Goal: Task Accomplishment & Management: Use online tool/utility

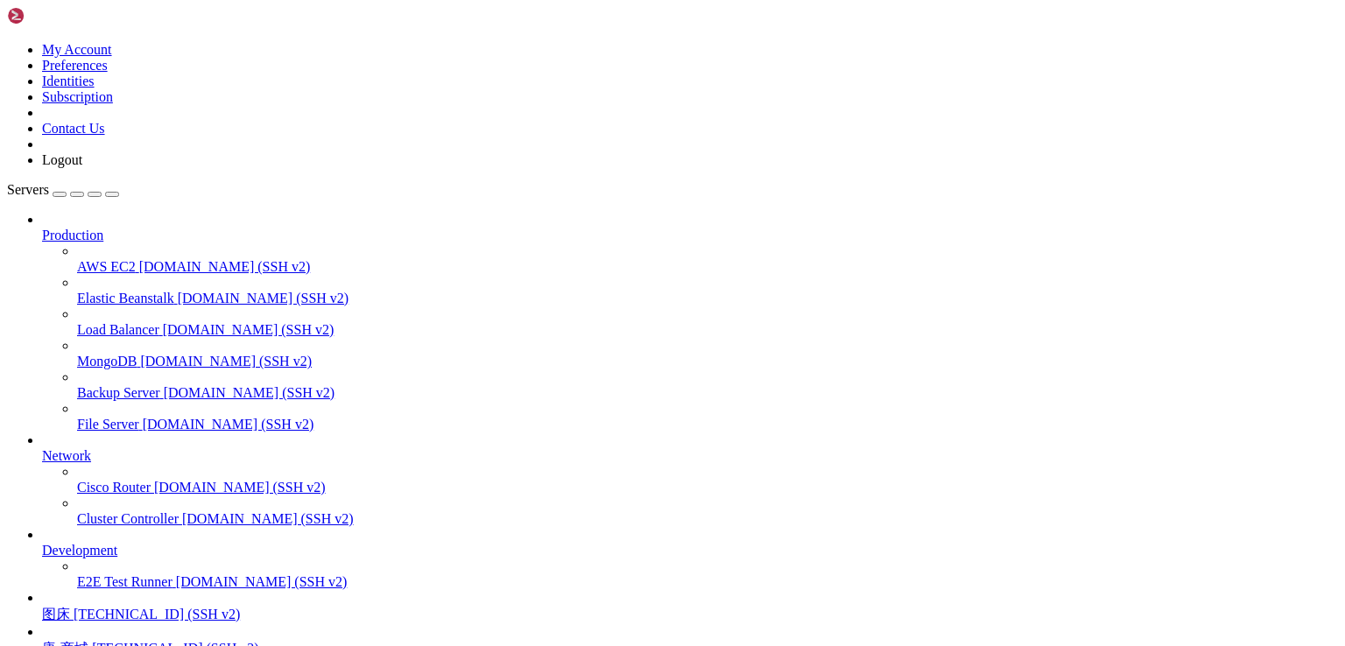
scroll to position [153, 0]
click at [145, 607] on span "[TECHNICAL_ID] (SSH v2)" at bounding box center [157, 614] width 166 height 15
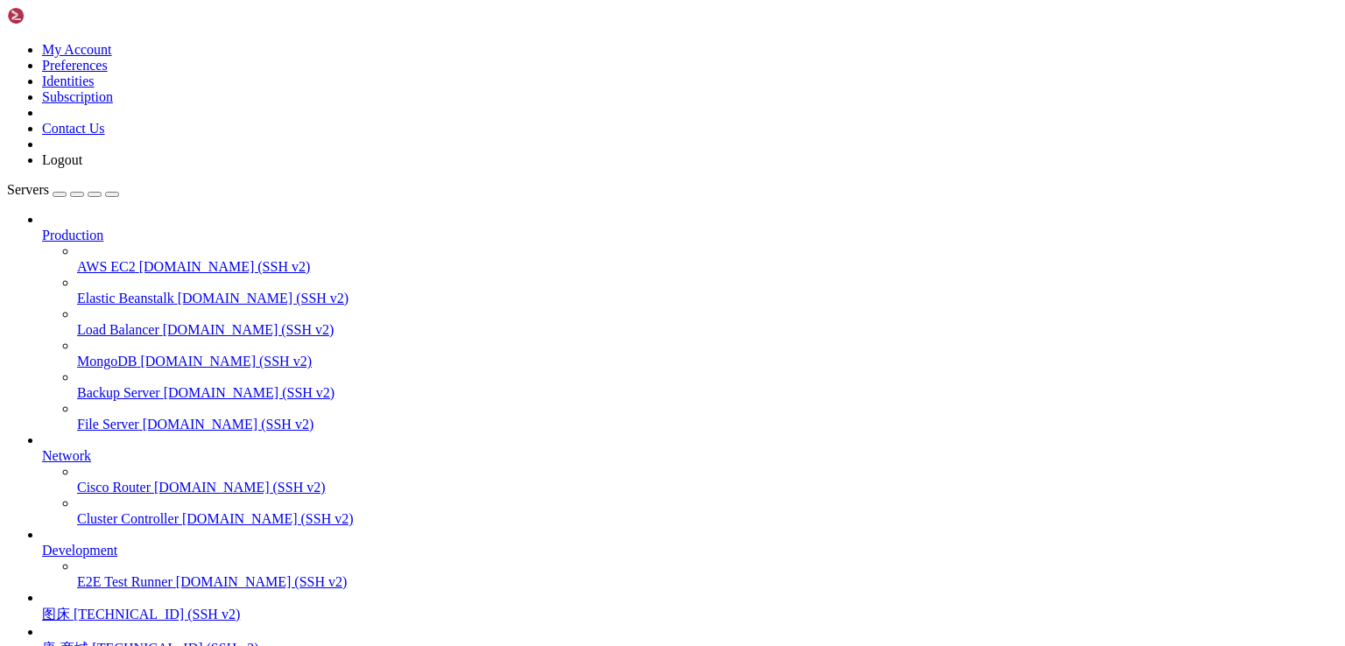
drag, startPoint x: 251, startPoint y: 1602, endPoint x: 17, endPoint y: 1214, distance: 453.5
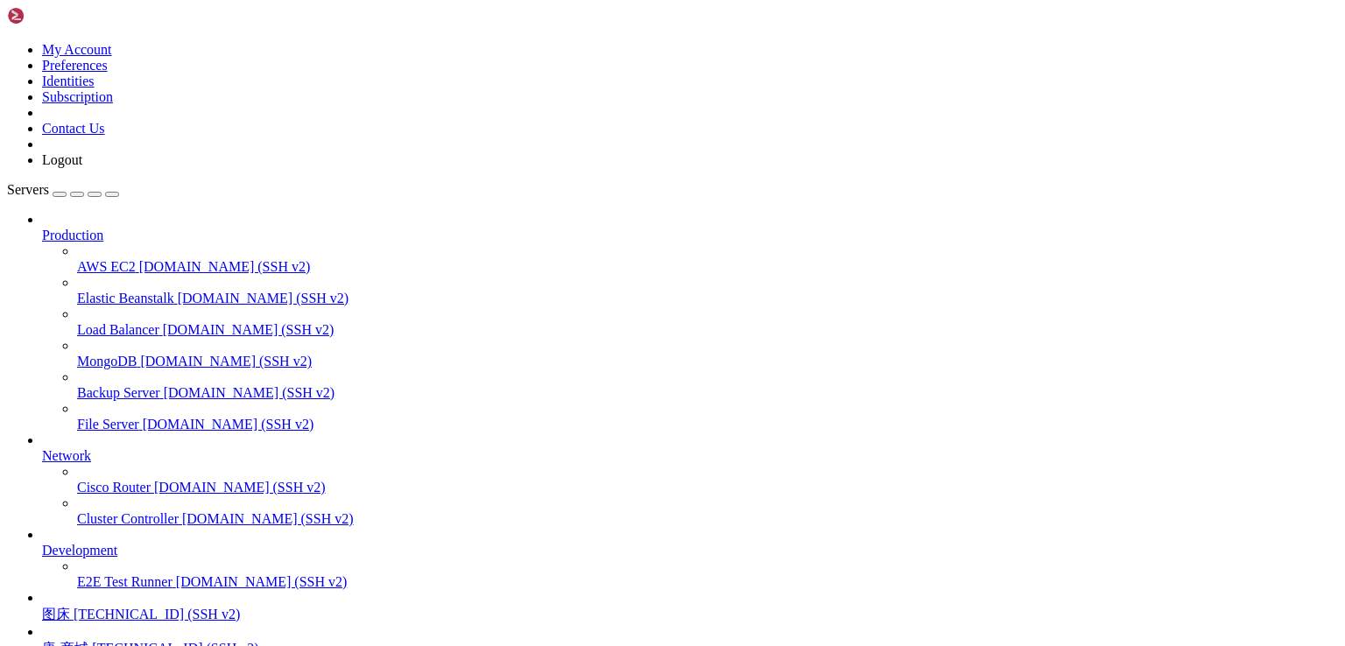
copy div "CONFIG=~/.jitsi-meet-cfg HTTP_PORT=80 HTTPS_PORT=443 TZ=[GEOGRAPHIC_DATA]/Shang…"
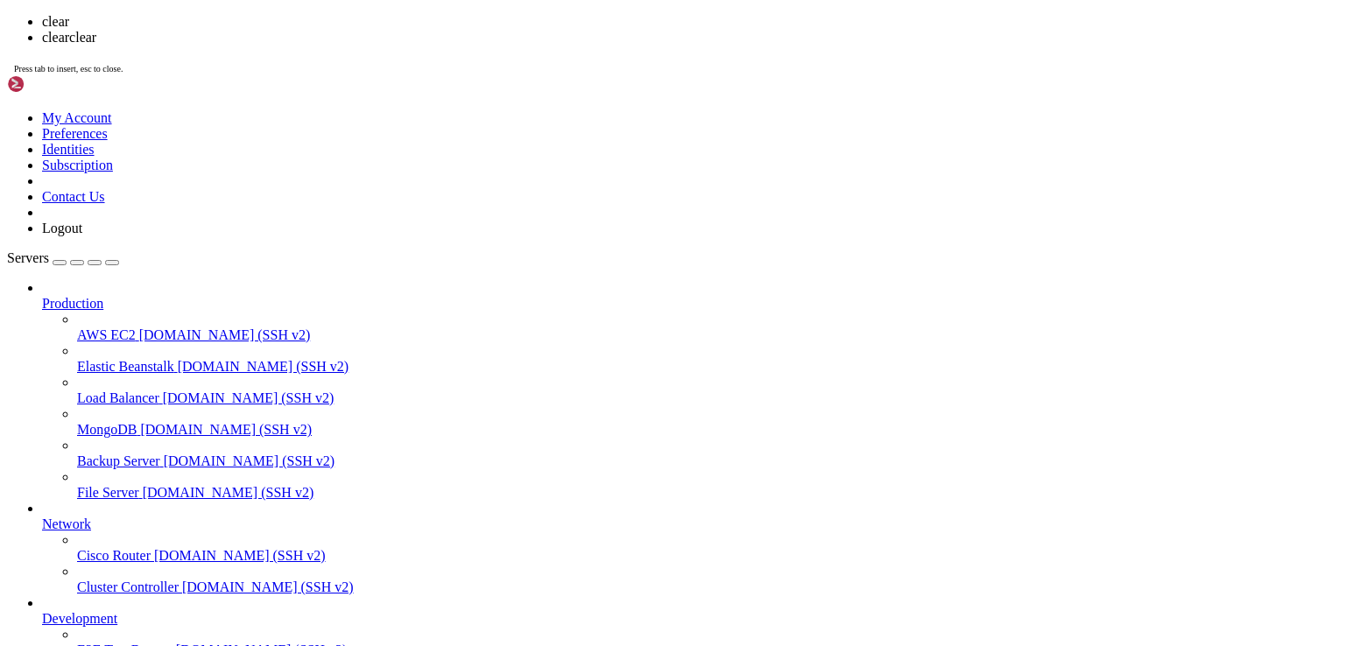
scroll to position [0, 0]
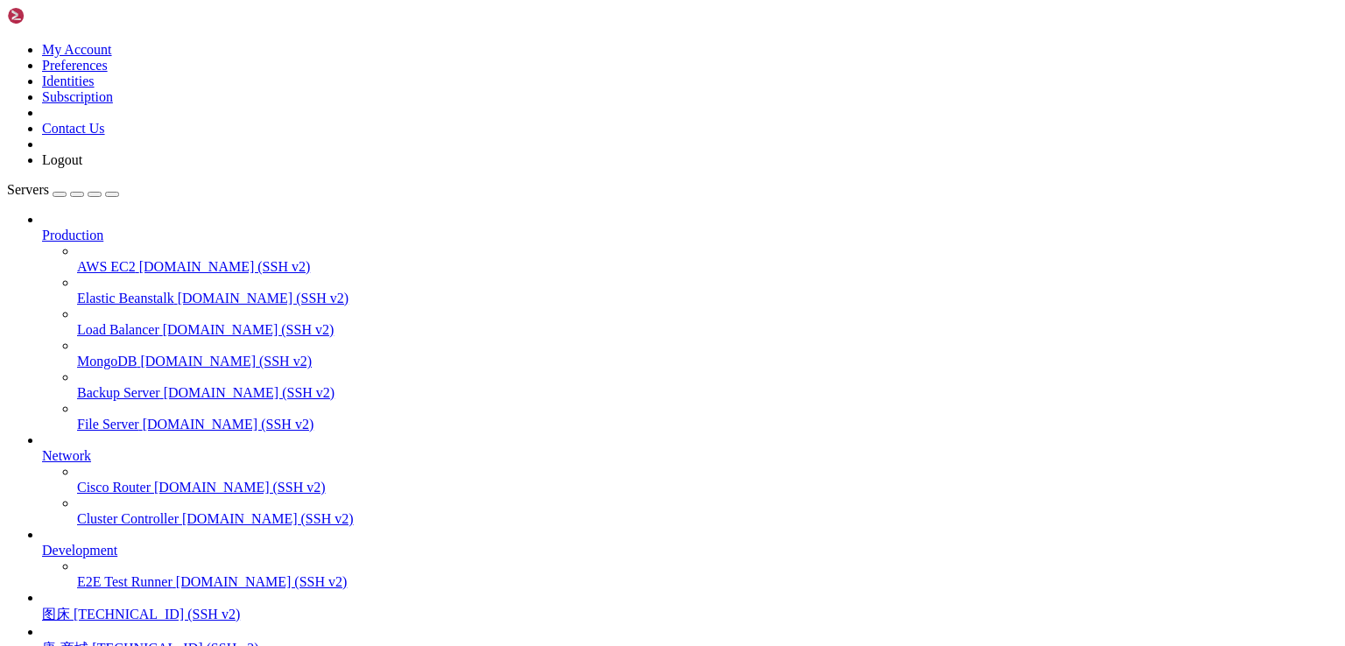
type textarea "ruh"
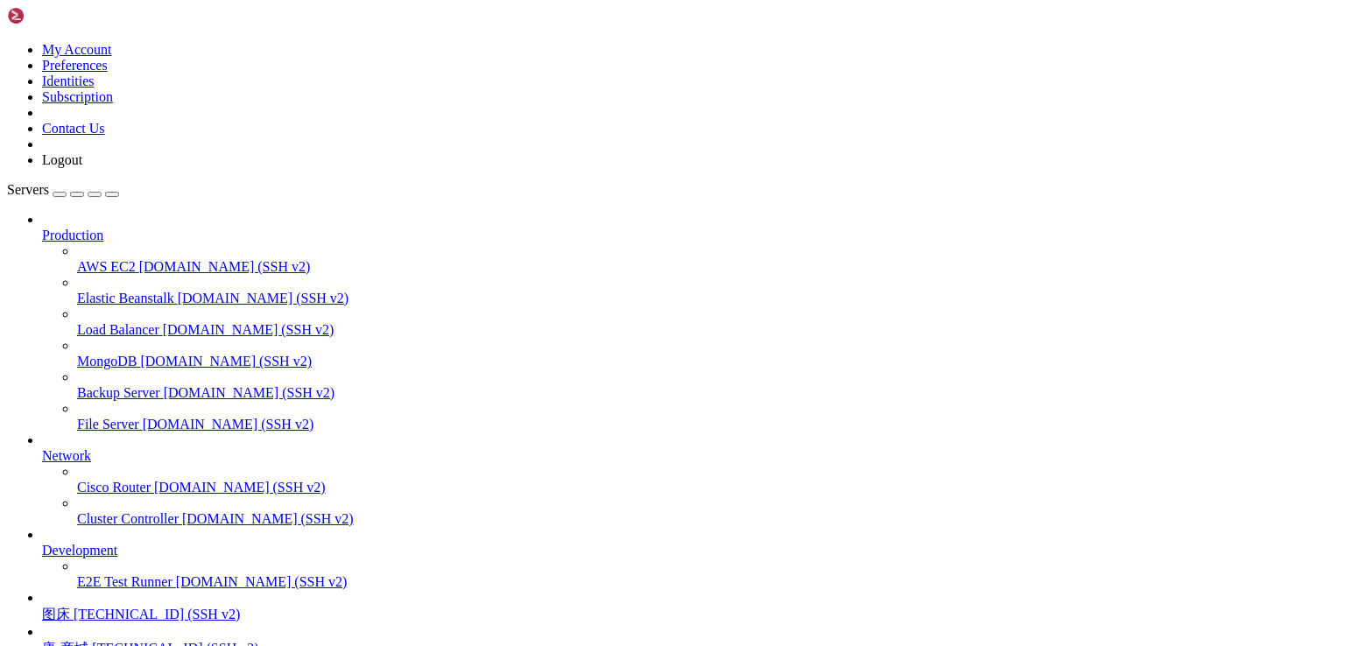
drag, startPoint x: 75, startPoint y: 1366, endPoint x: 418, endPoint y: 1469, distance: 357.5
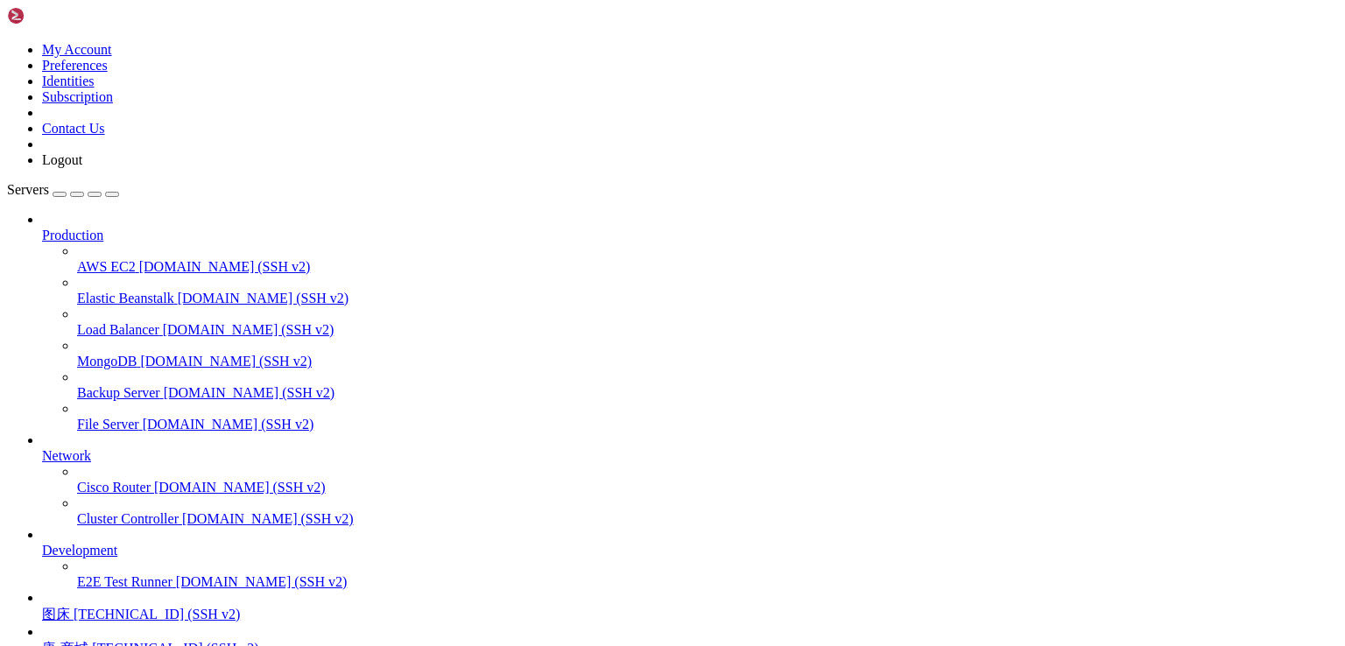
drag, startPoint x: 280, startPoint y: 1592, endPoint x: 189, endPoint y: 1527, distance: 112.3
drag, startPoint x: 251, startPoint y: 1599, endPoint x: 35, endPoint y: 1181, distance: 470.5
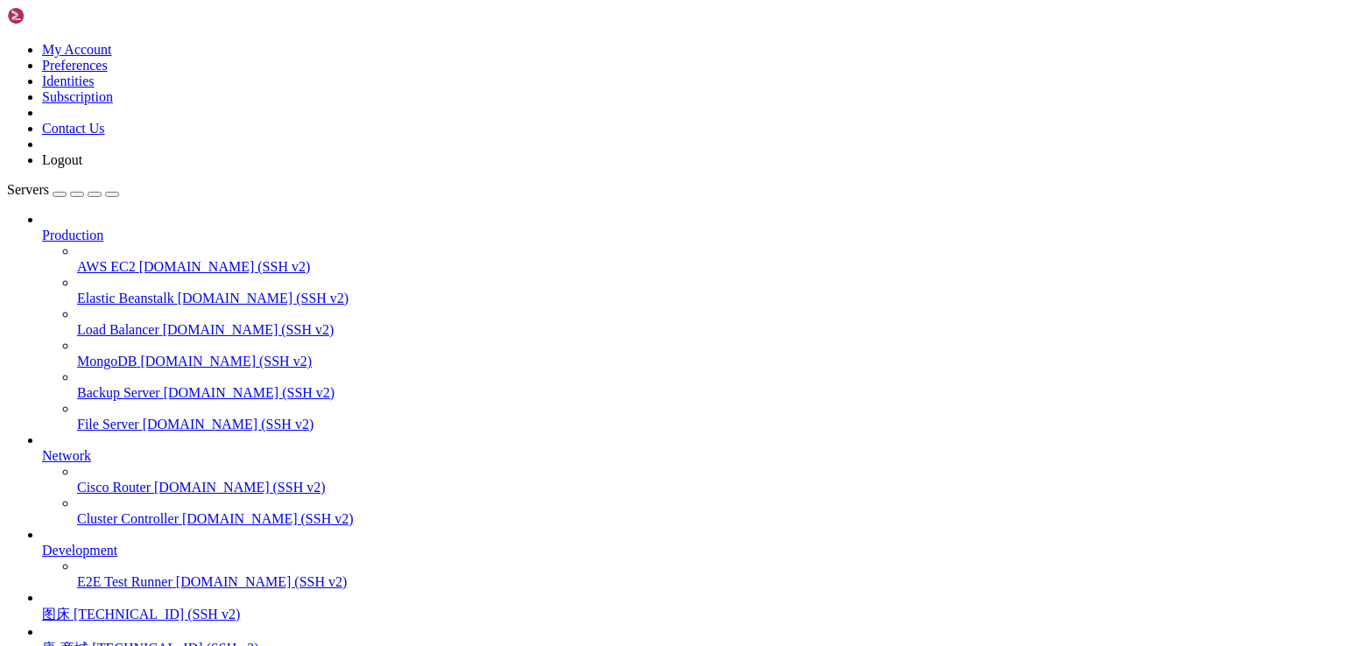
drag, startPoint x: 194, startPoint y: 1598, endPoint x: 24, endPoint y: 1271, distance: 368.2
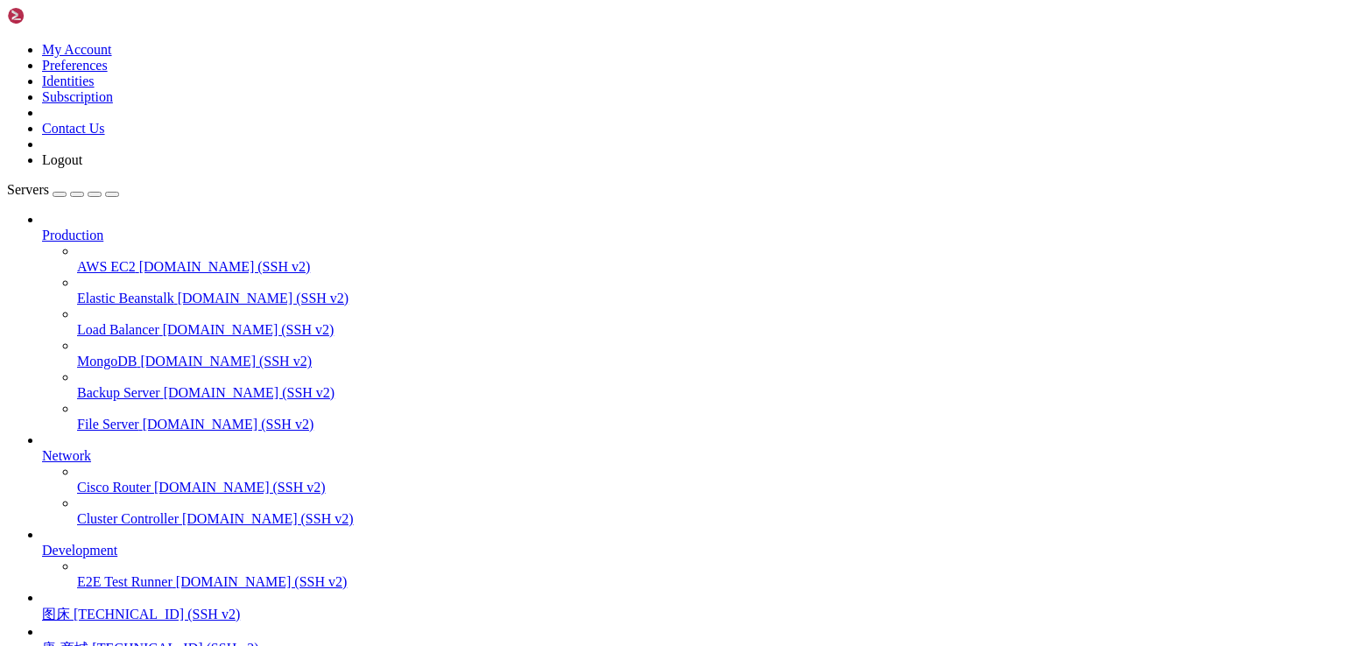
copy div "[DATE]] OK / [[DATE]] Domains not changed. [[DATE]] Skip, Next renewal time is:…"
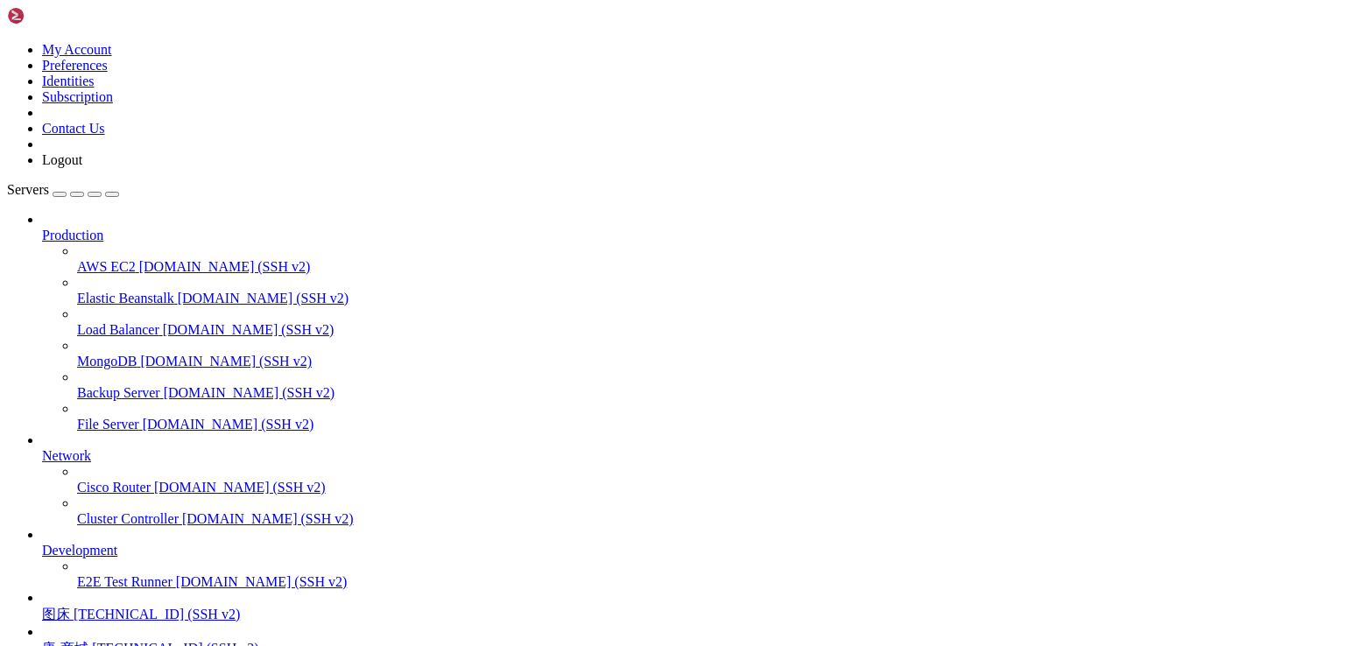
drag, startPoint x: 307, startPoint y: 1603, endPoint x: 17, endPoint y: 1221, distance: 480.0
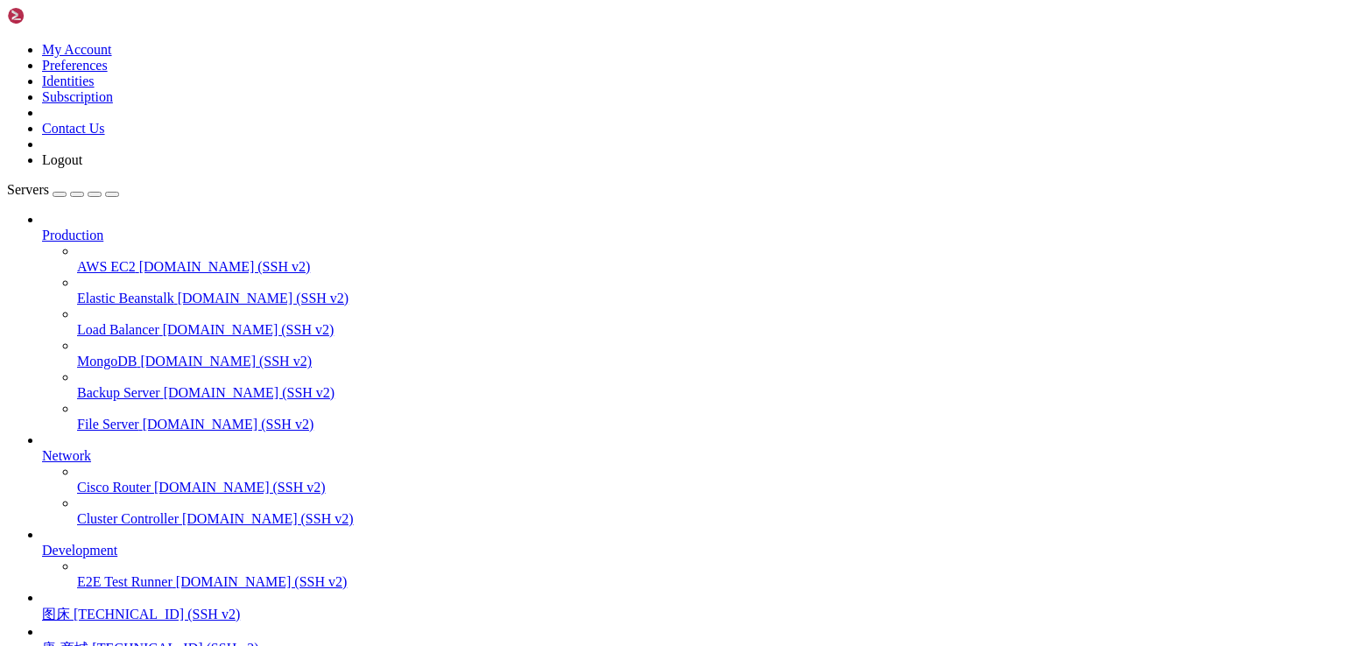
drag, startPoint x: 76, startPoint y: 1242, endPoint x: 53, endPoint y: 1227, distance: 27.9
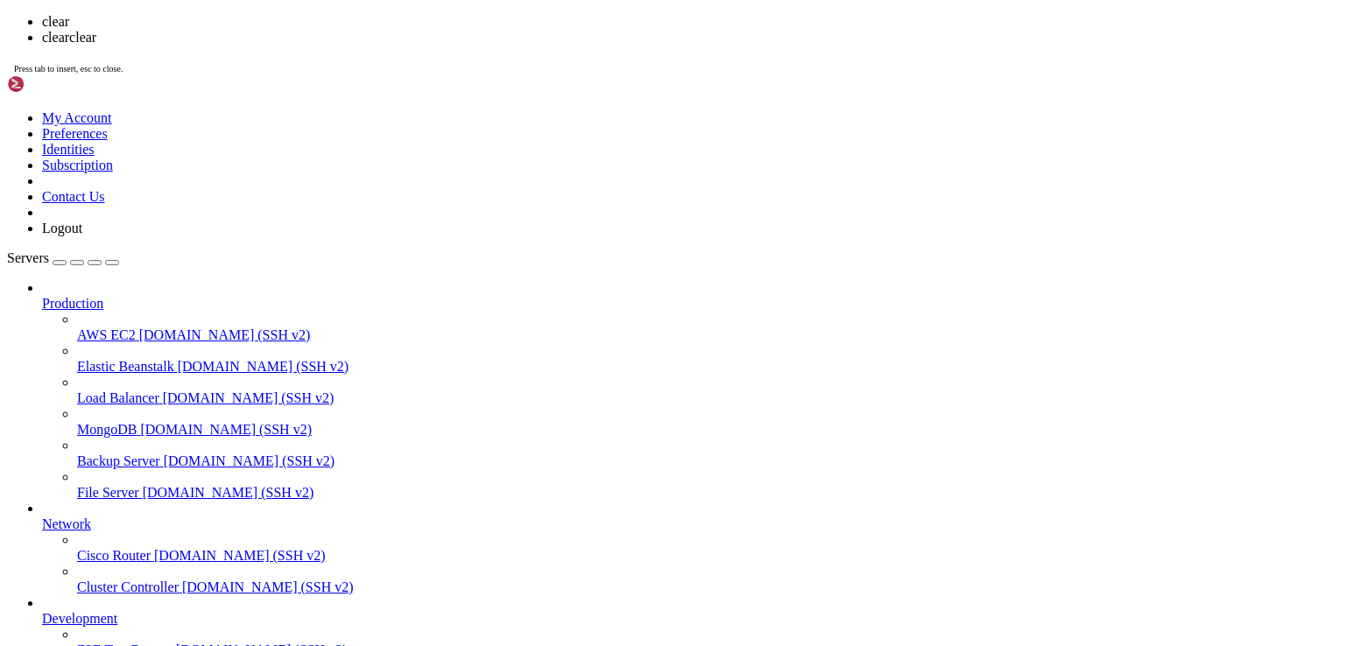
scroll to position [0, 0]
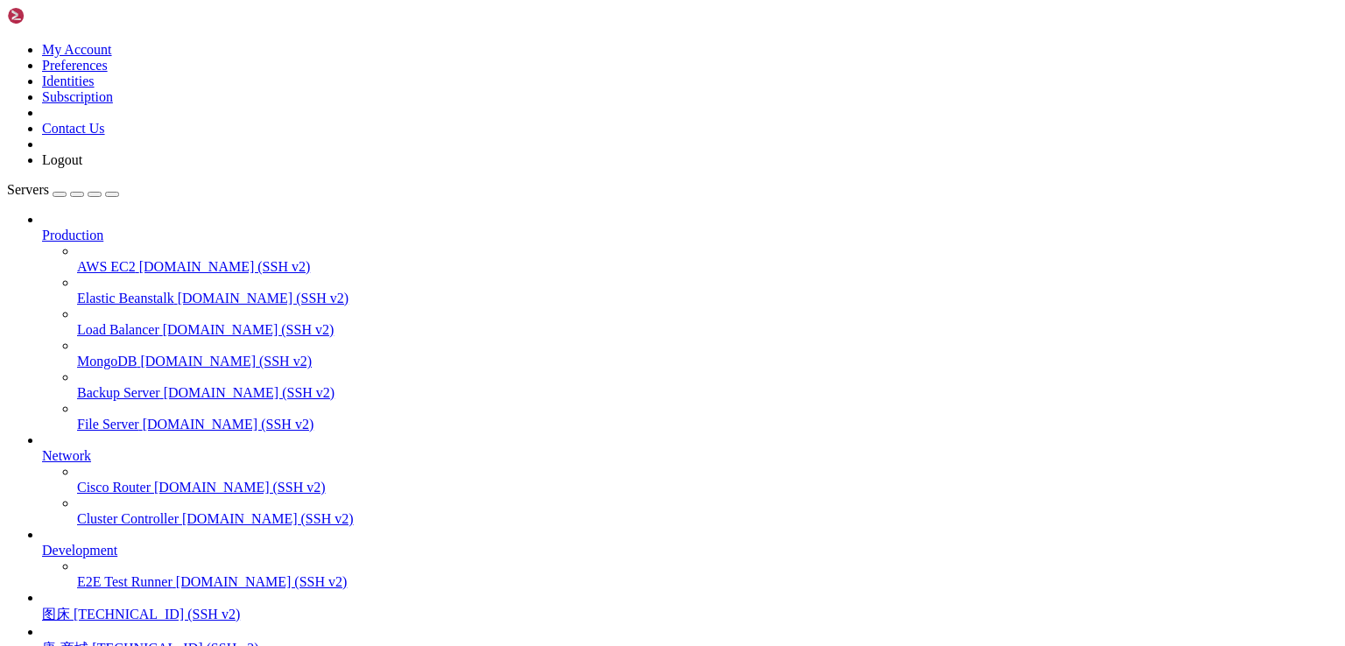
drag, startPoint x: 589, startPoint y: 1599, endPoint x: 18, endPoint y: 1190, distance: 702.4
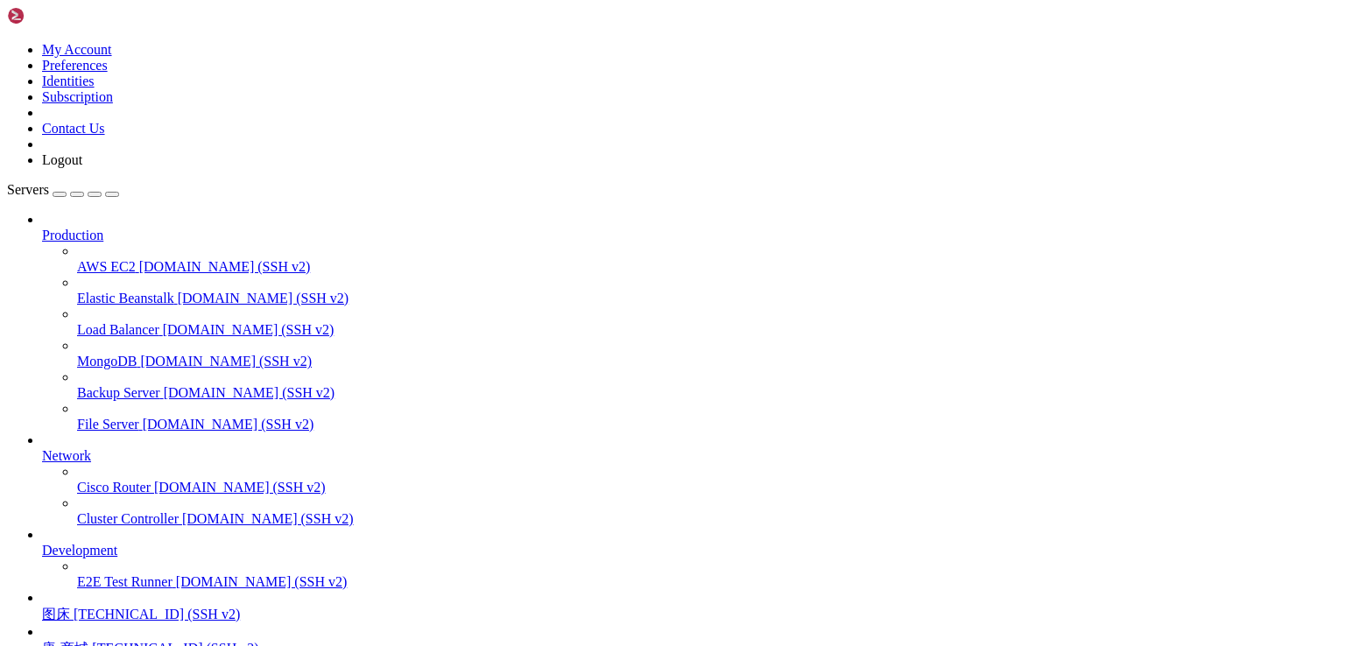
click at [121, 641] on span "[TECHNICAL_ID] (SSH v2)" at bounding box center [175, 648] width 166 height 15
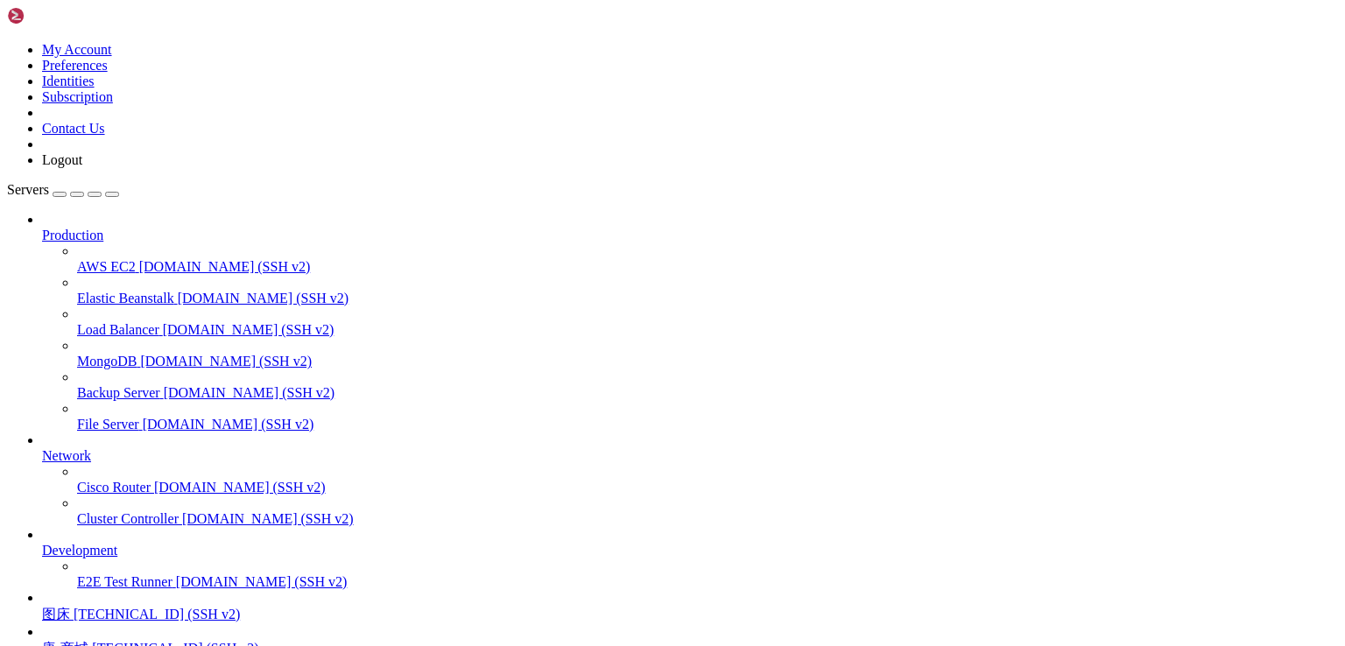
scroll to position [0, 0]
click at [138, 607] on span "[TECHNICAL_ID] (SSH v2)" at bounding box center [157, 614] width 166 height 15
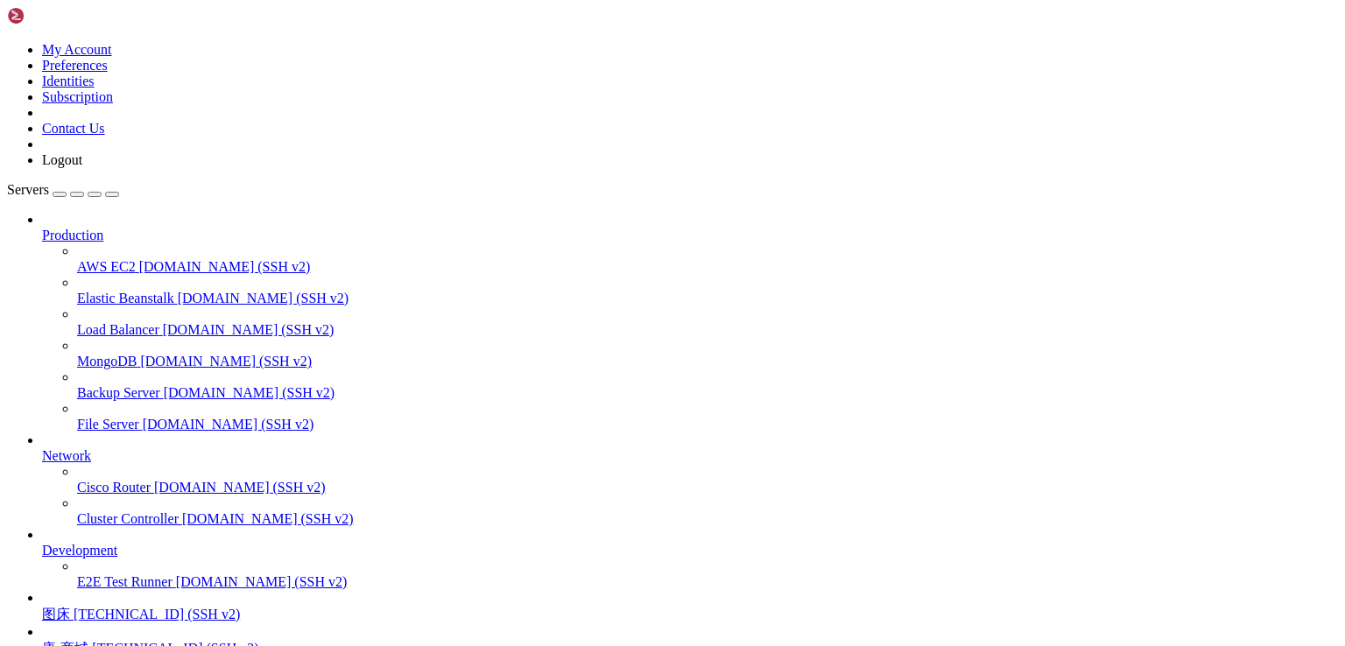
click at [138, 607] on span "[TECHNICAL_ID] (SSH v2)" at bounding box center [157, 614] width 166 height 15
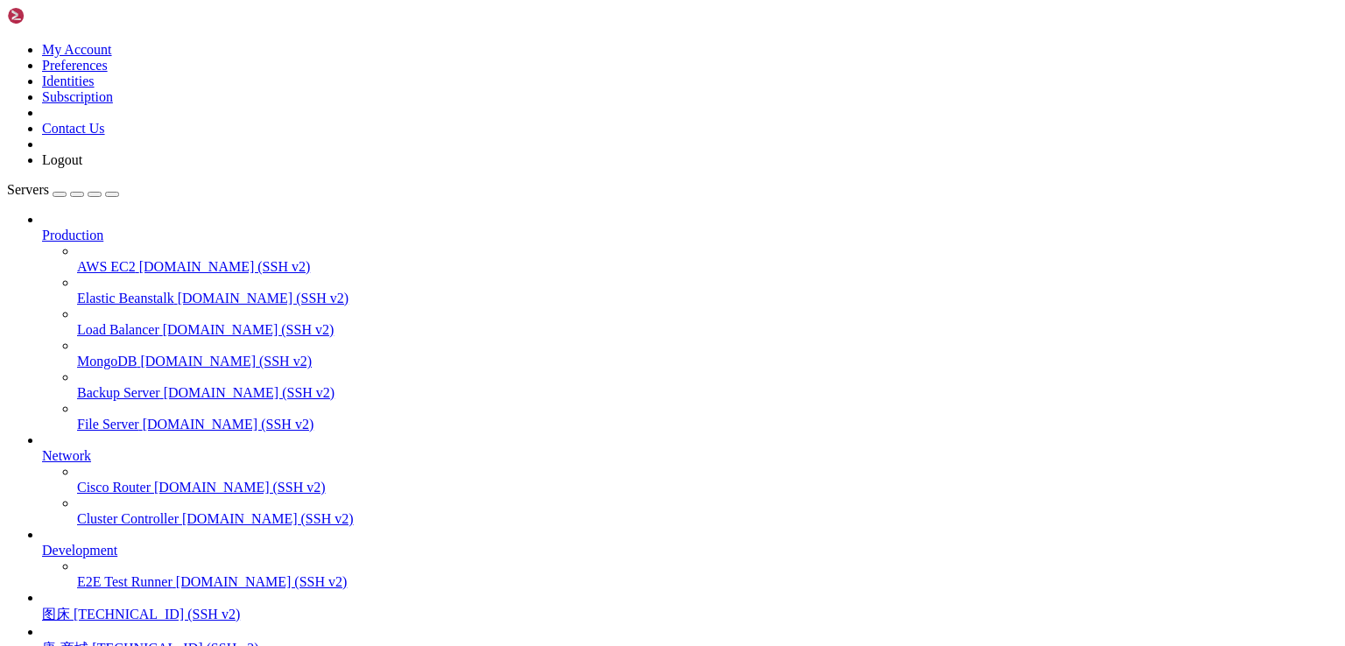
drag, startPoint x: 571, startPoint y: 2208, endPoint x: 17, endPoint y: 1692, distance: 757.3
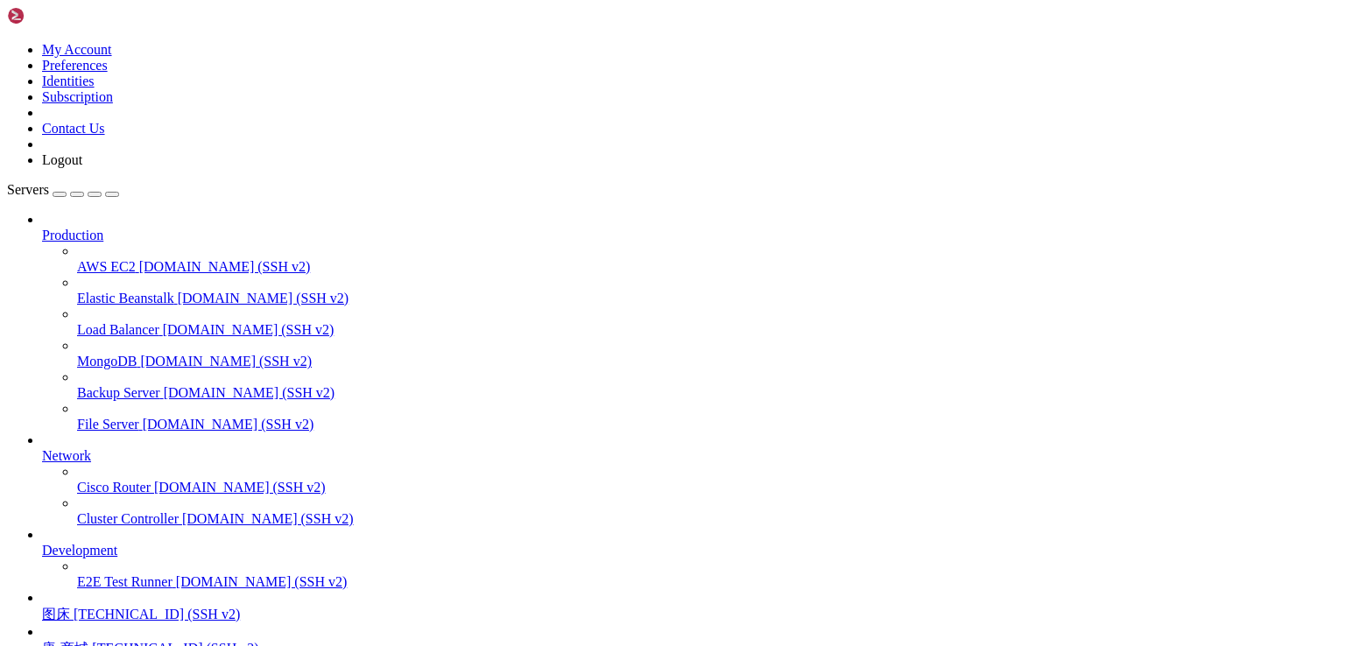
scroll to position [19281, 0]
drag, startPoint x: 173, startPoint y: 2211, endPoint x: 15, endPoint y: 1729, distance: 507.1
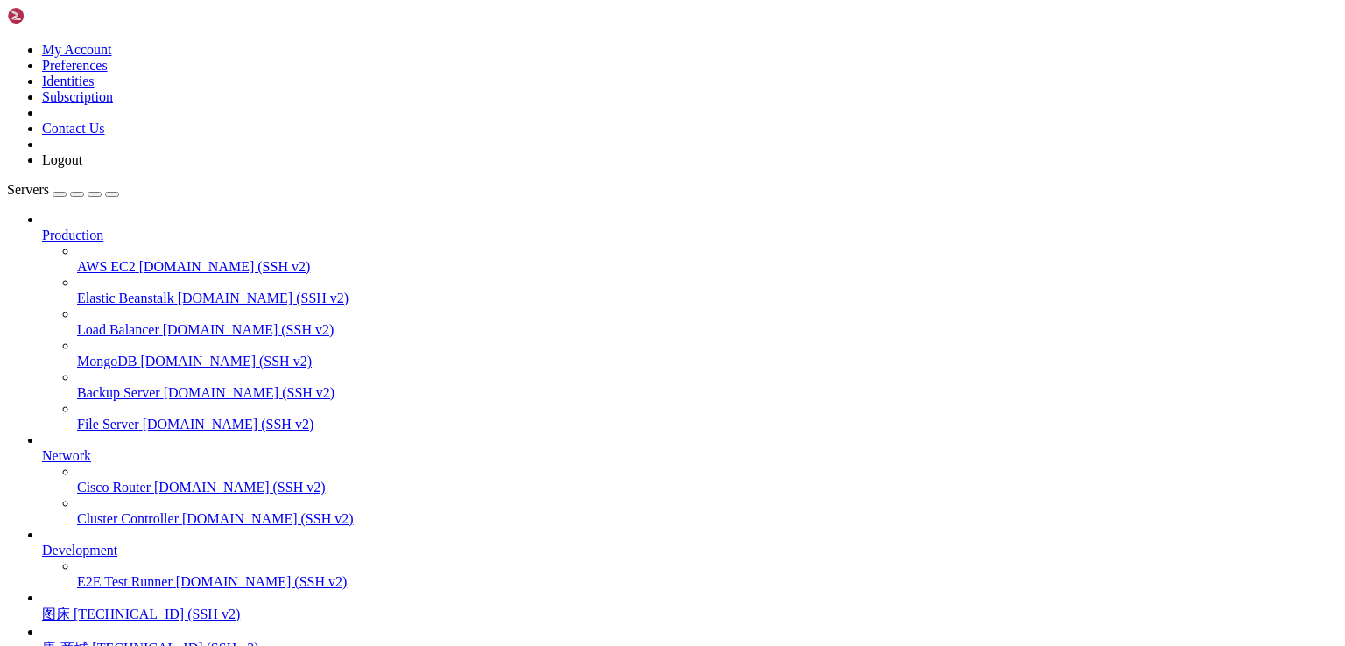
drag, startPoint x: 901, startPoint y: 2197, endPoint x: 14, endPoint y: 2076, distance: 895.5
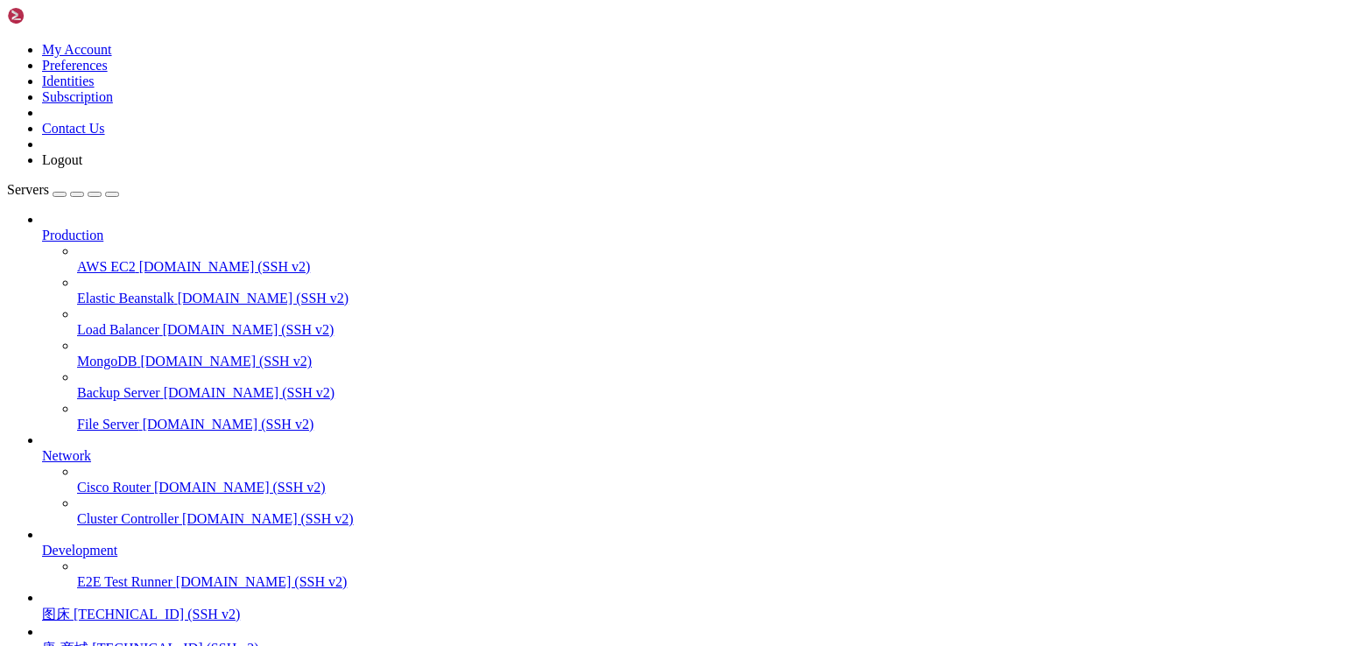
scroll to position [26845, 0]
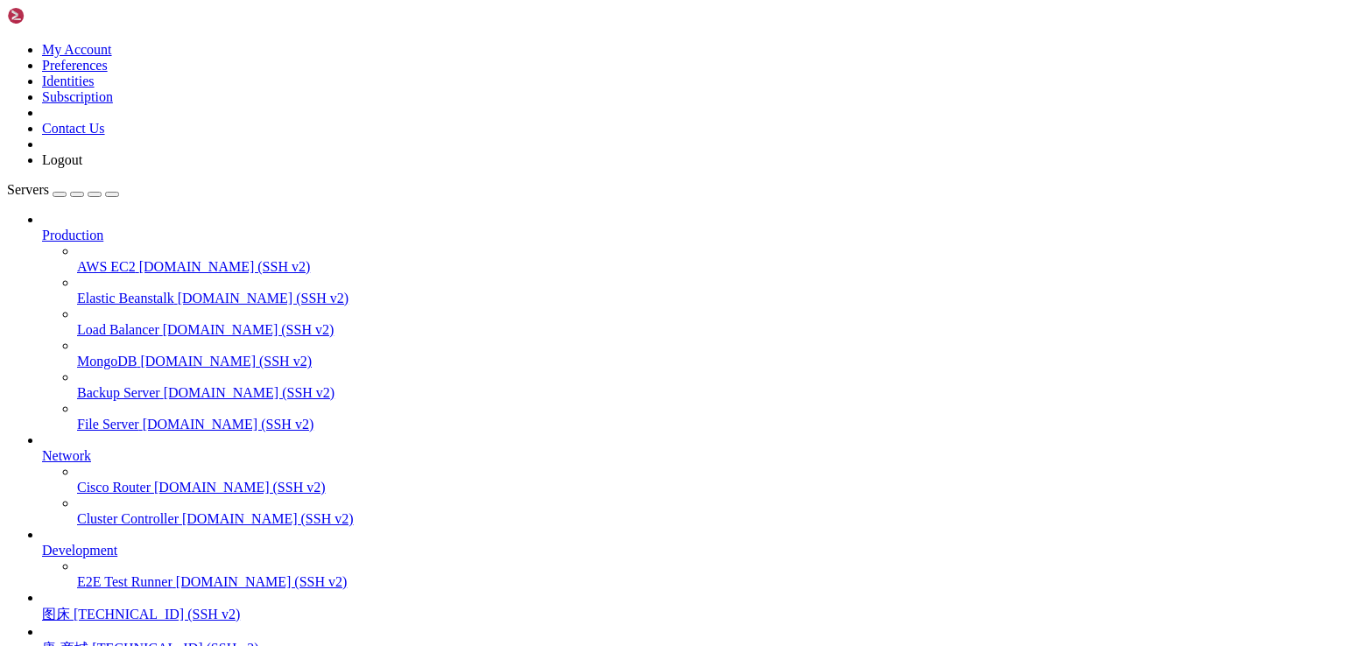
drag, startPoint x: 254, startPoint y: 2197, endPoint x: 17, endPoint y: 1823, distance: 442.2
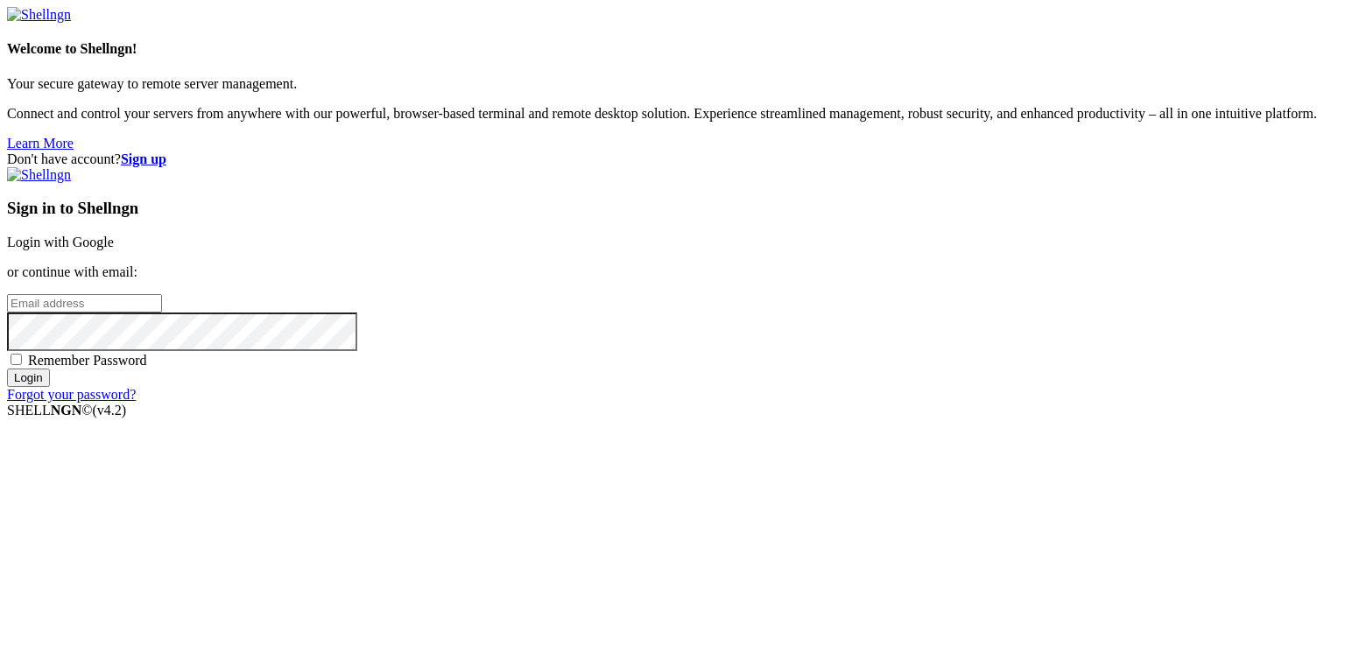
click at [114, 236] on link "Login with Google" at bounding box center [60, 242] width 107 height 15
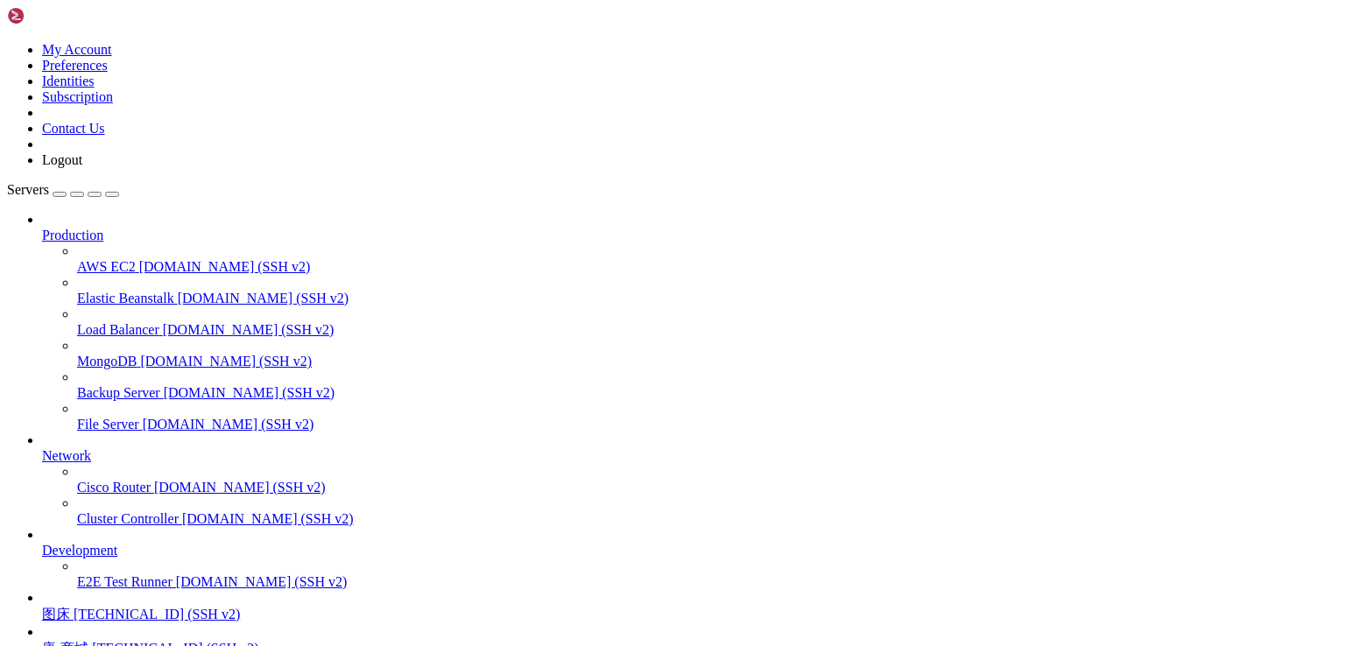
scroll to position [29421, 0]
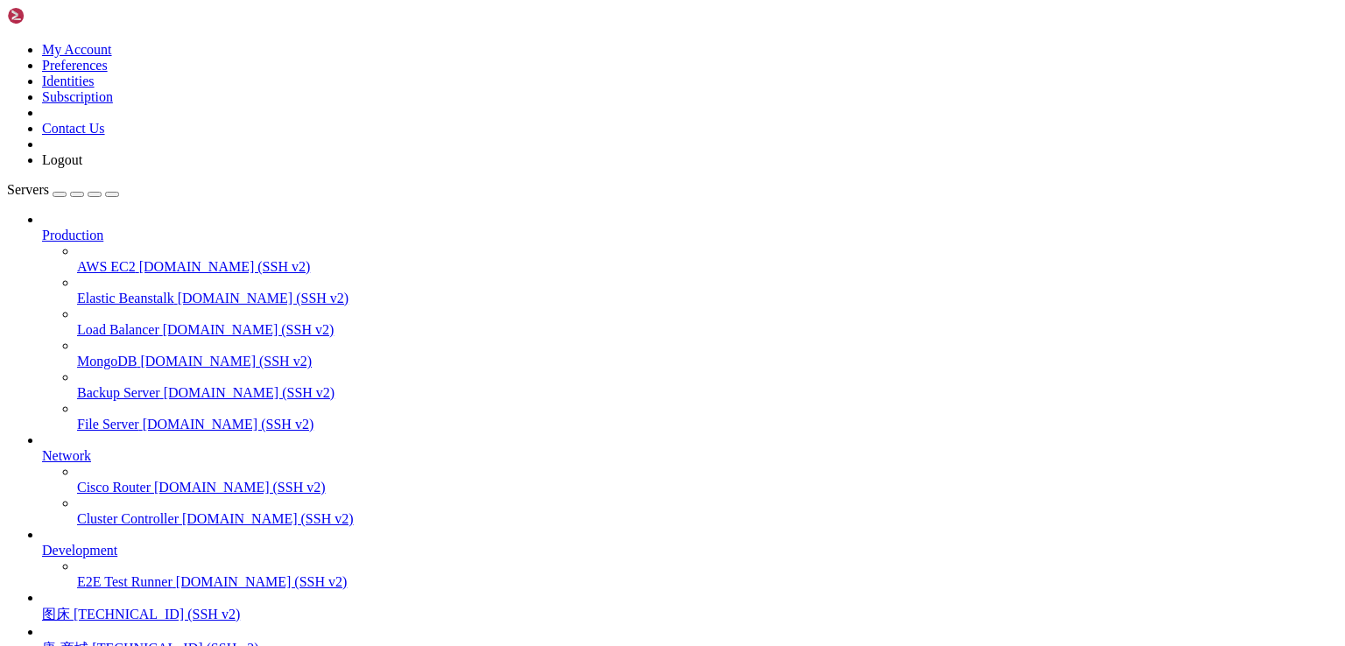
scroll to position [13266, 0]
drag, startPoint x: 146, startPoint y: 2090, endPoint x: 427, endPoint y: 2091, distance: 280.3
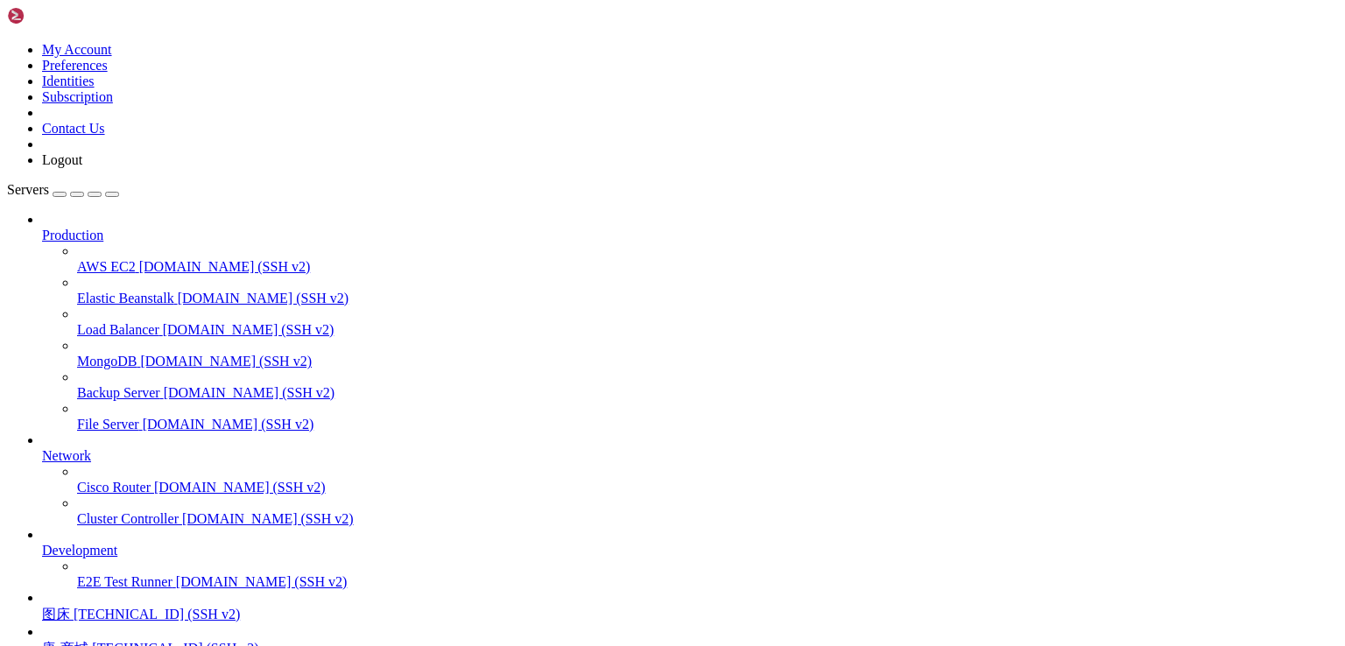
scroll to position [13787, 0]
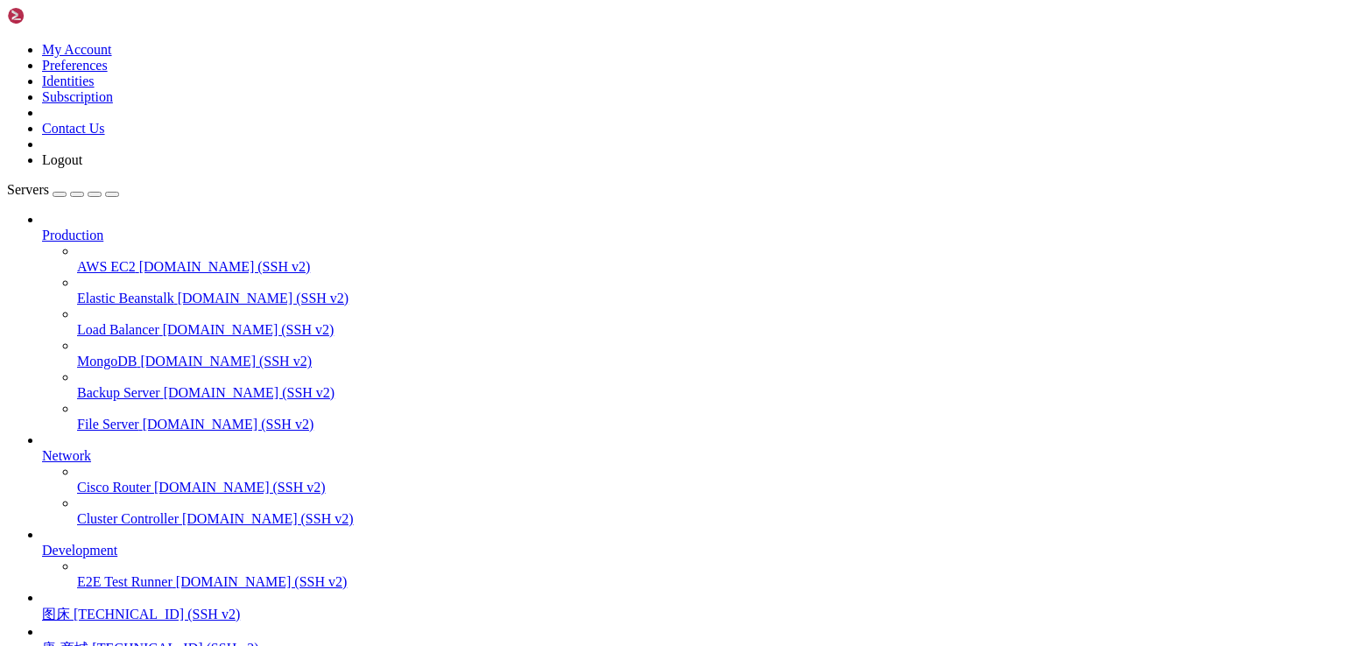
drag, startPoint x: 720, startPoint y: 2207, endPoint x: 17, endPoint y: 2206, distance: 703.3
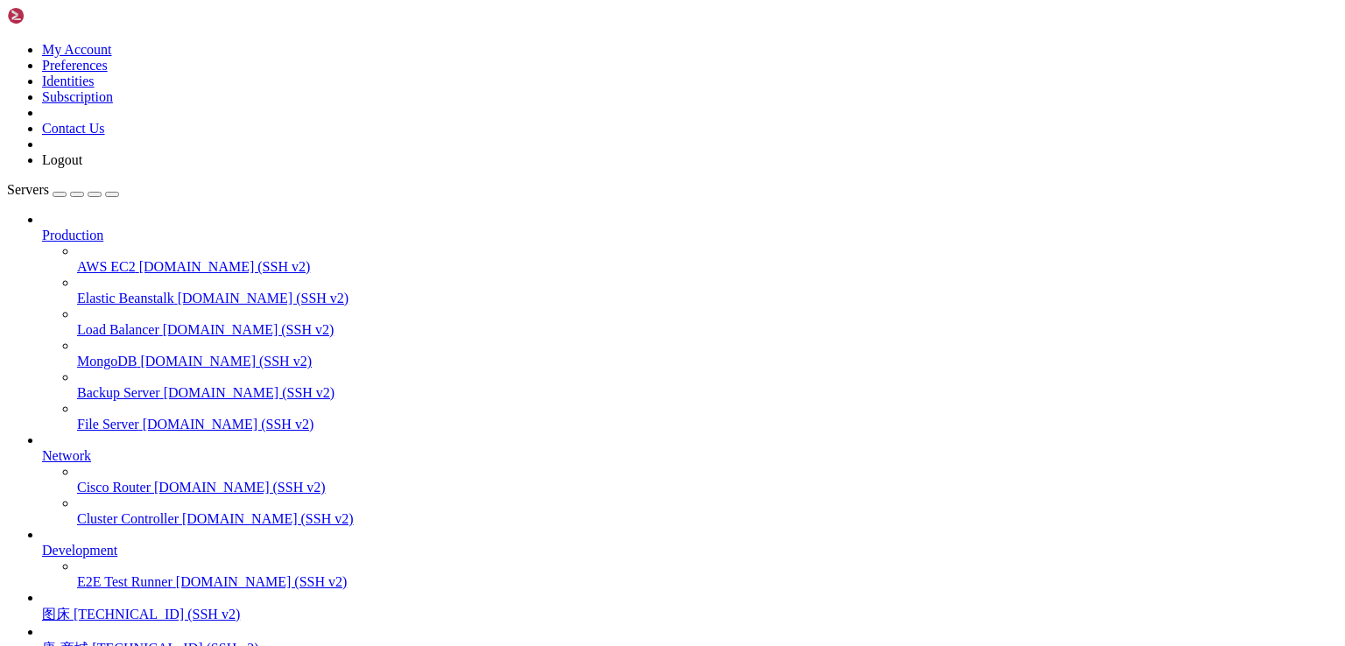
drag, startPoint x: 715, startPoint y: 2186, endPoint x: 13, endPoint y: 2180, distance: 701.6
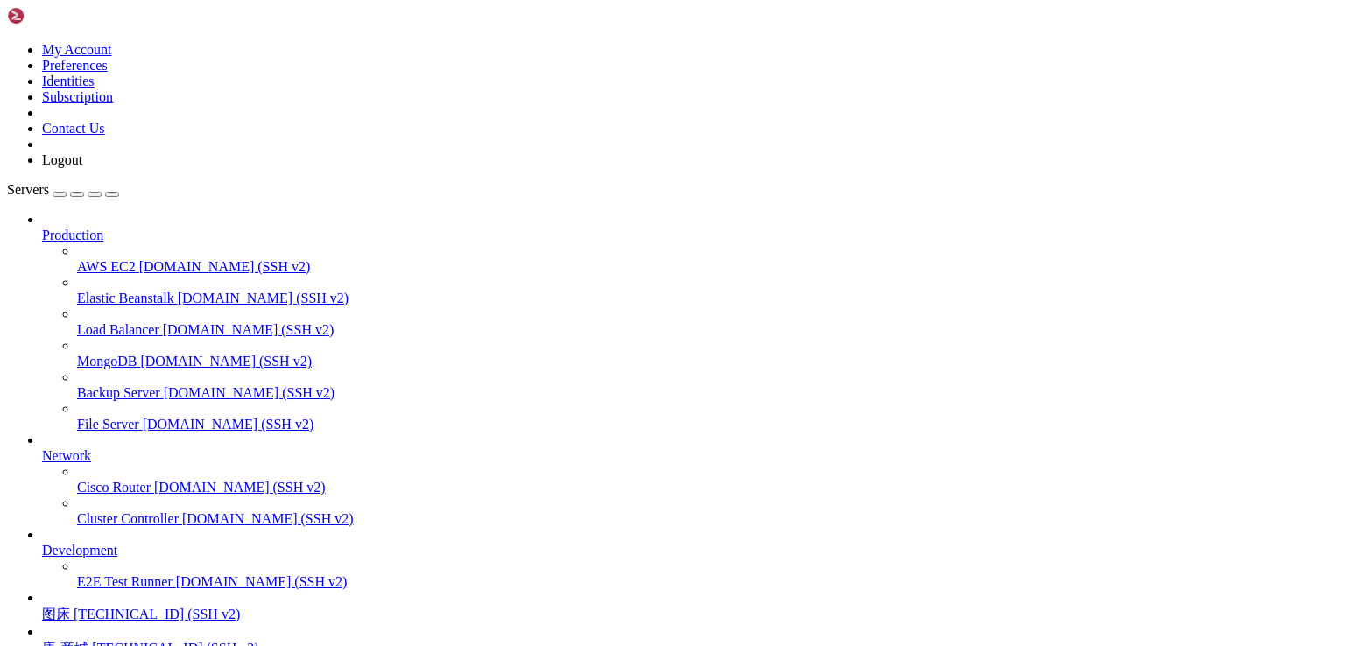
drag, startPoint x: 700, startPoint y: 2166, endPoint x: 18, endPoint y: 2163, distance: 681.4
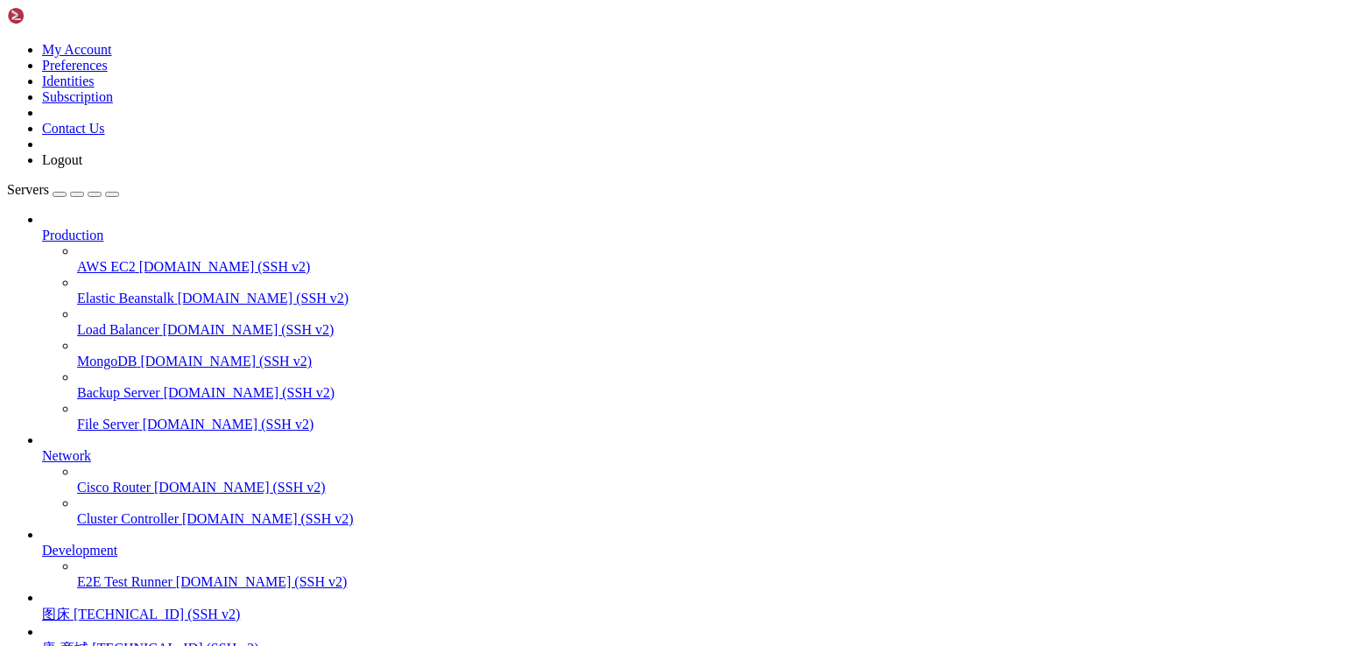
drag, startPoint x: 477, startPoint y: 2021, endPoint x: 500, endPoint y: 2022, distance: 22.8
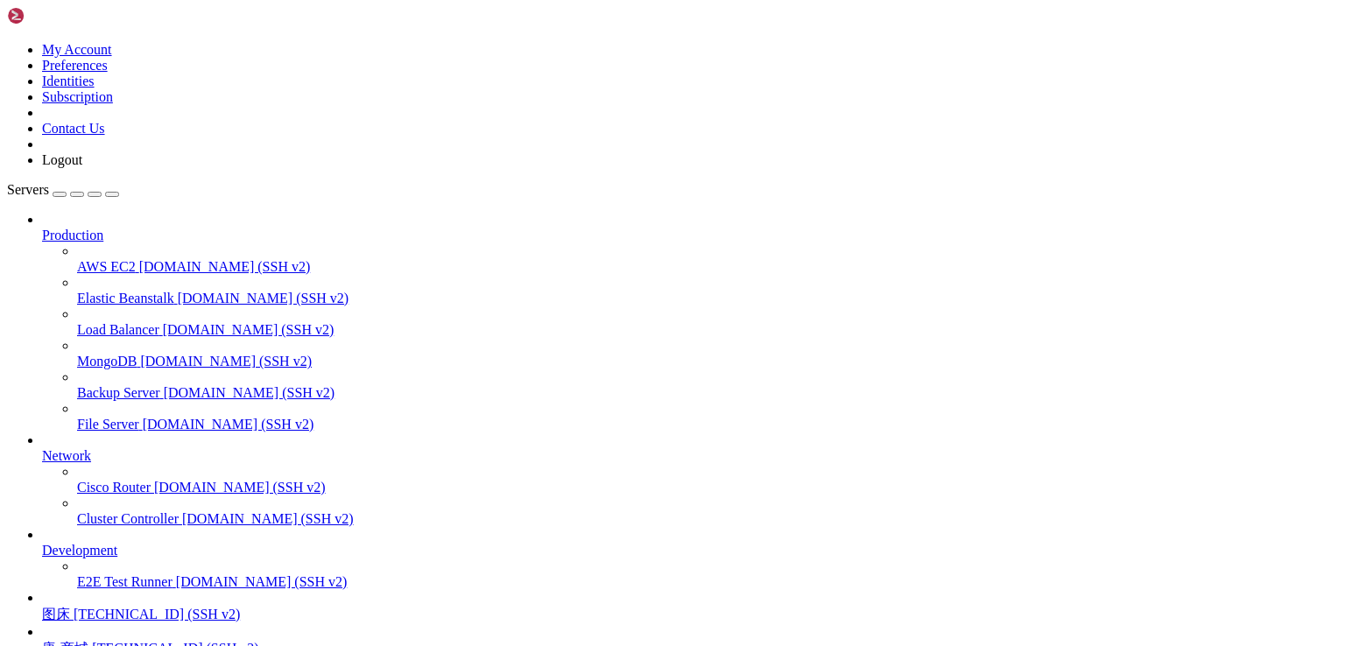
drag, startPoint x: 588, startPoint y: 1780, endPoint x: 17, endPoint y: 1777, distance: 571.0
copy x-row "WARN [0000] /www/docker-jitsi-meet/docker-compose.yml: `version` is obsolete"
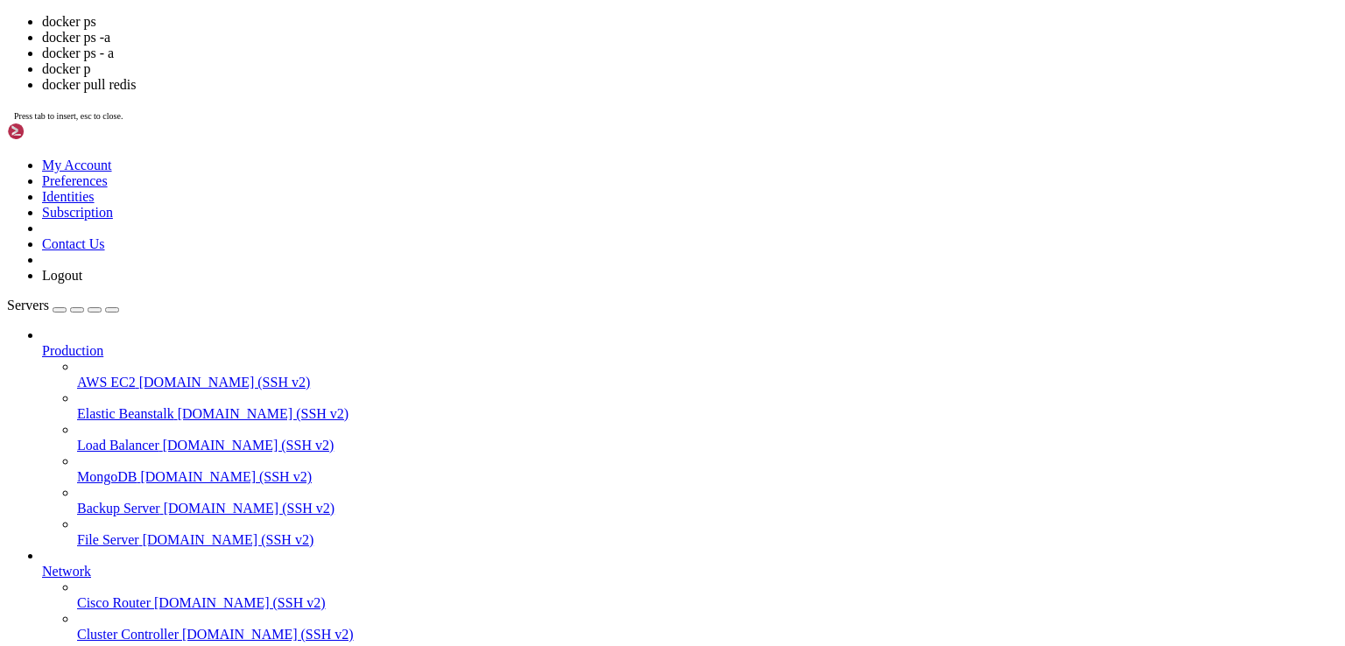
scroll to position [15842, 0]
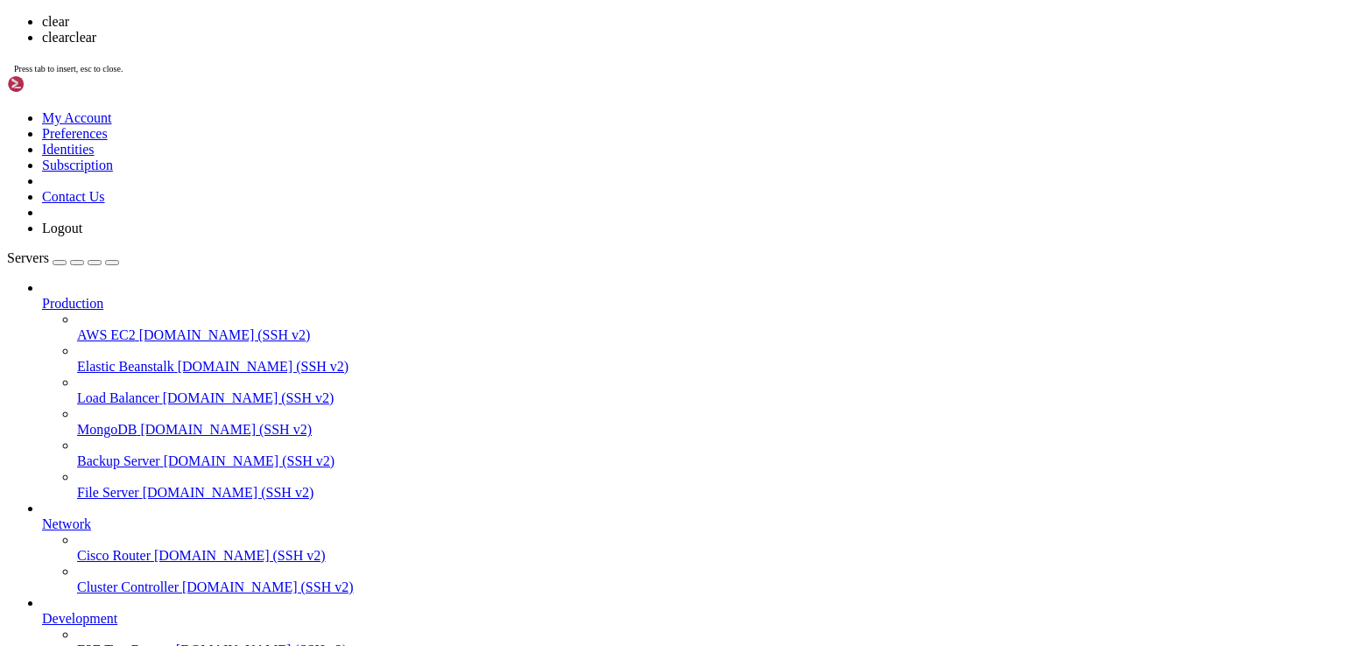
scroll to position [0, 0]
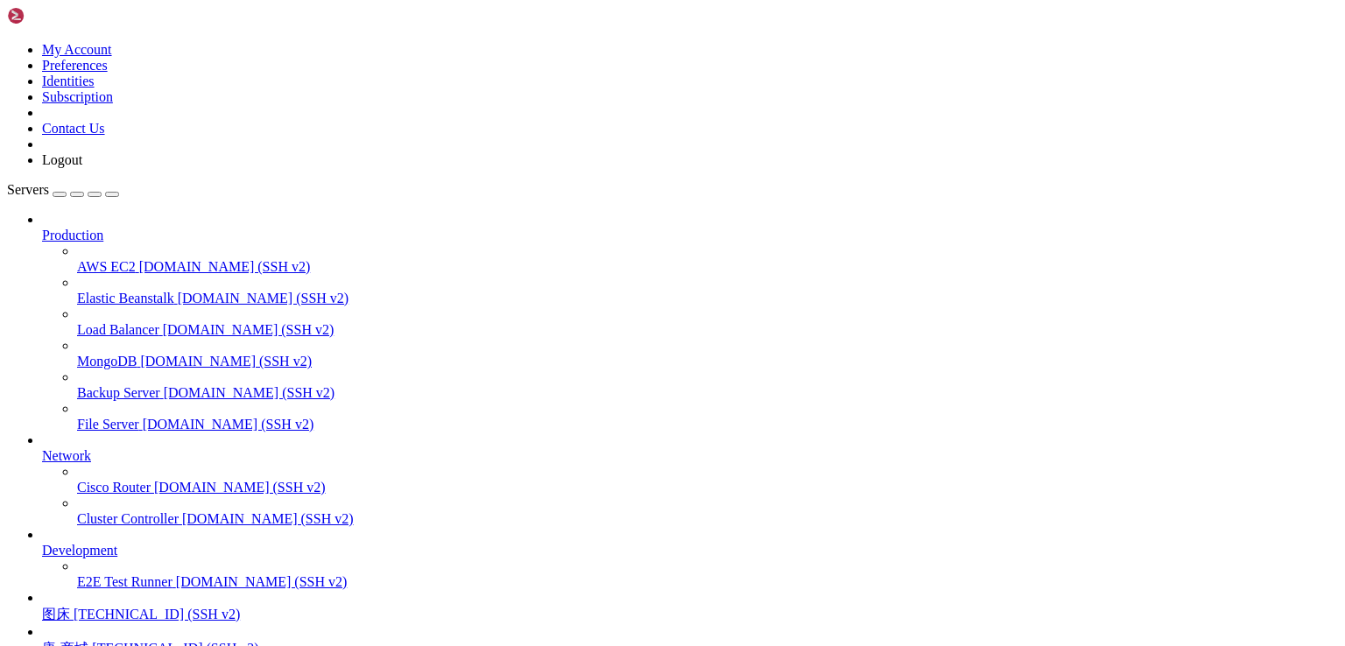
drag, startPoint x: 365, startPoint y: 2092, endPoint x: 18, endPoint y: 2029, distance: 353.4
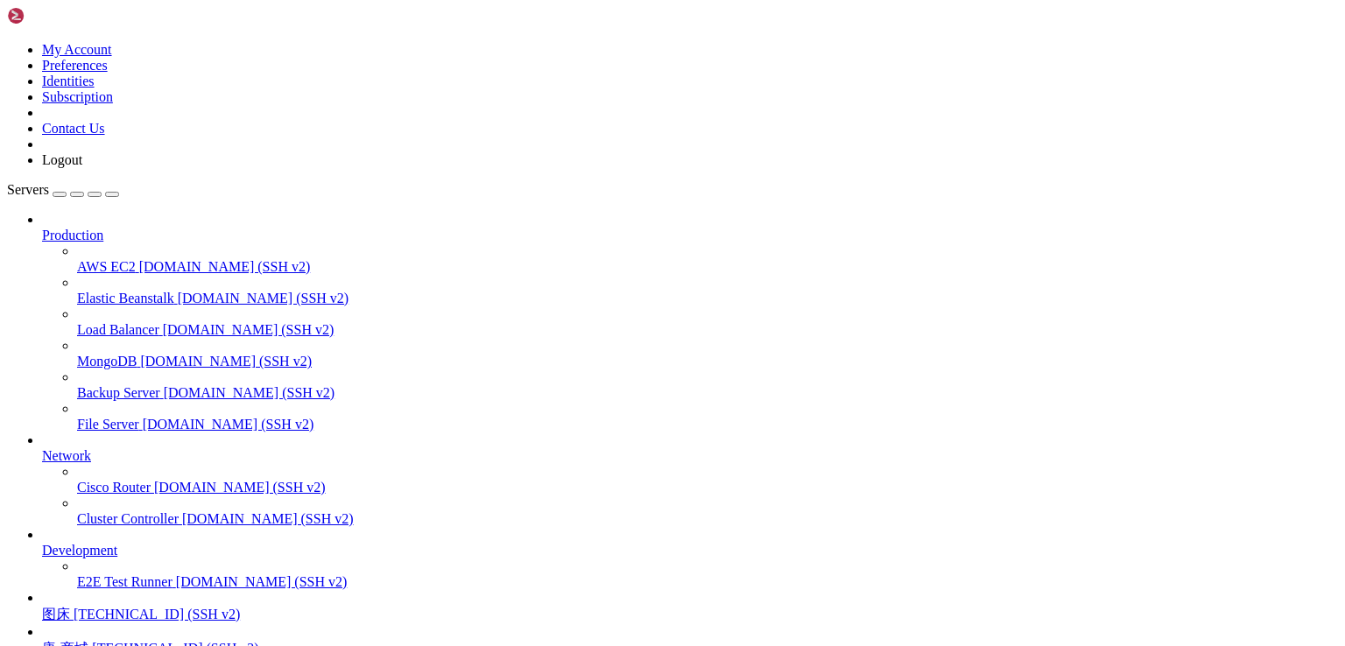
drag, startPoint x: 386, startPoint y: 2169, endPoint x: 57, endPoint y: 2158, distance: 329.5
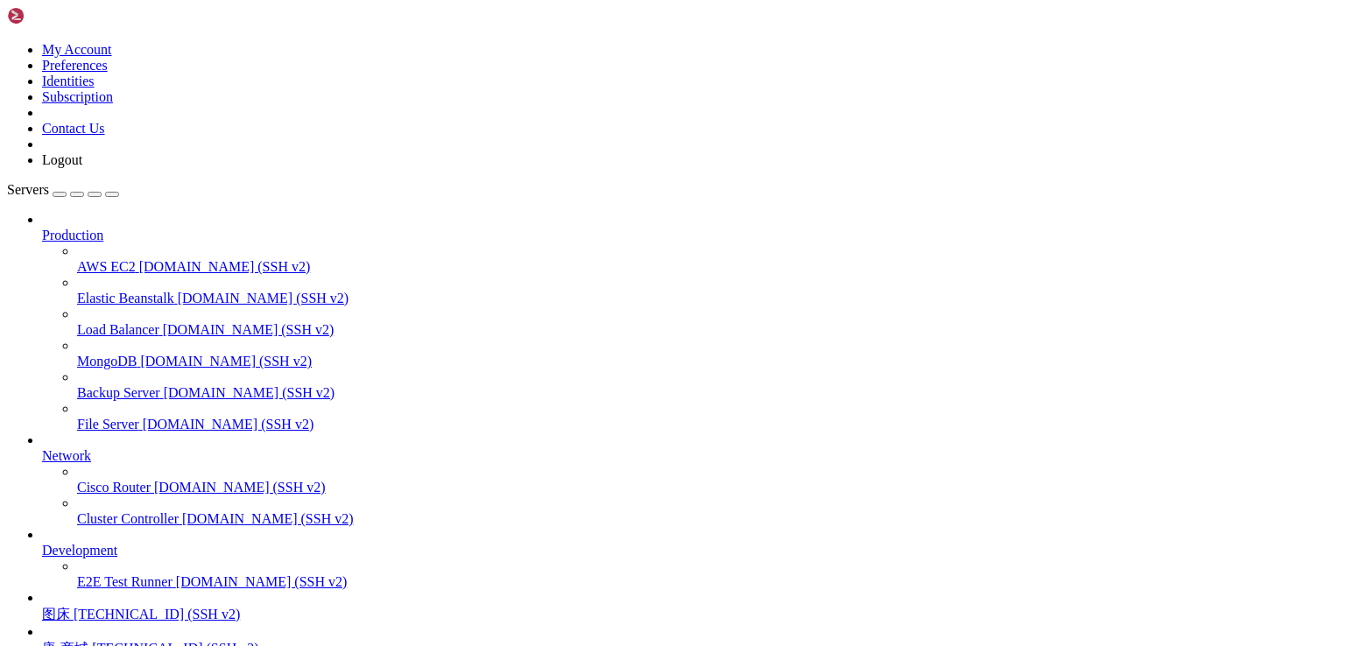
drag, startPoint x: 255, startPoint y: 2166, endPoint x: 504, endPoint y: 2170, distance: 248.8
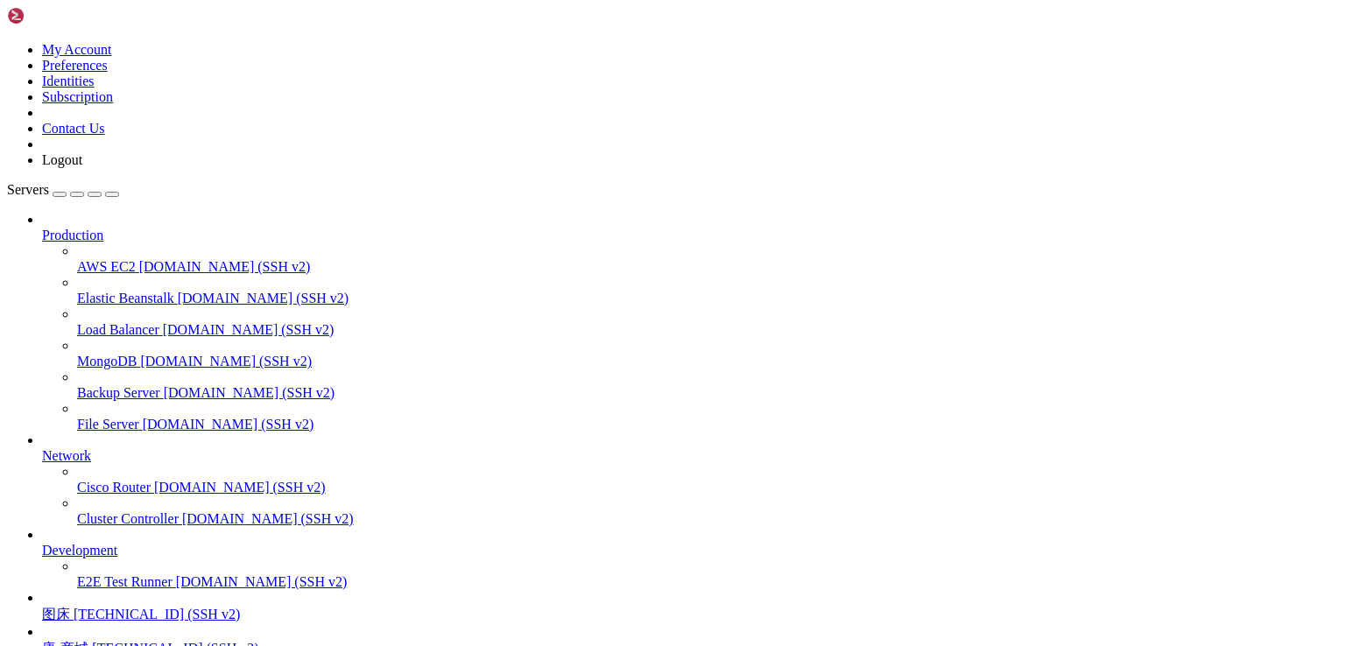
copy span "coturn/coturn:latest"
drag, startPoint x: 525, startPoint y: 1934, endPoint x: 528, endPoint y: 1943, distance: 10.3
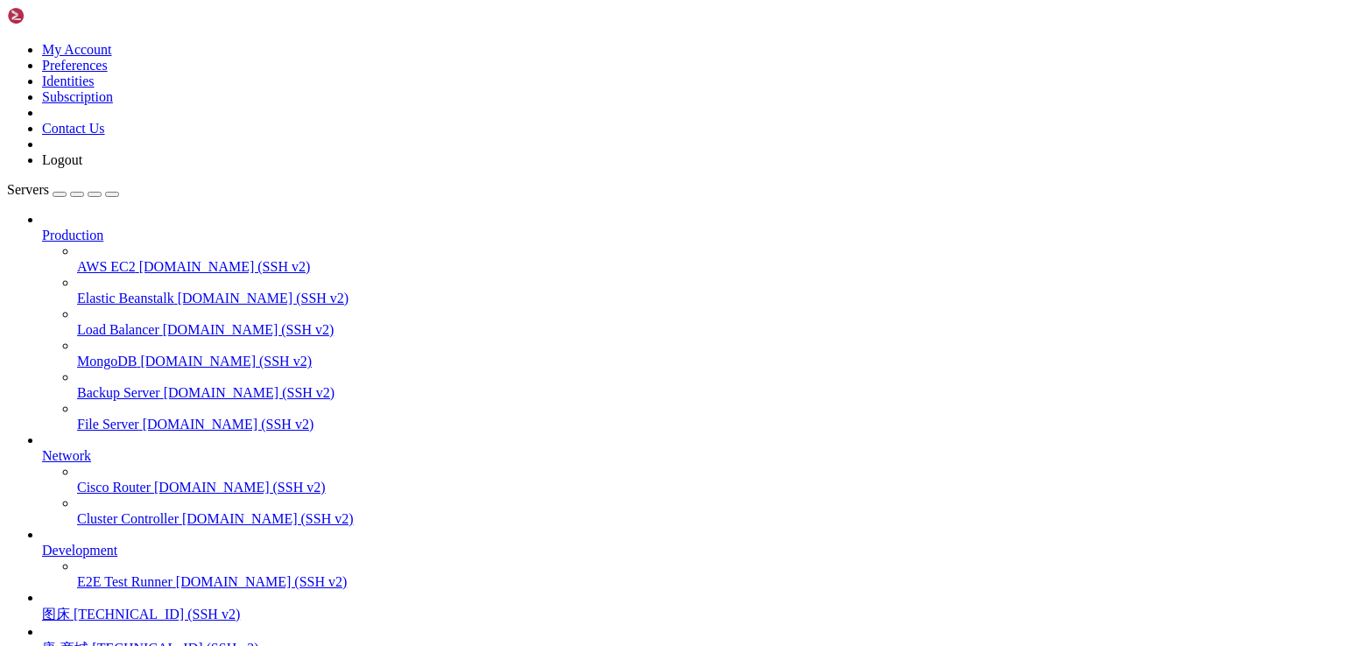
drag, startPoint x: 497, startPoint y: 2206, endPoint x: 17, endPoint y: 2190, distance: 480.2
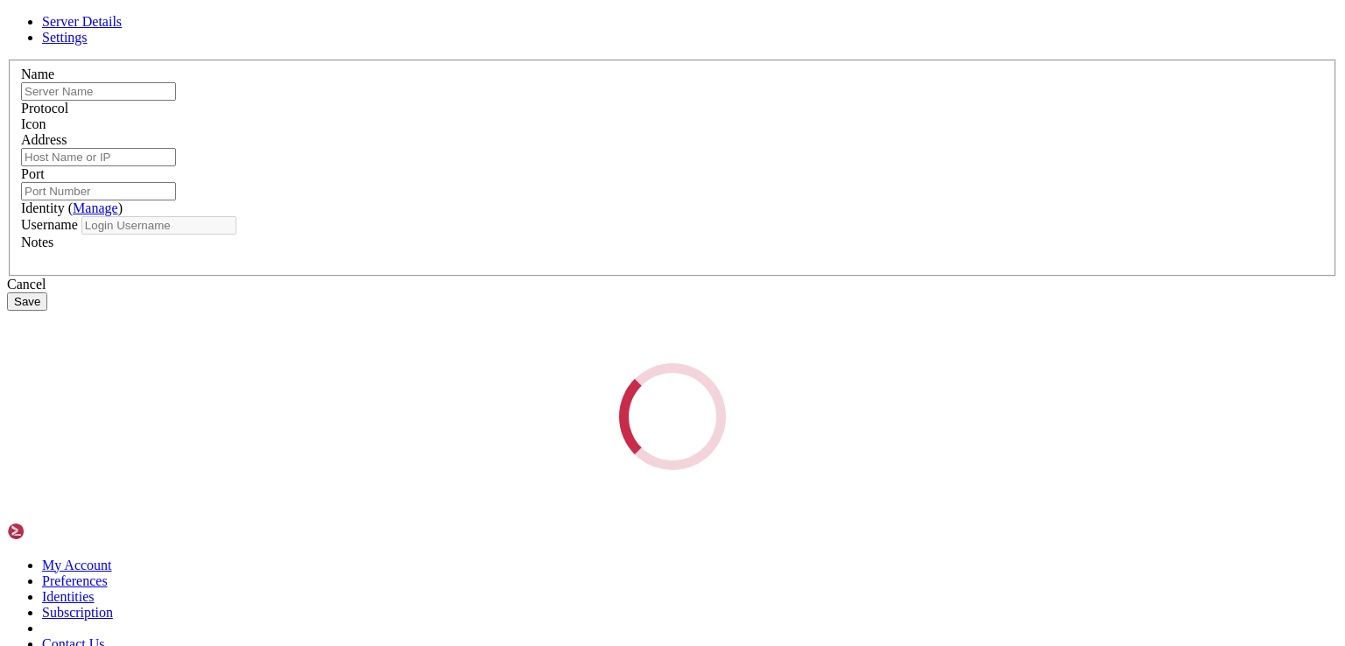
type input "图床"
type input "[TECHNICAL_ID]"
type input "22"
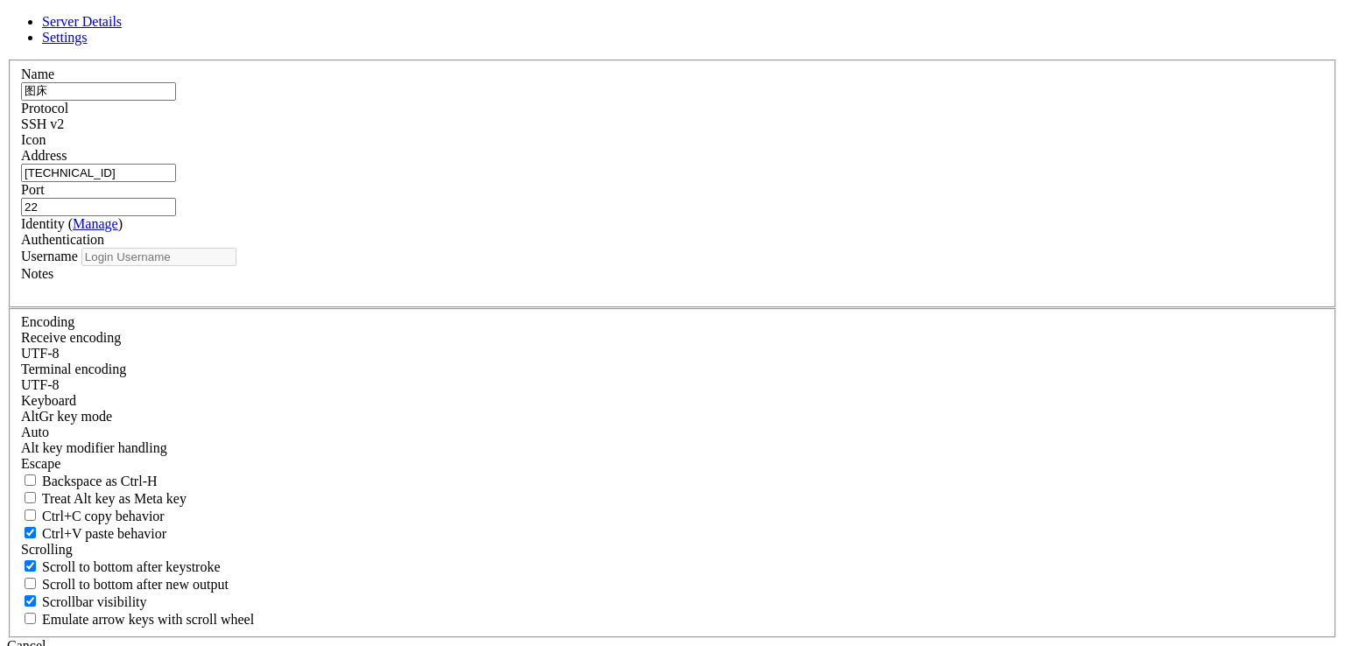
type input "root"
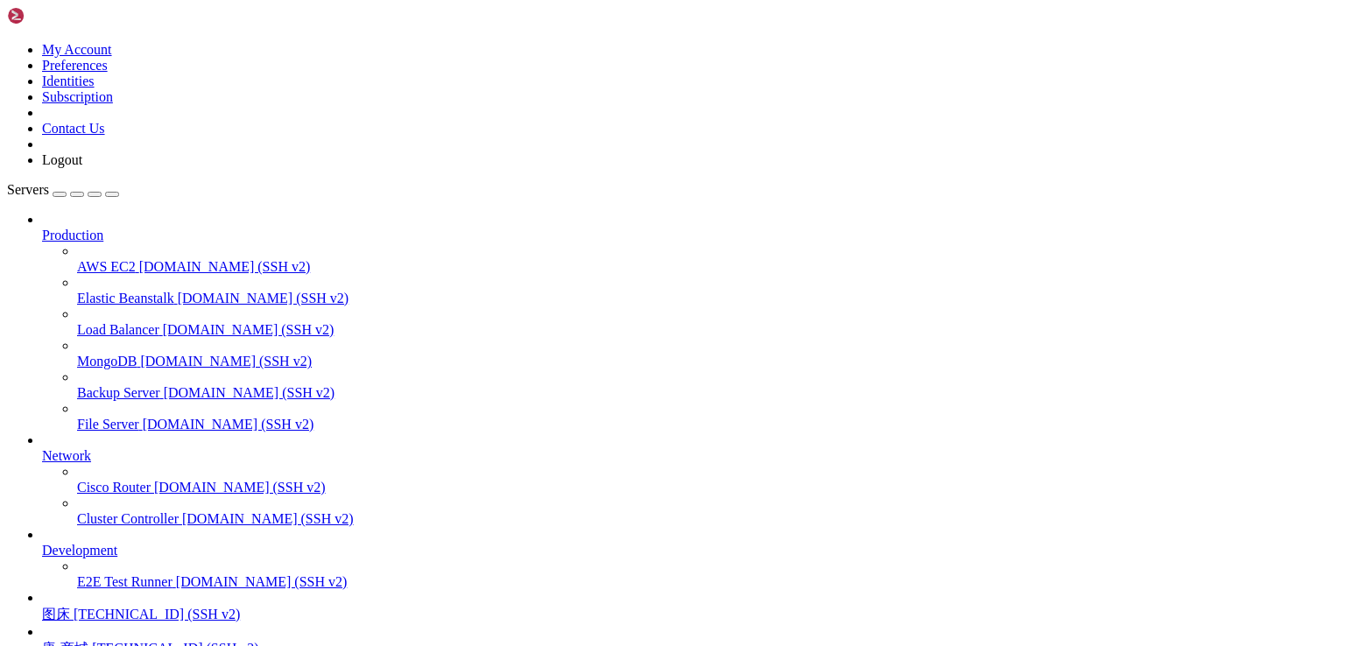
click at [70, 607] on span "图床" at bounding box center [56, 614] width 28 height 15
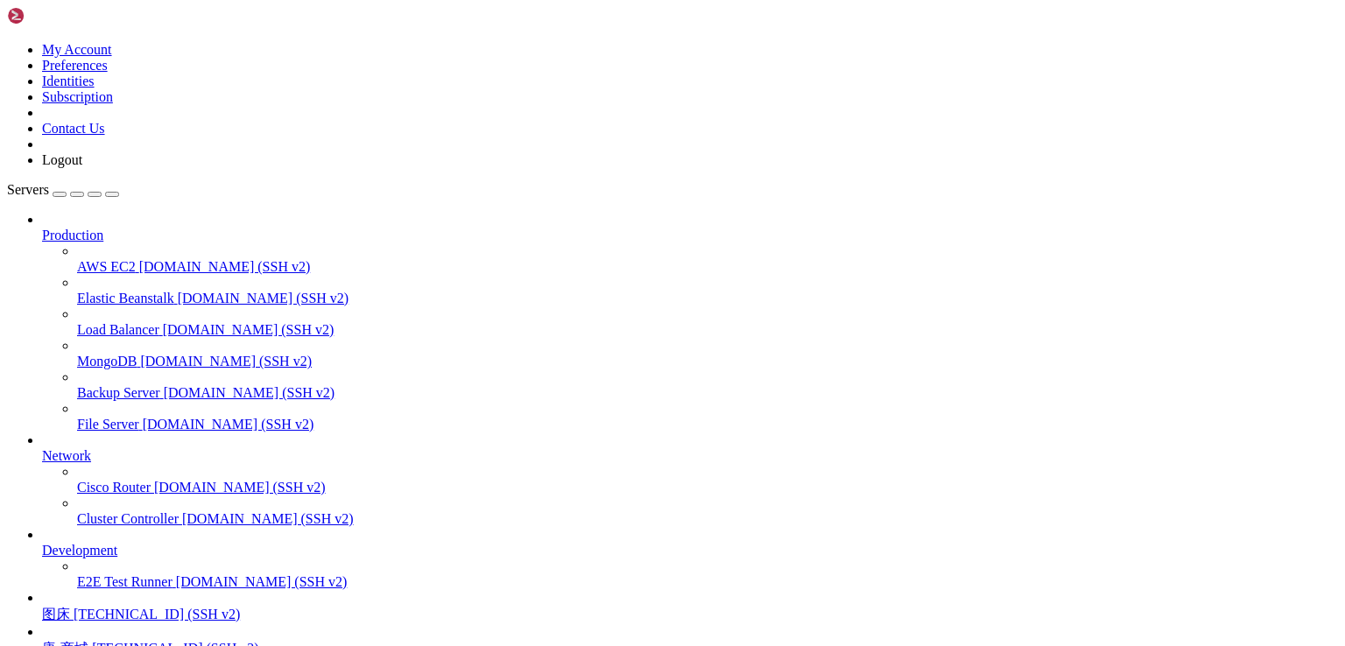
scroll to position [14, 0]
drag, startPoint x: 56, startPoint y: 1572, endPoint x: 235, endPoint y: 1576, distance: 178.7
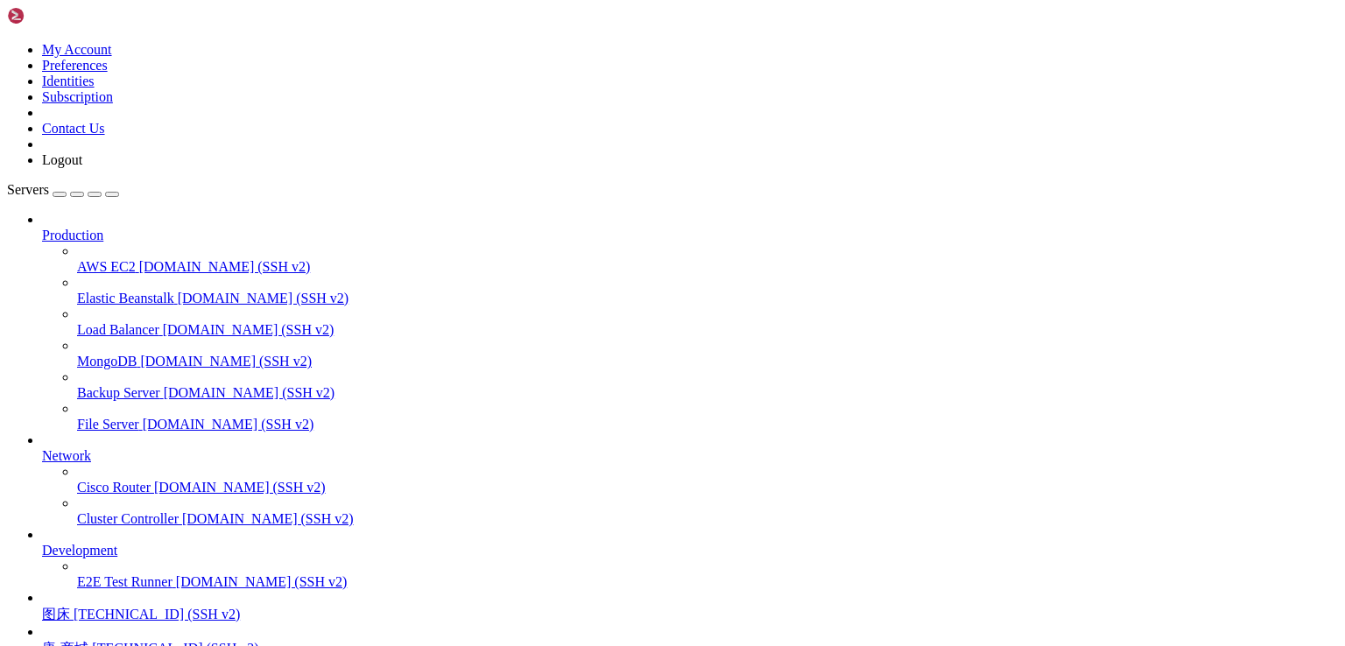
scroll to position [28244, 0]
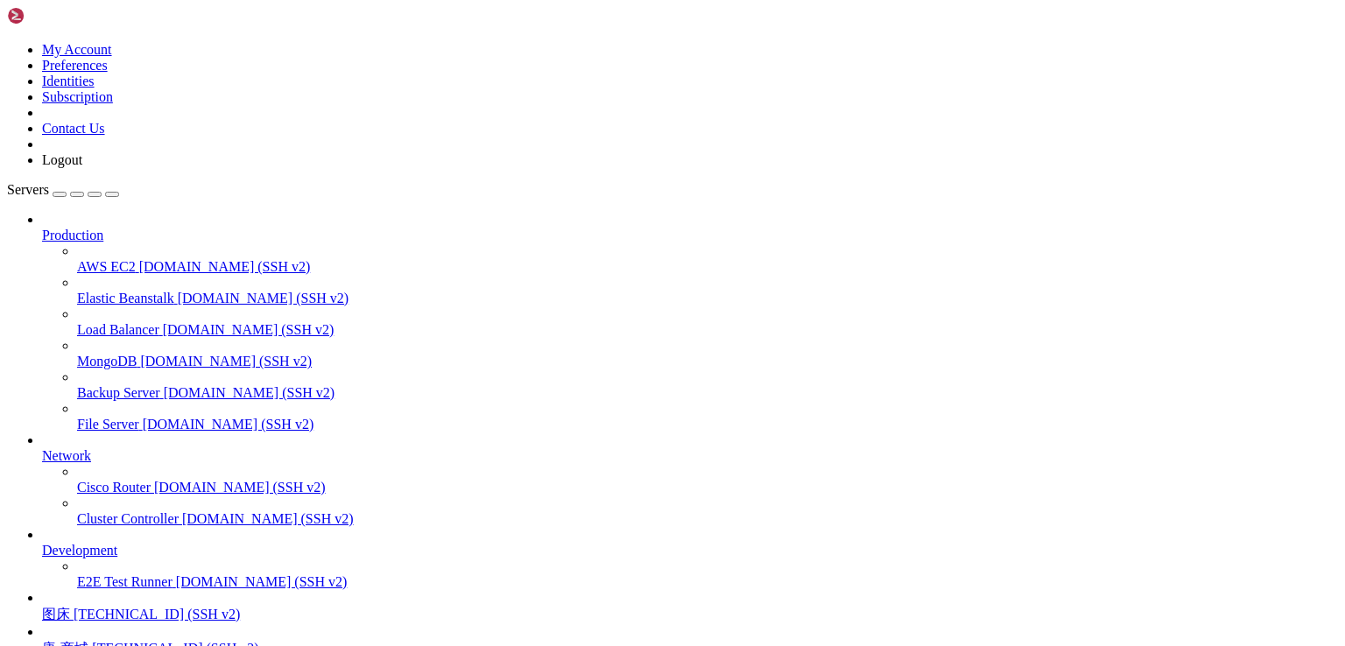
drag, startPoint x: 784, startPoint y: 1578, endPoint x: 13, endPoint y: 1281, distance: 825.9
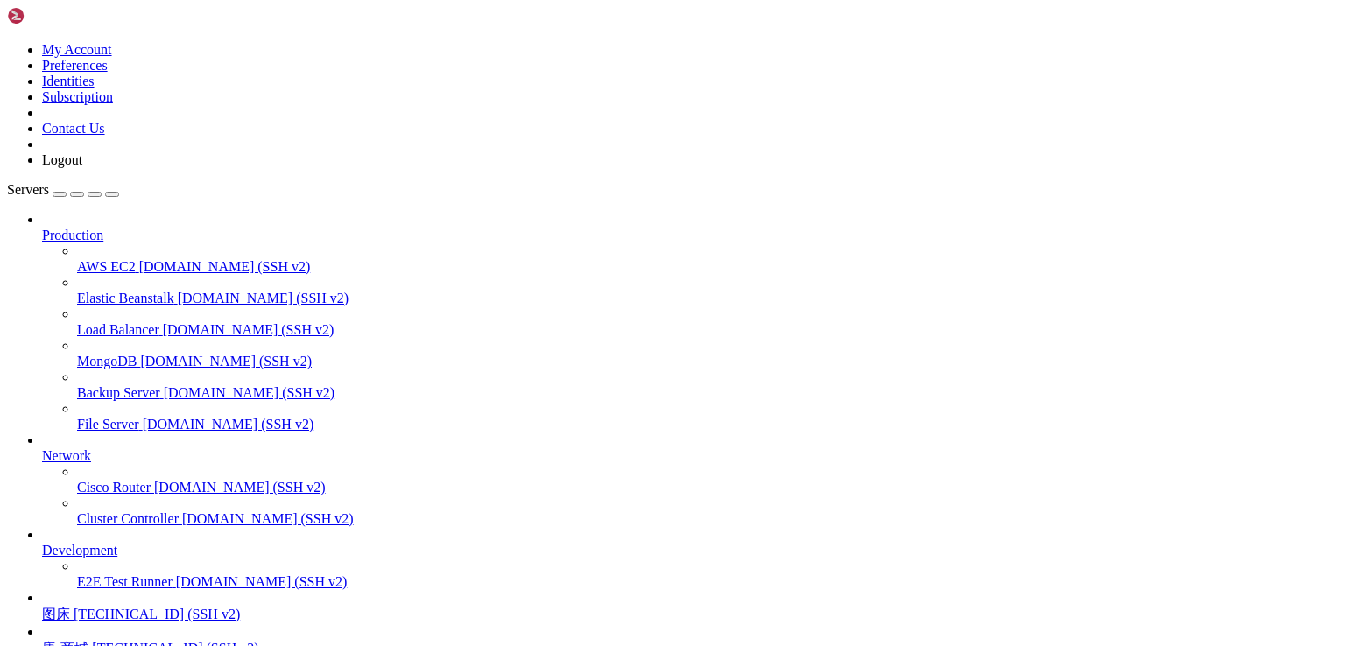
drag, startPoint x: 472, startPoint y: 1511, endPoint x: 18, endPoint y: 1395, distance: 469.0
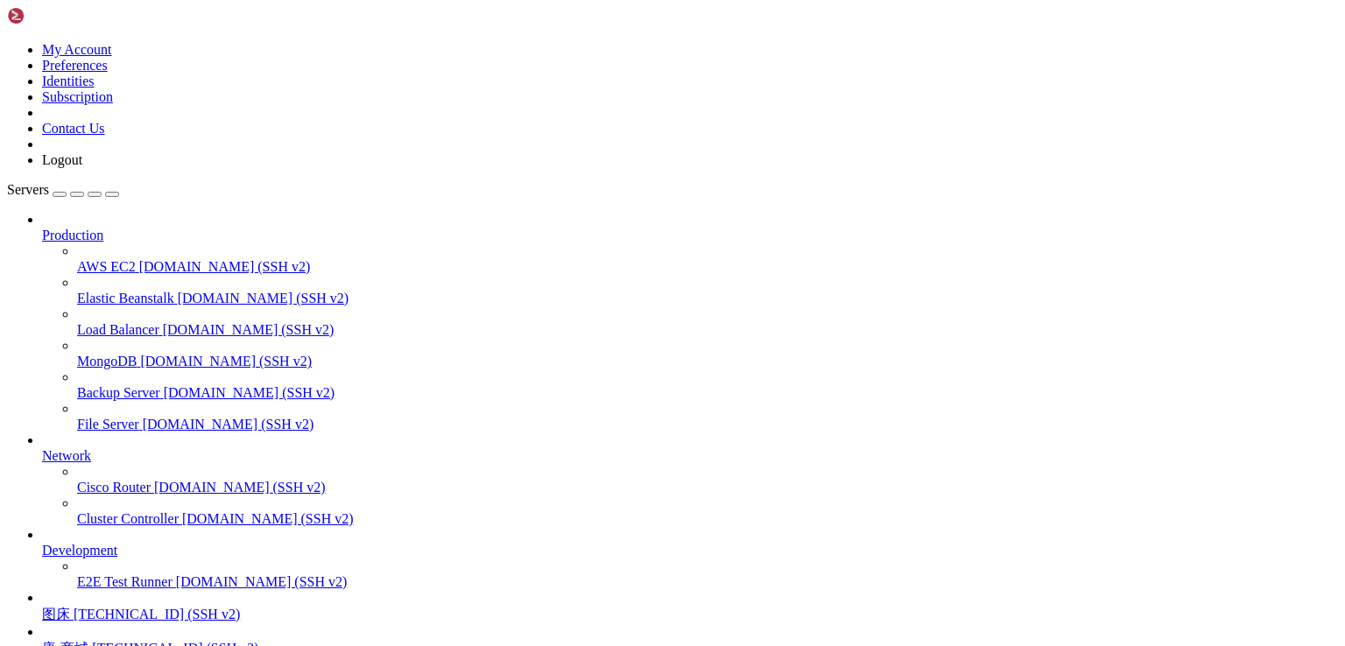
scroll to position [29331, 0]
drag, startPoint x: 815, startPoint y: 1597, endPoint x: 17, endPoint y: 1467, distance: 809.2
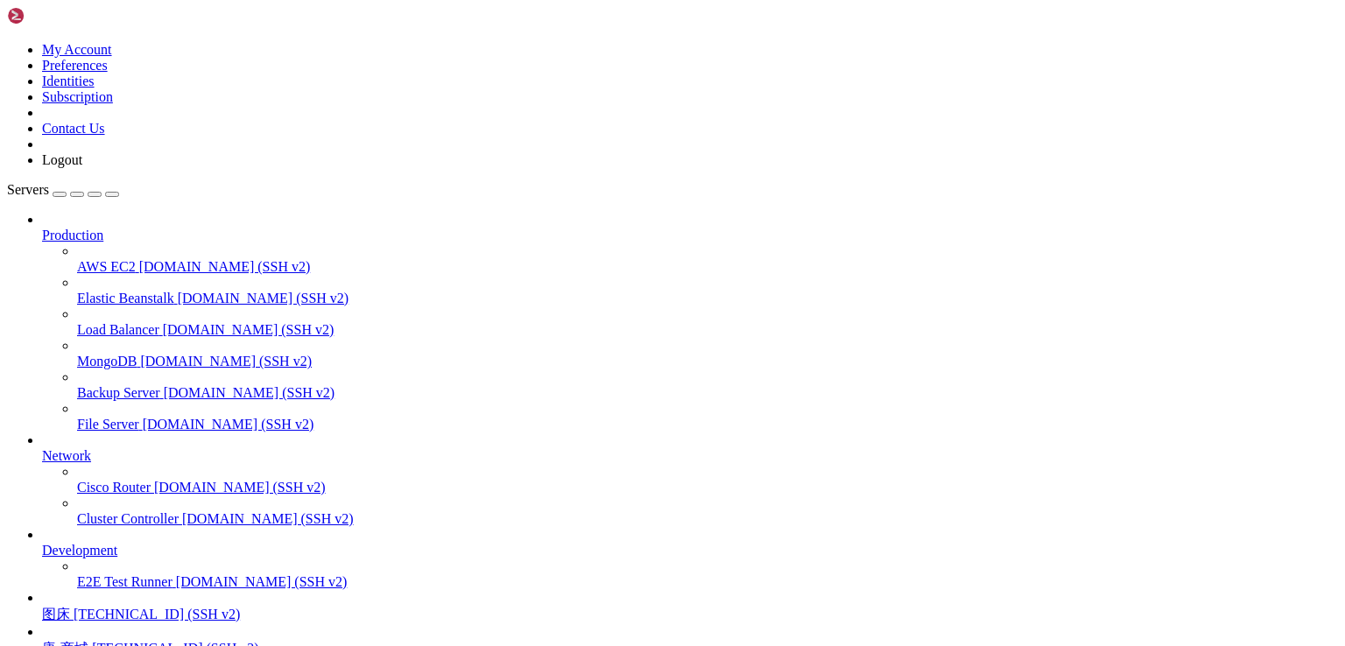
scroll to position [29494, 0]
drag, startPoint x: 813, startPoint y: 1609, endPoint x: 14, endPoint y: 1590, distance: 799.0
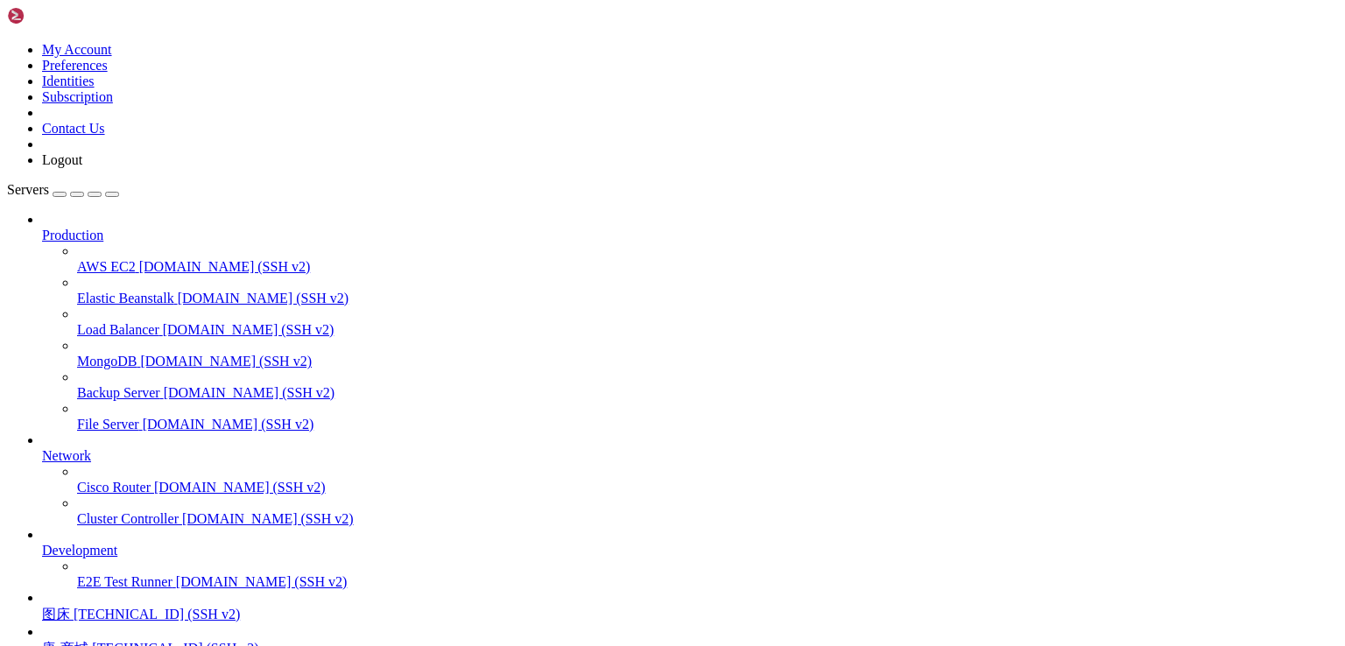
scroll to position [30225, 0]
drag, startPoint x: 374, startPoint y: 1607, endPoint x: 17, endPoint y: 1483, distance: 378.4
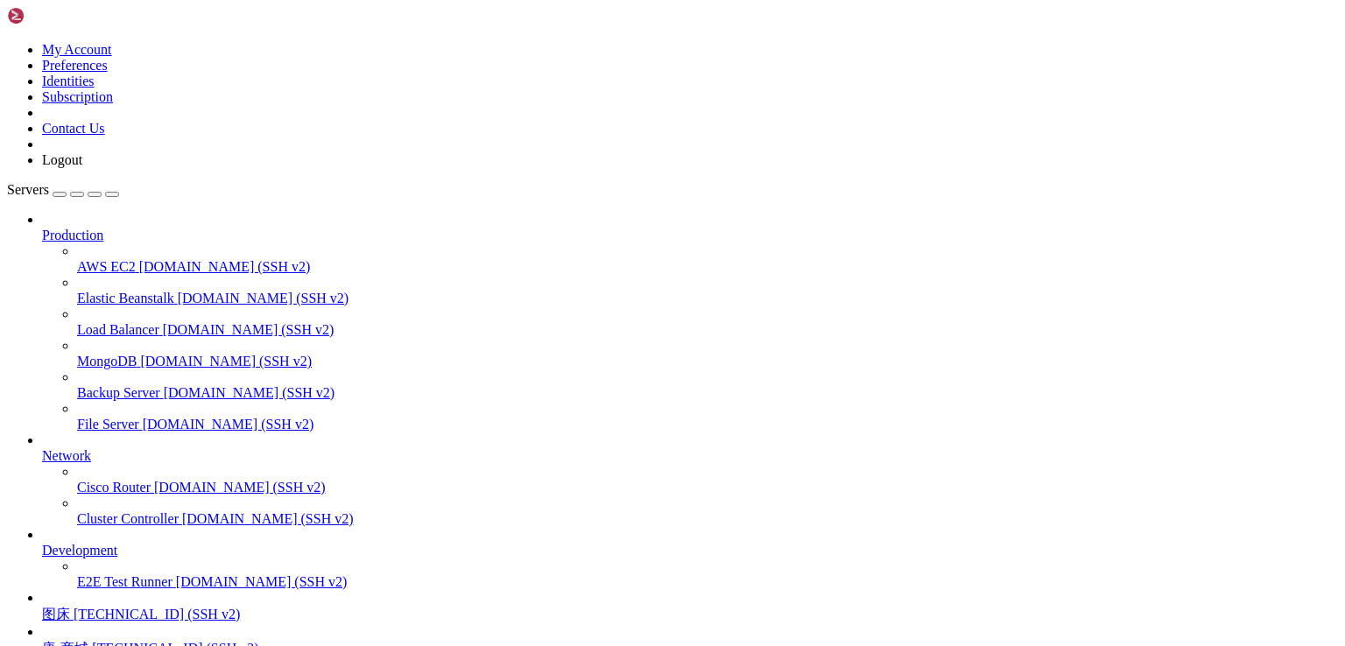
scroll to position [30478, 0]
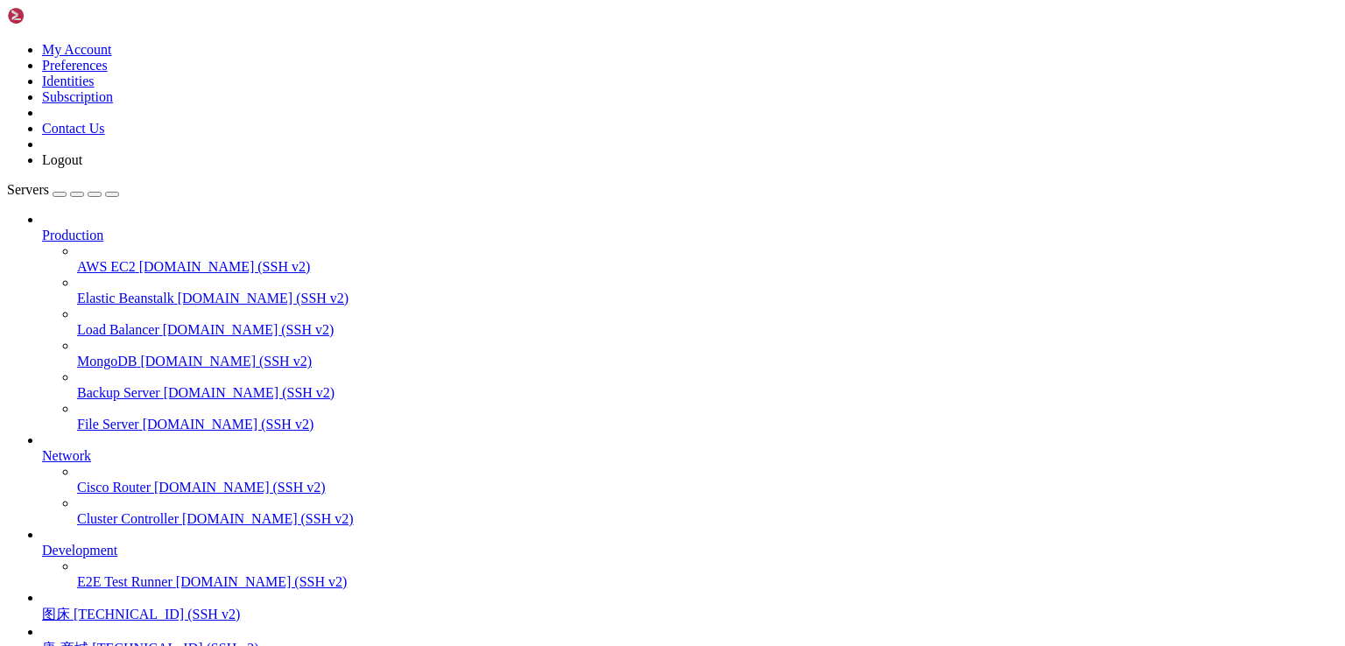
drag, startPoint x: 307, startPoint y: 1602, endPoint x: 14, endPoint y: 1294, distance: 424.4
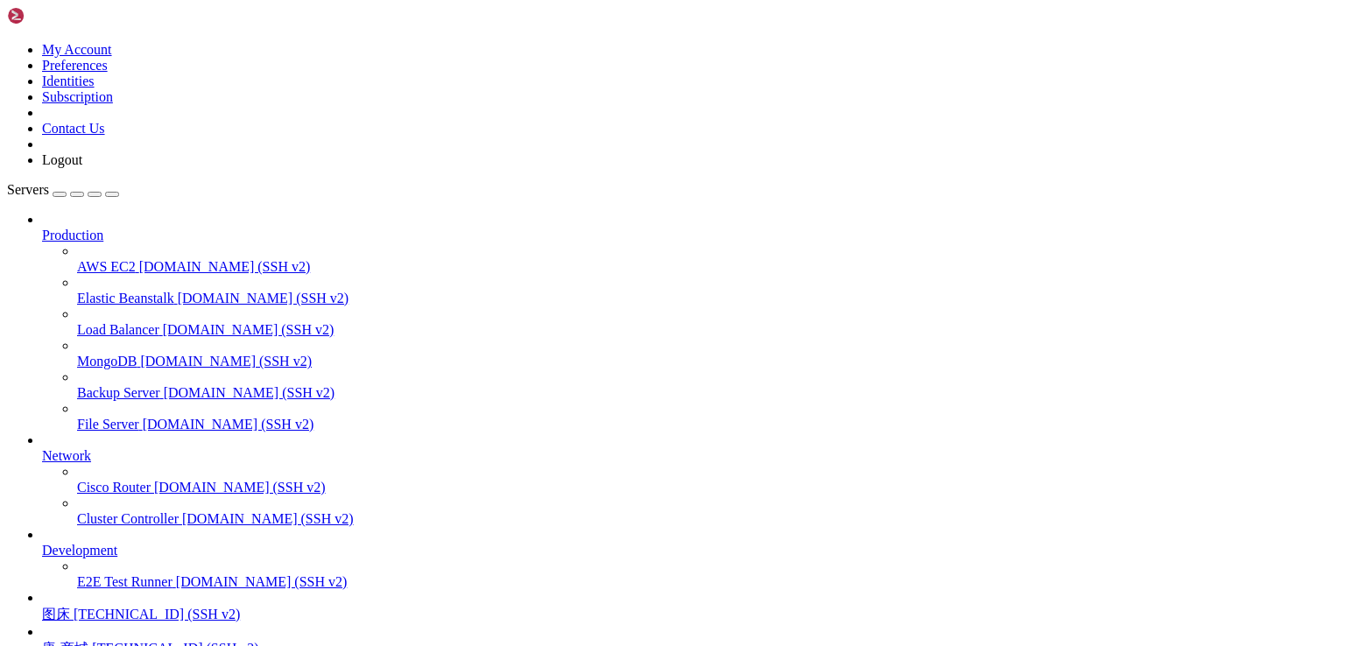
click at [70, 607] on span "图床" at bounding box center [56, 614] width 28 height 15
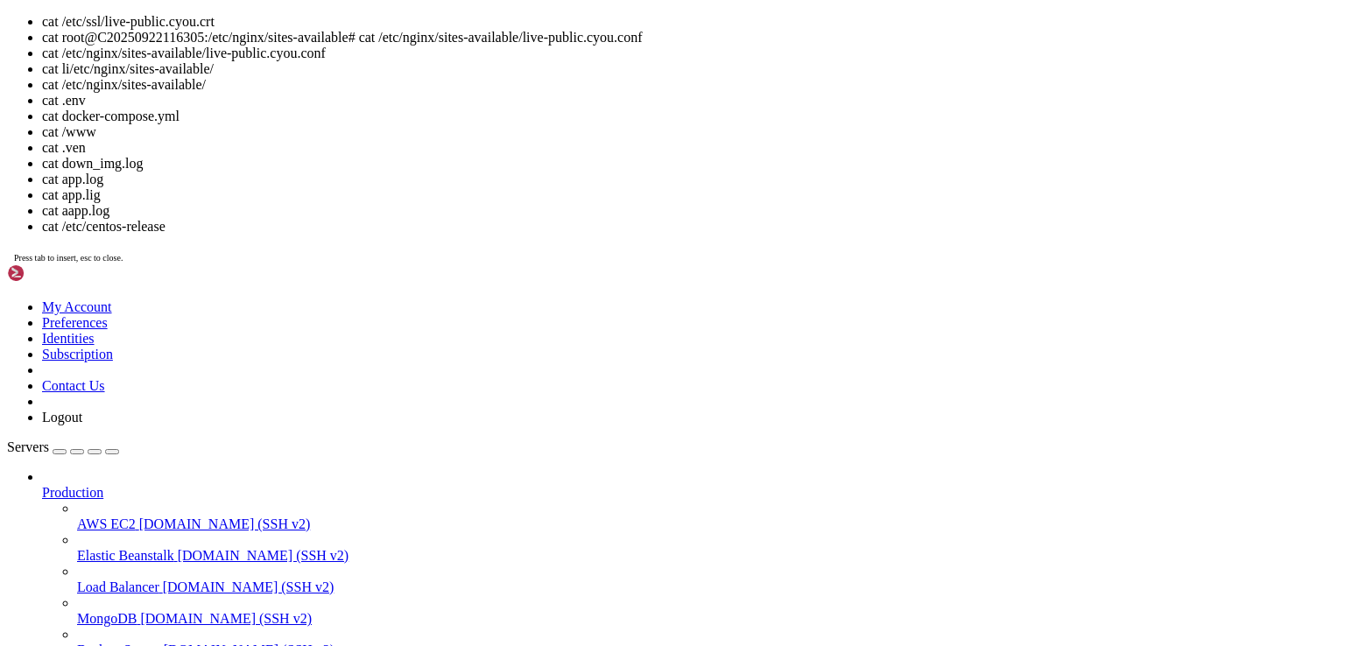
drag, startPoint x: 229, startPoint y: 1457, endPoint x: 585, endPoint y: 1460, distance: 356.5
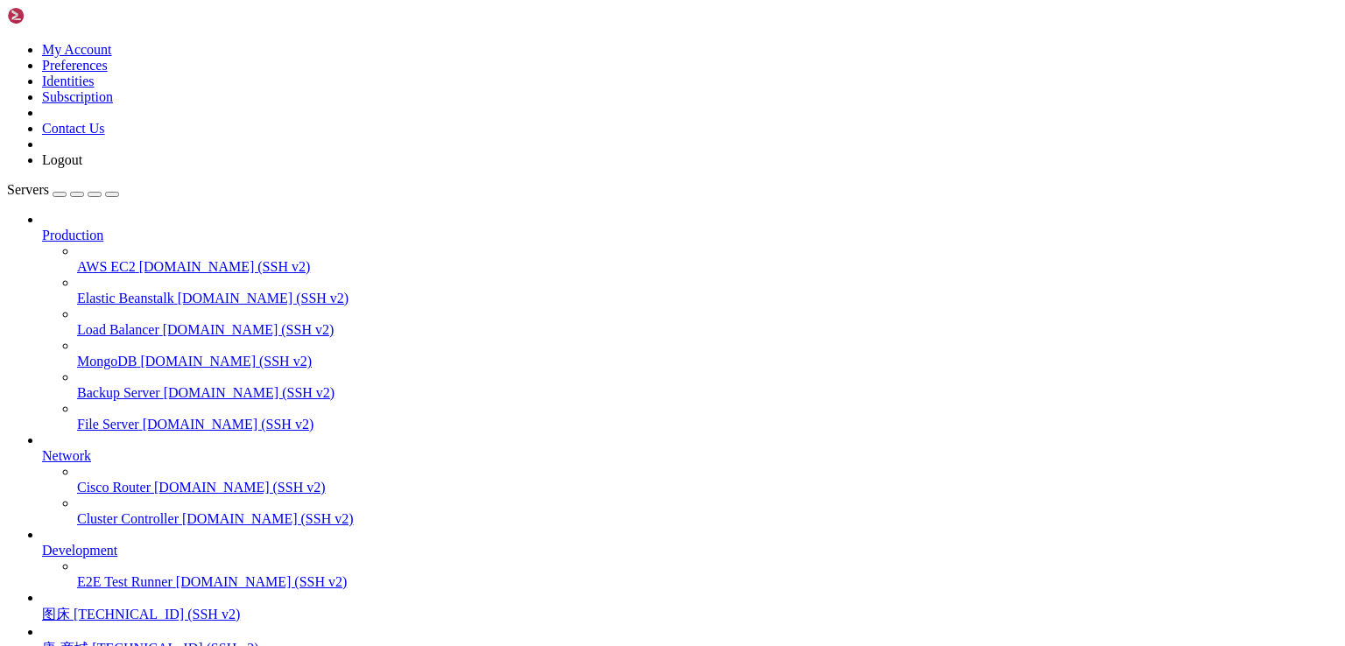
scroll to position [949, 0]
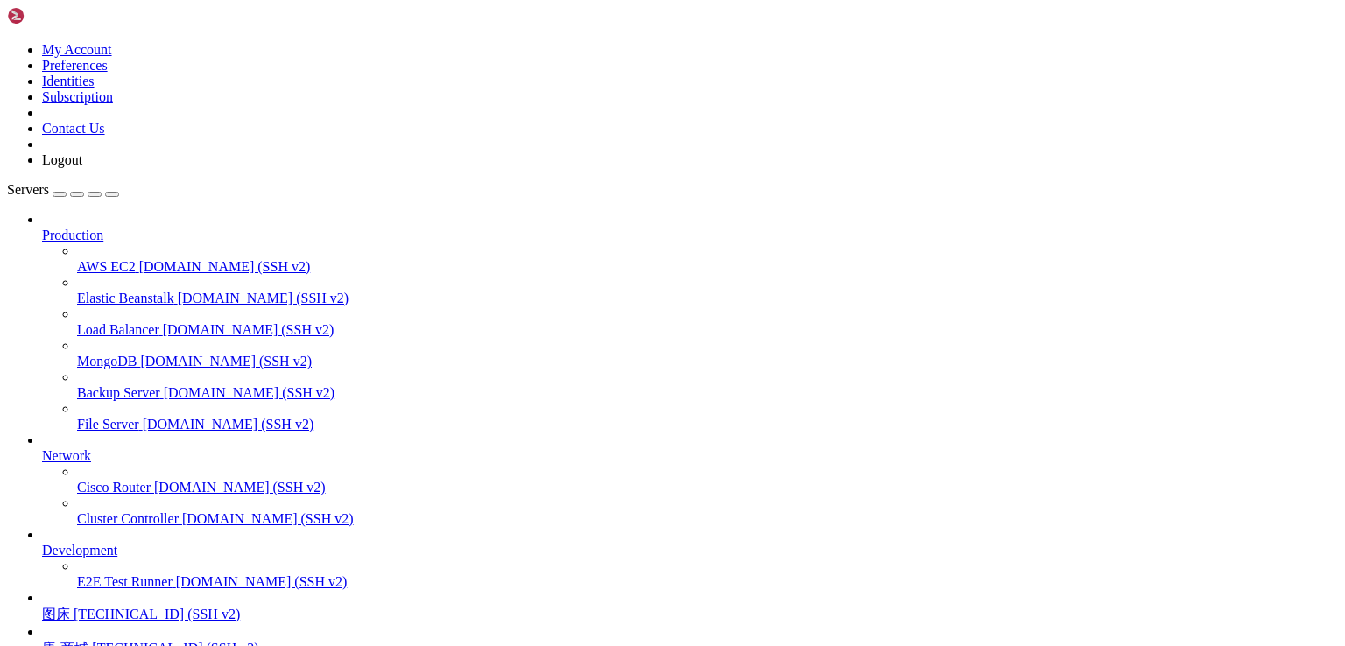
drag, startPoint x: 745, startPoint y: 1605, endPoint x: 14, endPoint y: 1307, distance: 789.9
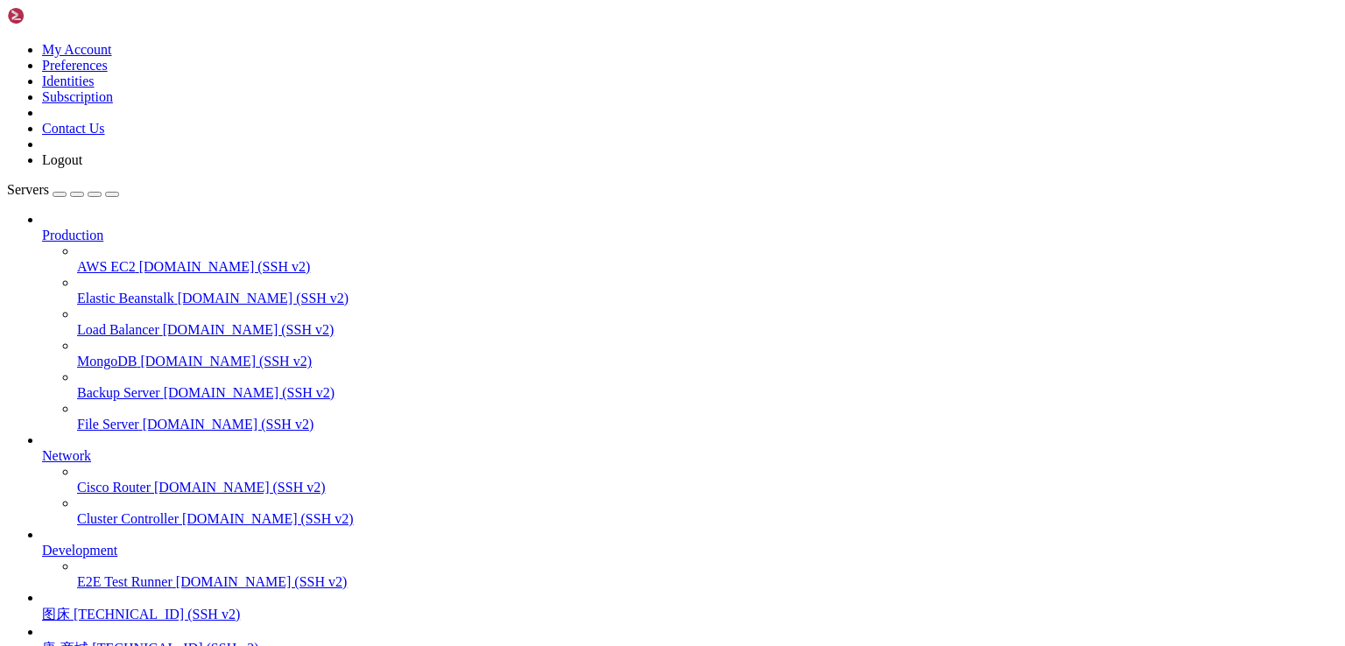
scroll to position [20641, 0]
drag, startPoint x: 288, startPoint y: 1593, endPoint x: 17, endPoint y: 1306, distance: 395.3
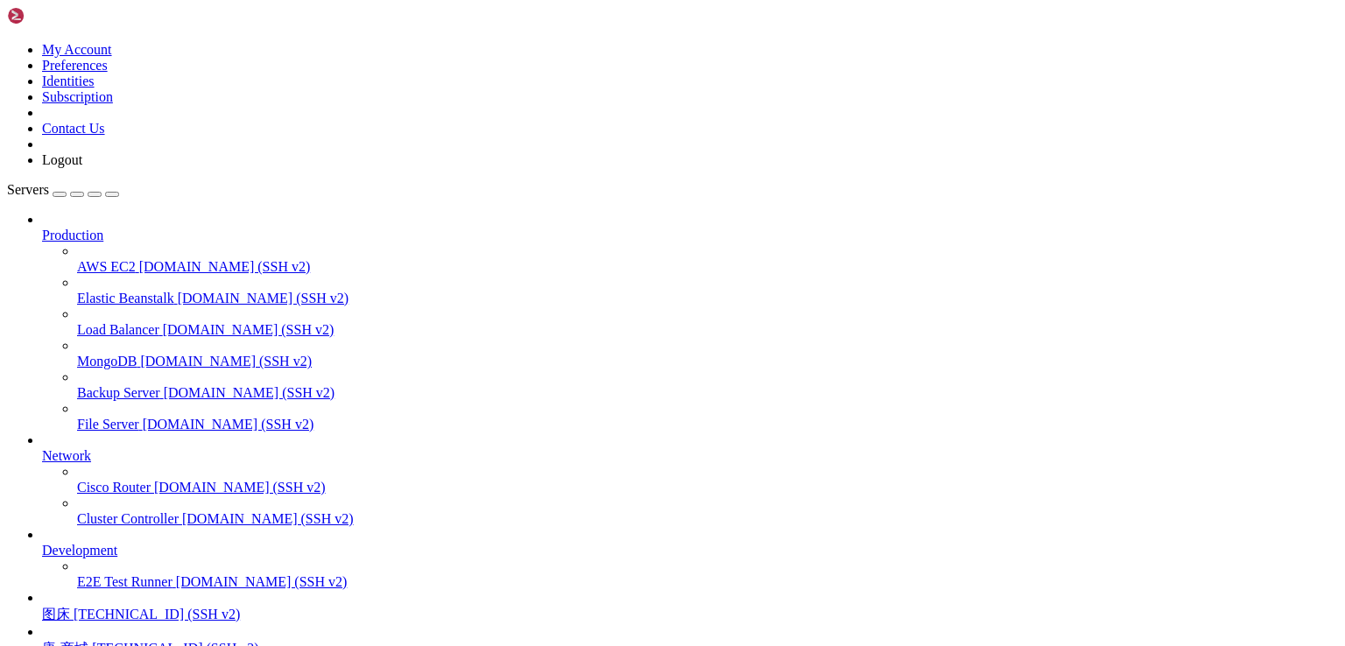
scroll to position [25996, 0]
drag, startPoint x: 411, startPoint y: 1607, endPoint x: 17, endPoint y: 1580, distance: 395.1
drag, startPoint x: 414, startPoint y: 1612, endPoint x: 17, endPoint y: 1573, distance: 399.5
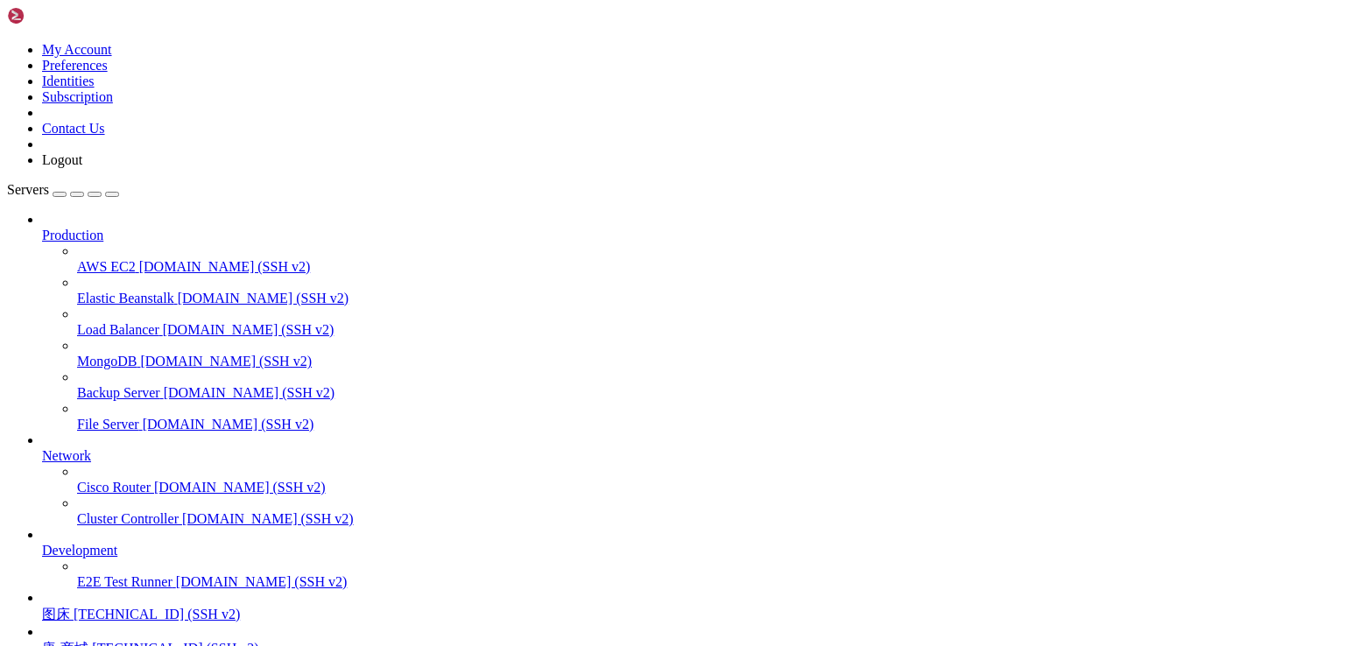
scroll to position [26130, 0]
drag, startPoint x: 437, startPoint y: 1603, endPoint x: 14, endPoint y: 1587, distance: 423.3
drag, startPoint x: 595, startPoint y: 1333, endPoint x: 13, endPoint y: 1288, distance: 583.3
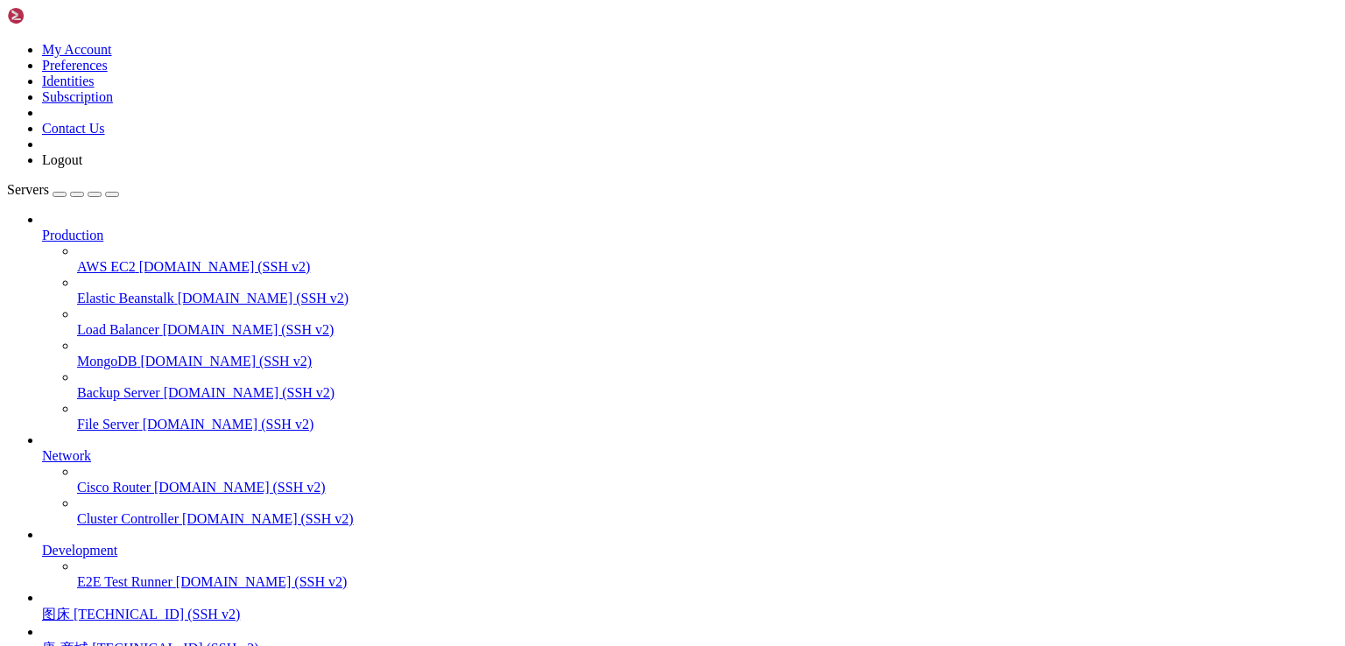
scroll to position [28944, 0]
drag, startPoint x: 849, startPoint y: 1603, endPoint x: 14, endPoint y: 1543, distance: 836.8
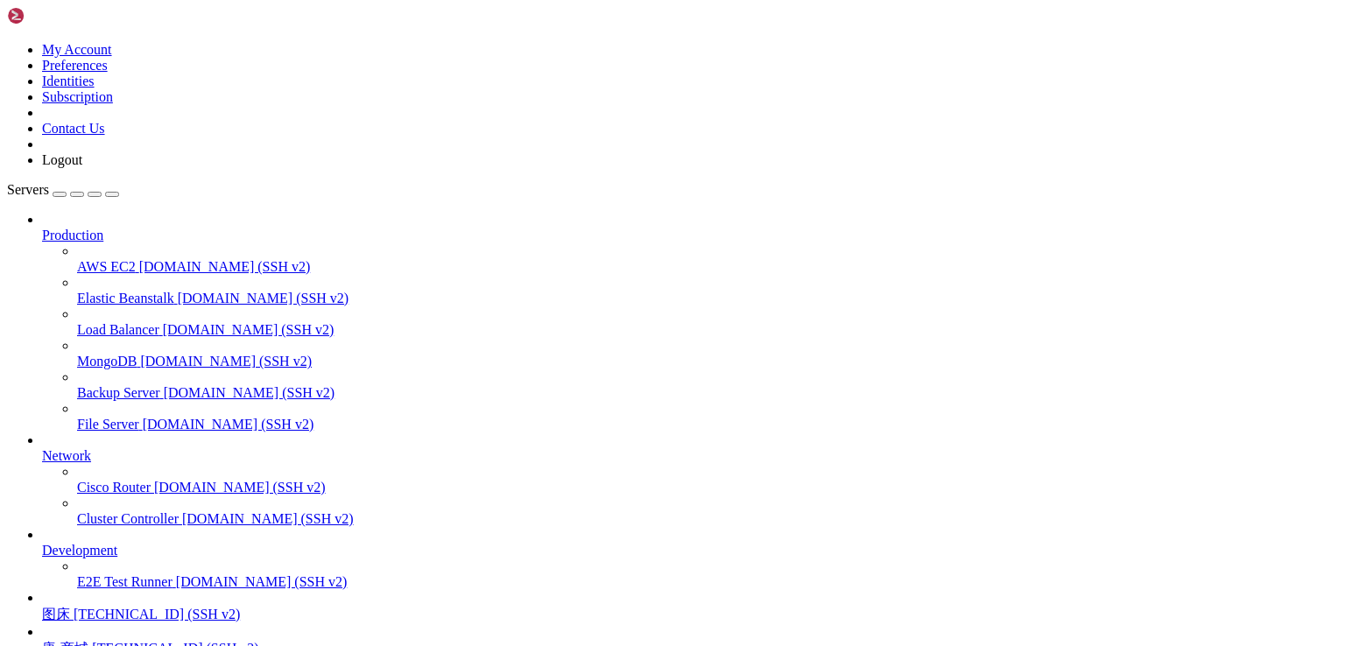
scroll to position [29018, 0]
drag, startPoint x: 320, startPoint y: 1603, endPoint x: 16, endPoint y: 1483, distance: 326.7
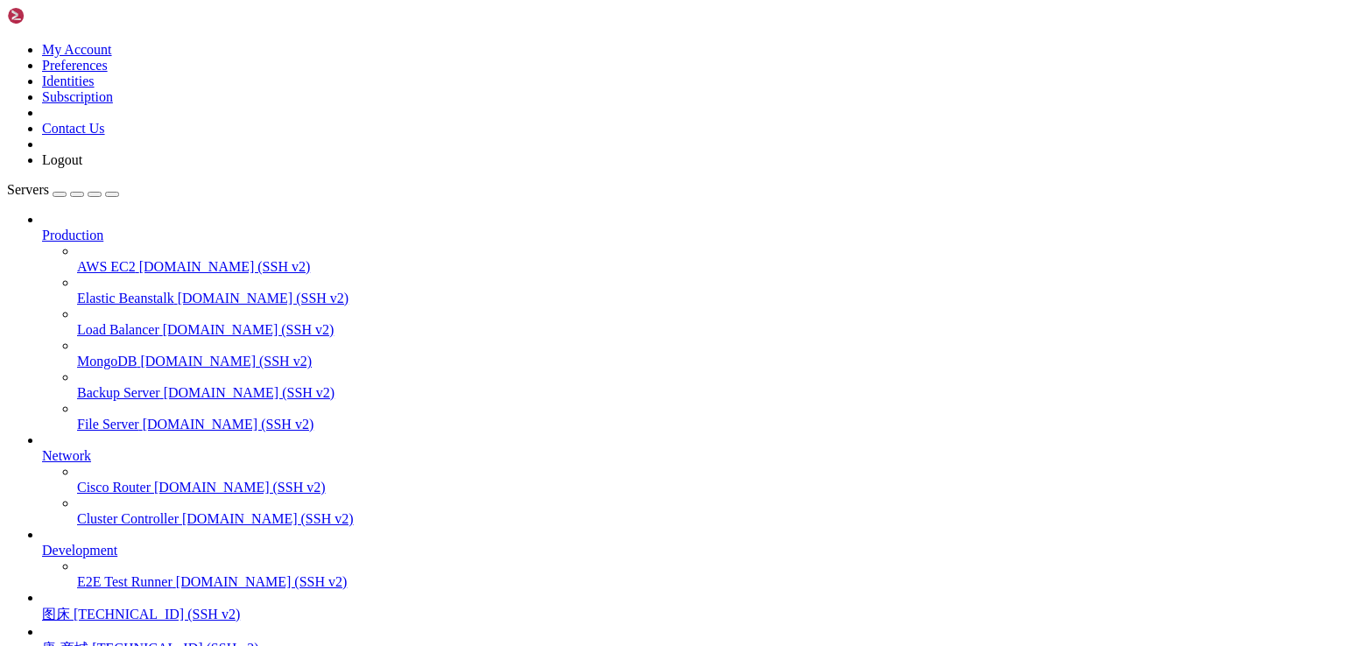
scroll to position [29168, 0]
drag, startPoint x: 333, startPoint y: 1598, endPoint x: 13, endPoint y: 1186, distance: 521.2
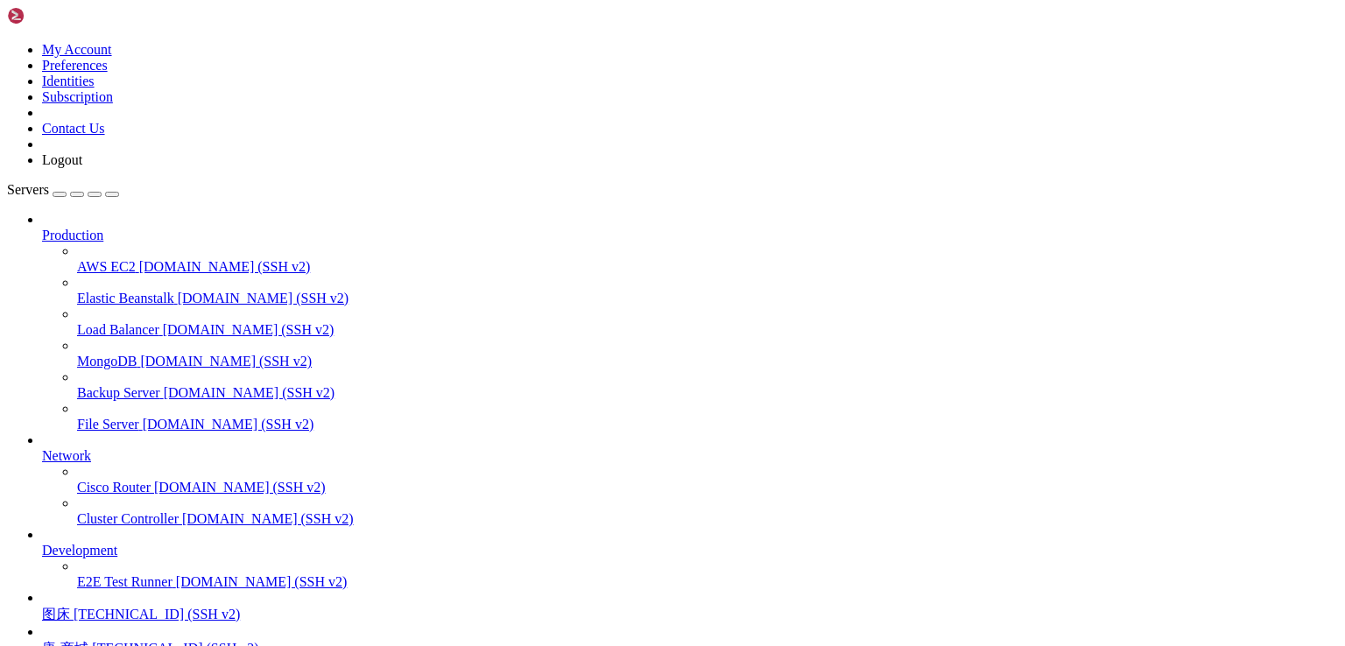
scroll to position [29570, 0]
click at [103, 607] on span "[TECHNICAL_ID] (SSH v2)" at bounding box center [157, 614] width 166 height 15
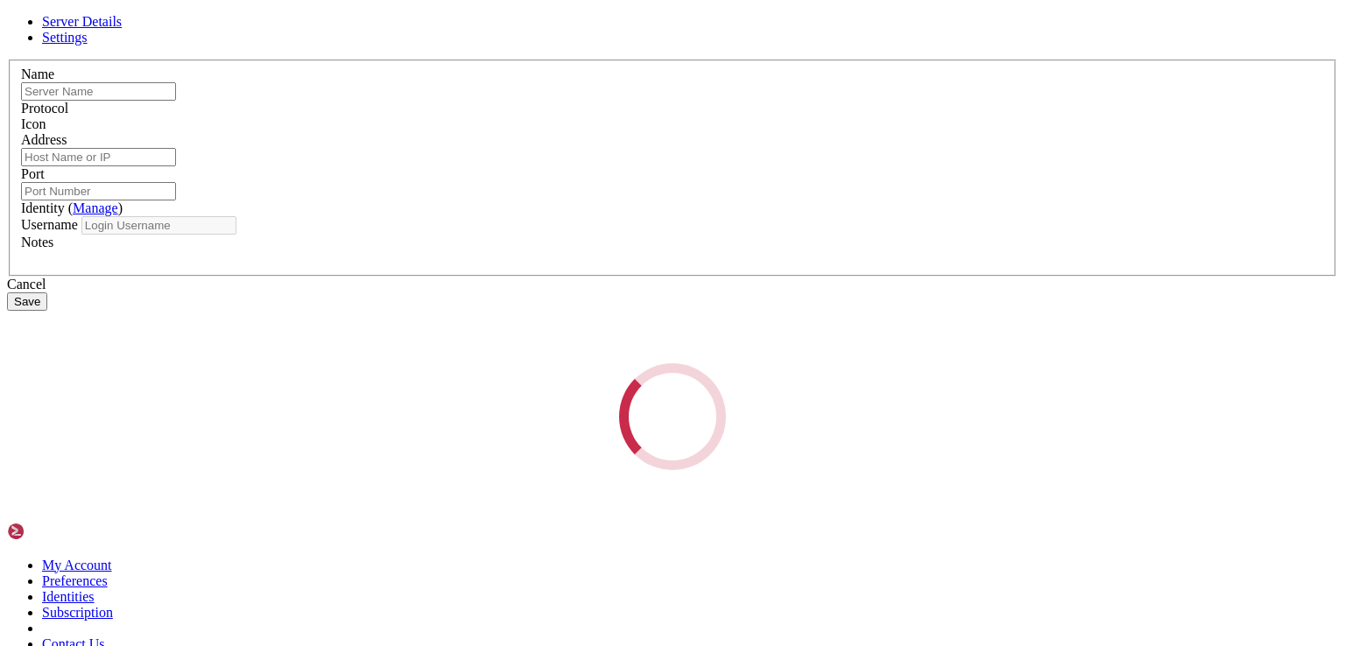
type input "图床"
type input "[TECHNICAL_ID]"
type input "22"
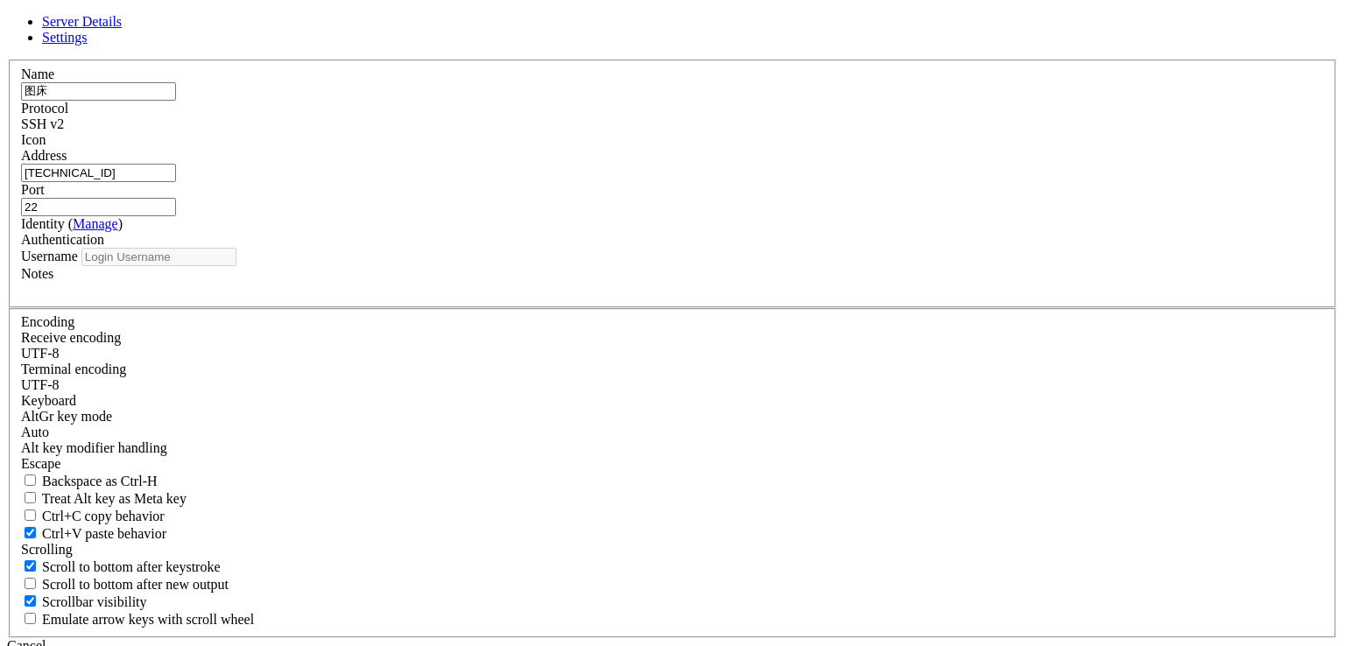
type input "root"
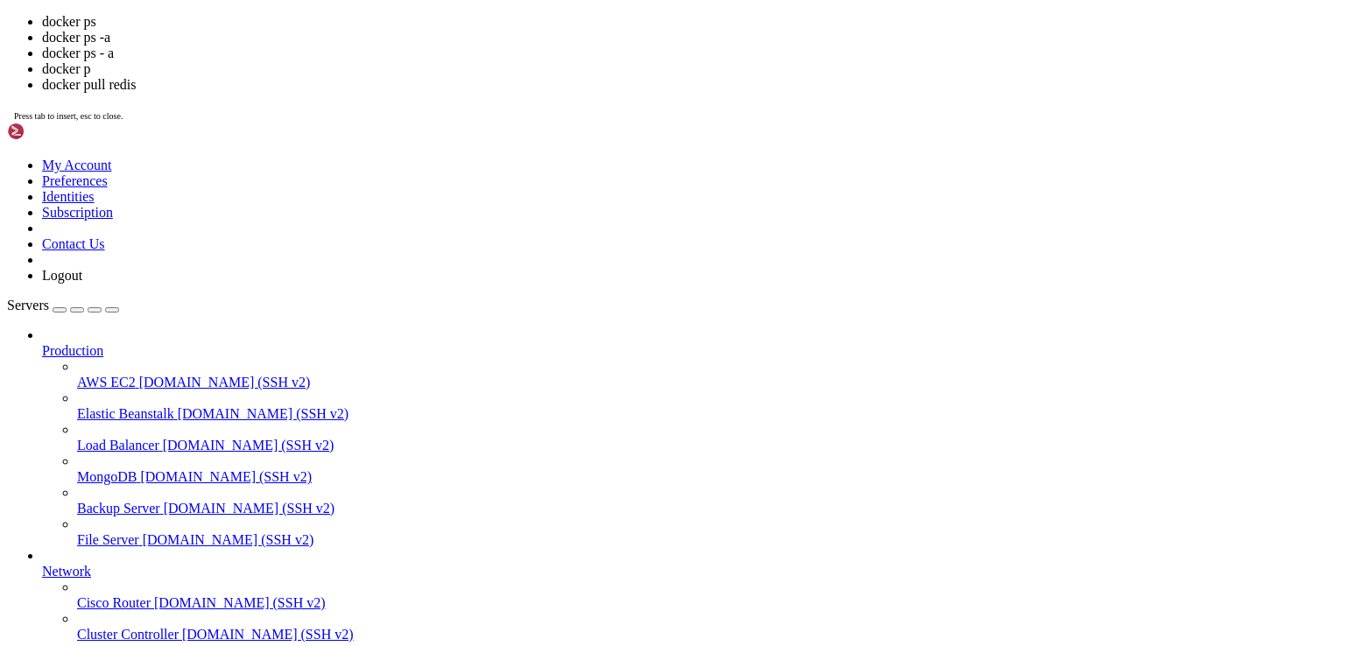
scroll to position [1489, 0]
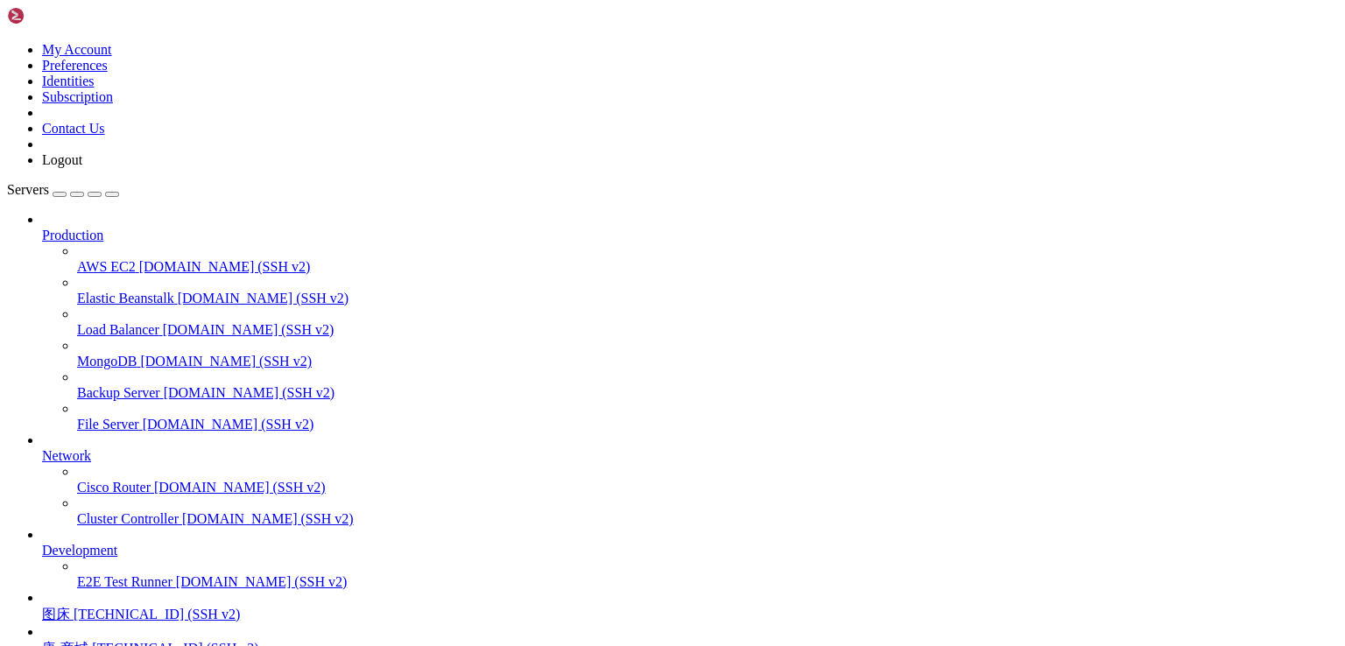
drag, startPoint x: 805, startPoint y: 1605, endPoint x: 43, endPoint y: 1261, distance: 836.1
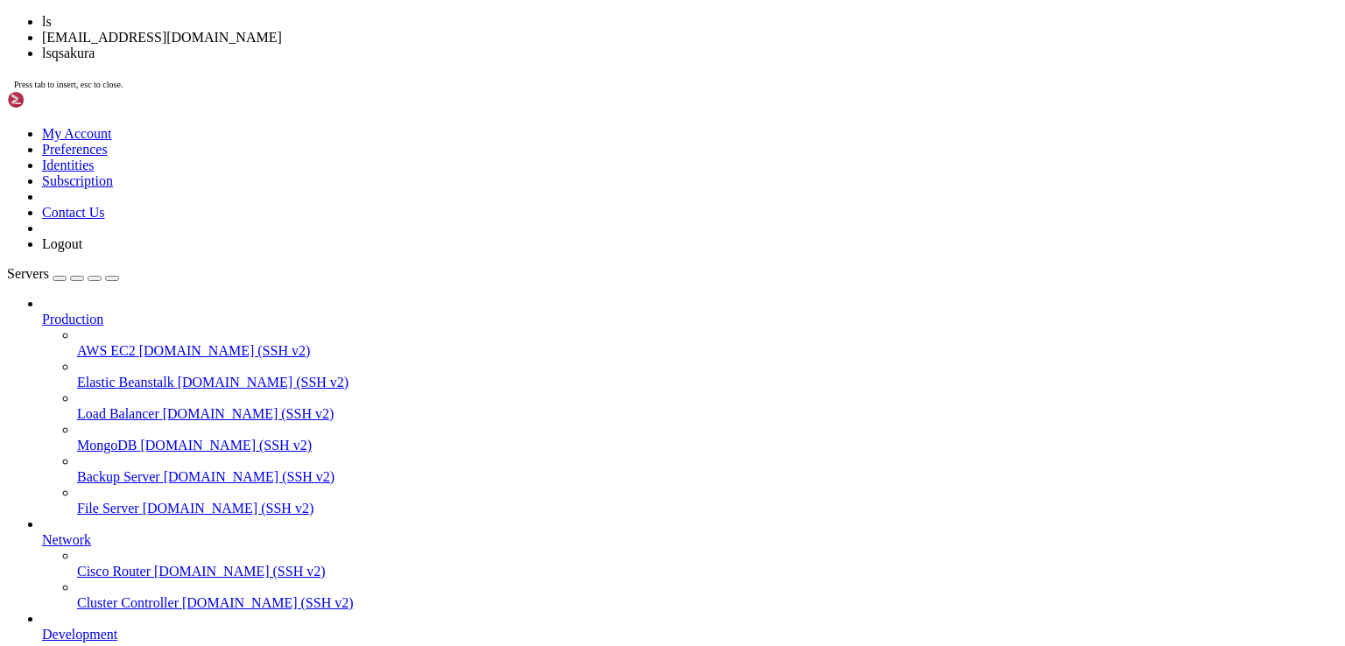
scroll to position [4988, 0]
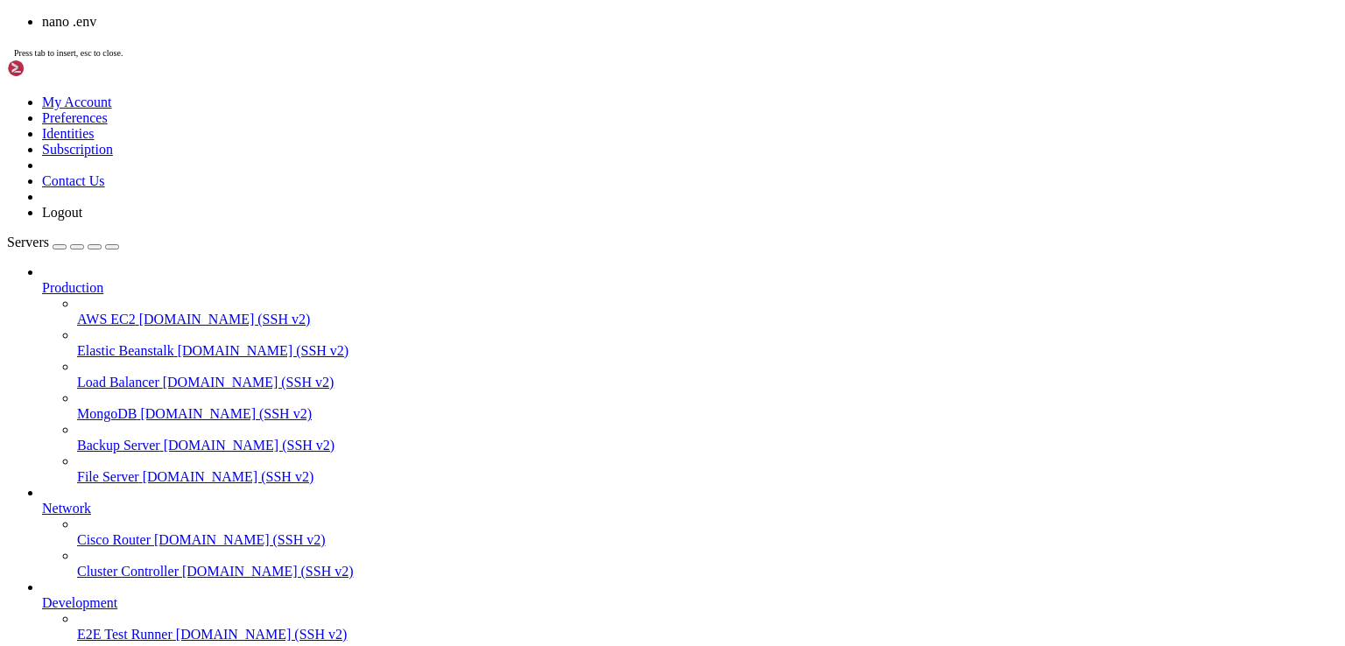
scroll to position [5152, 0]
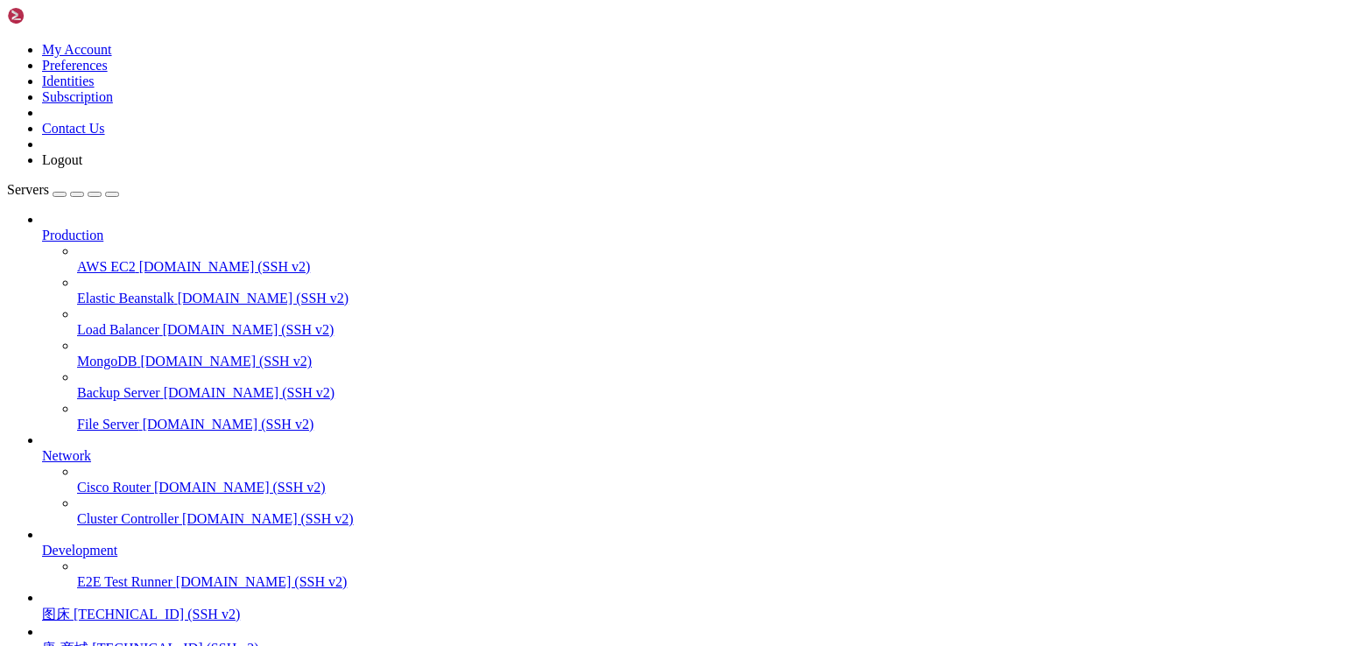
drag, startPoint x: 128, startPoint y: 1259, endPoint x: 227, endPoint y: 1259, distance: 99.0
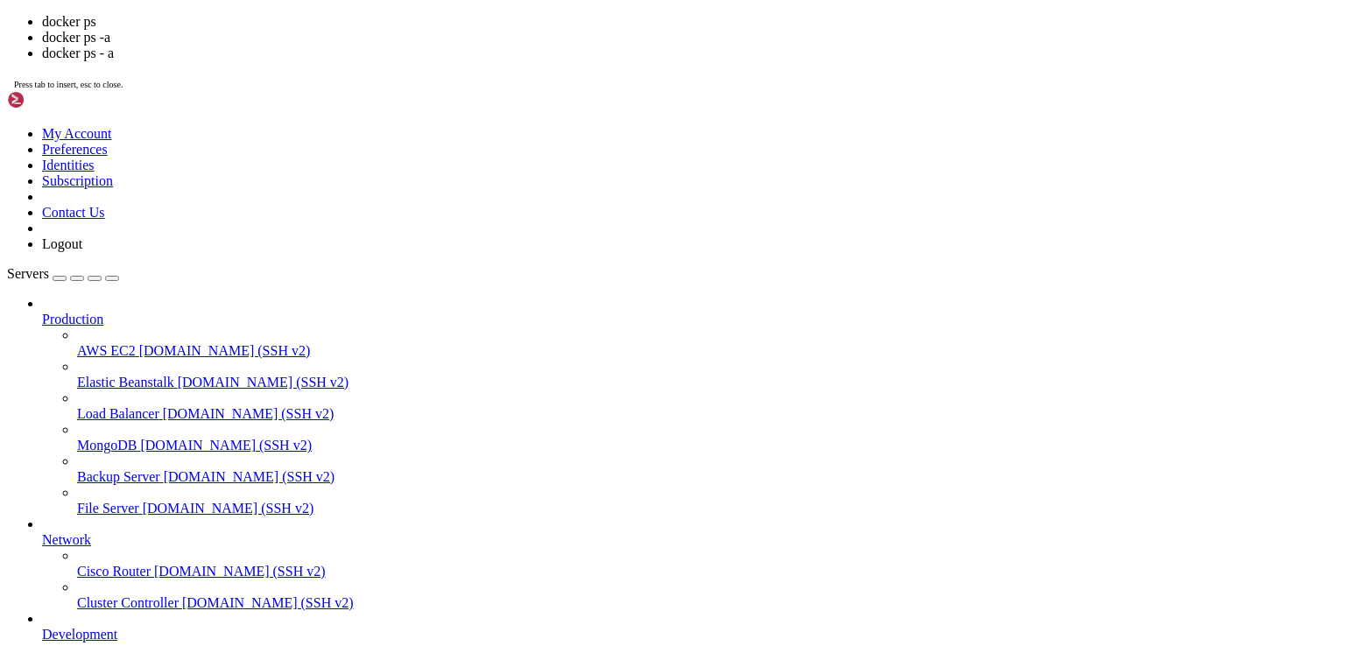
scroll to position [8993, 0]
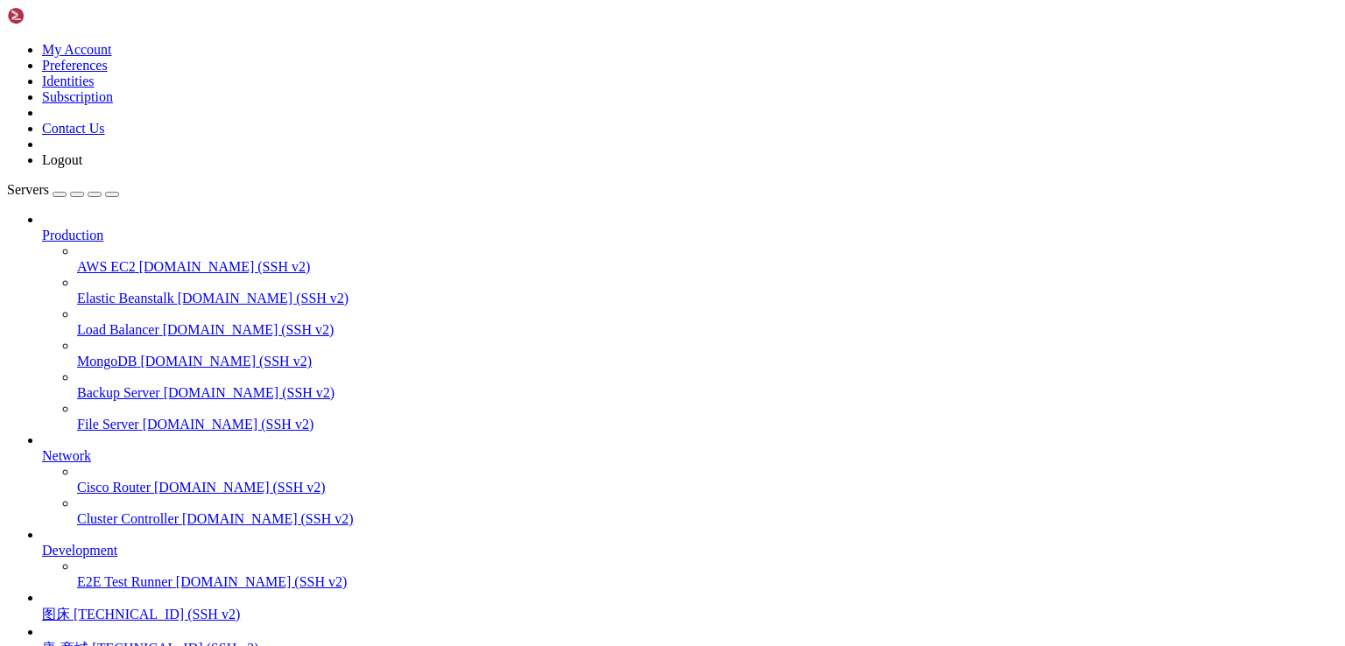
scroll to position [9007, 0]
drag, startPoint x: 936, startPoint y: 1623, endPoint x: 416, endPoint y: 1529, distance: 528.6
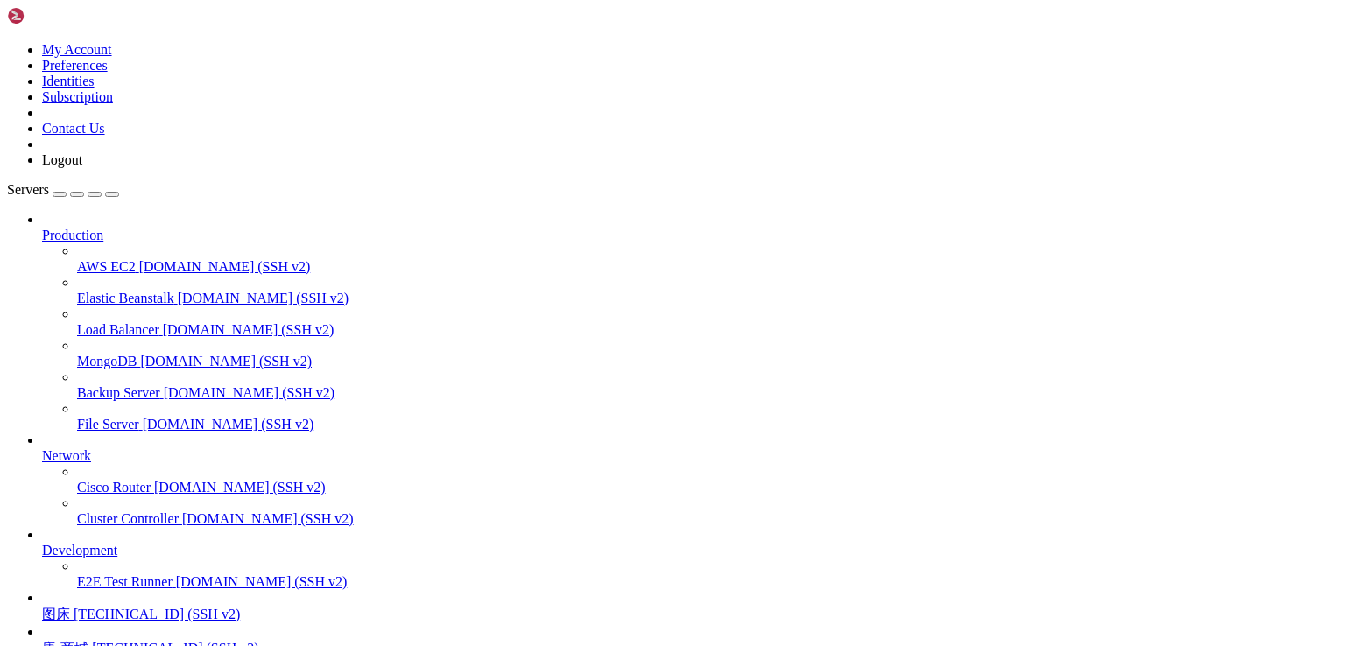
scroll to position [9413, 0]
drag, startPoint x: 914, startPoint y: 1605, endPoint x: 188, endPoint y: 1354, distance: 768.3
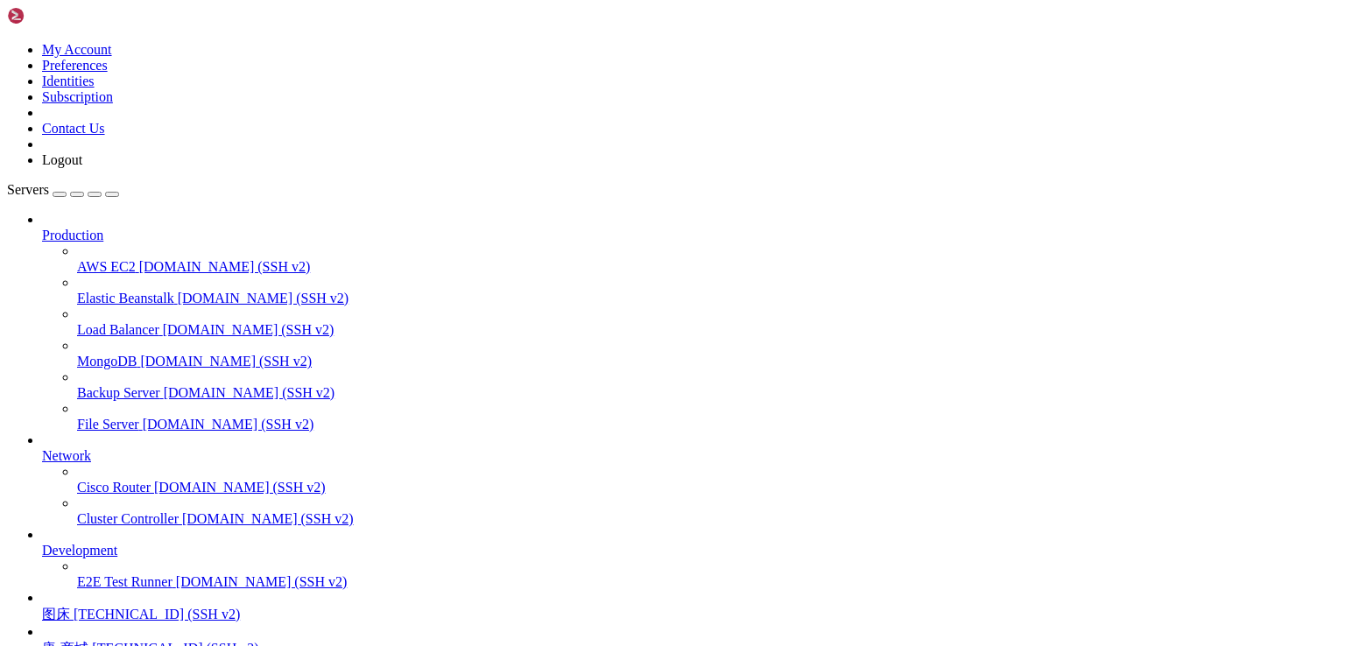
scroll to position [11245, 0]
drag, startPoint x: 379, startPoint y: 1599, endPoint x: 28, endPoint y: 1179, distance: 547.8
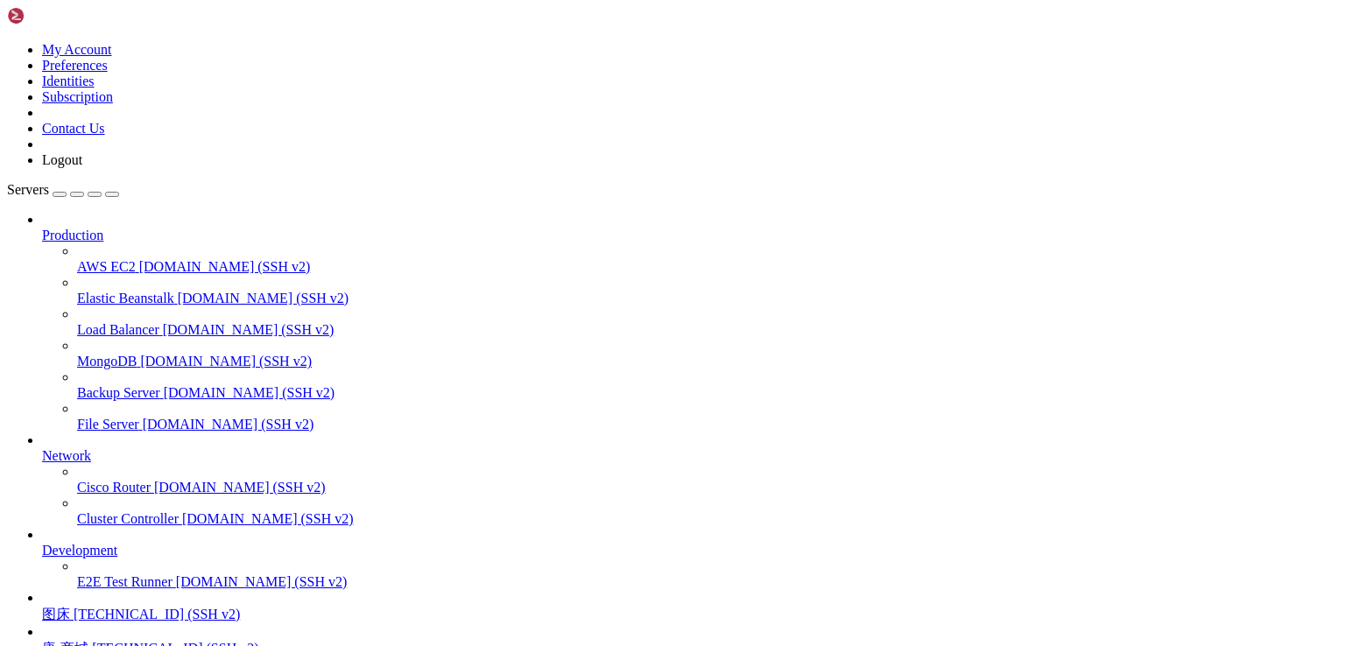
scroll to position [12715, 0]
drag, startPoint x: 161, startPoint y: 1561, endPoint x: 244, endPoint y: 1562, distance: 83.2
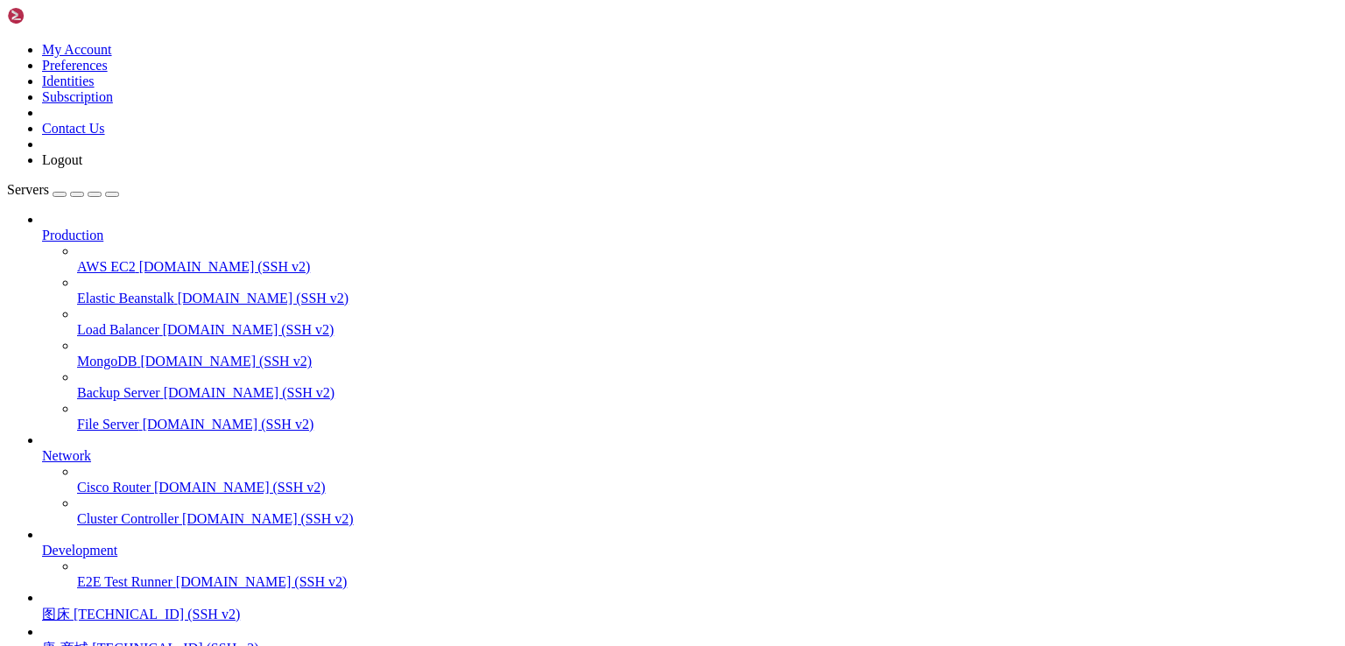
drag, startPoint x: 160, startPoint y: 1499, endPoint x: 247, endPoint y: 1497, distance: 86.7
drag, startPoint x: 384, startPoint y: 1590, endPoint x: 177, endPoint y: 1363, distance: 308.1
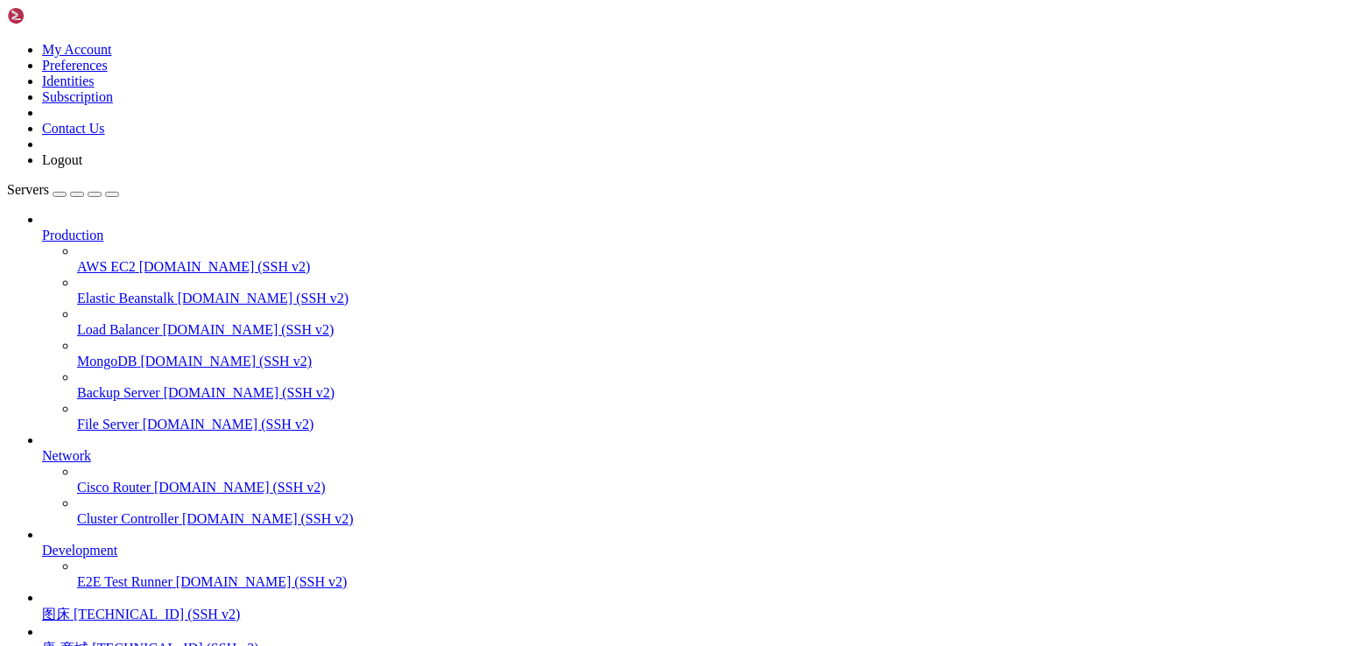
drag, startPoint x: 252, startPoint y: 1605, endPoint x: 17, endPoint y: 1288, distance: 395.0
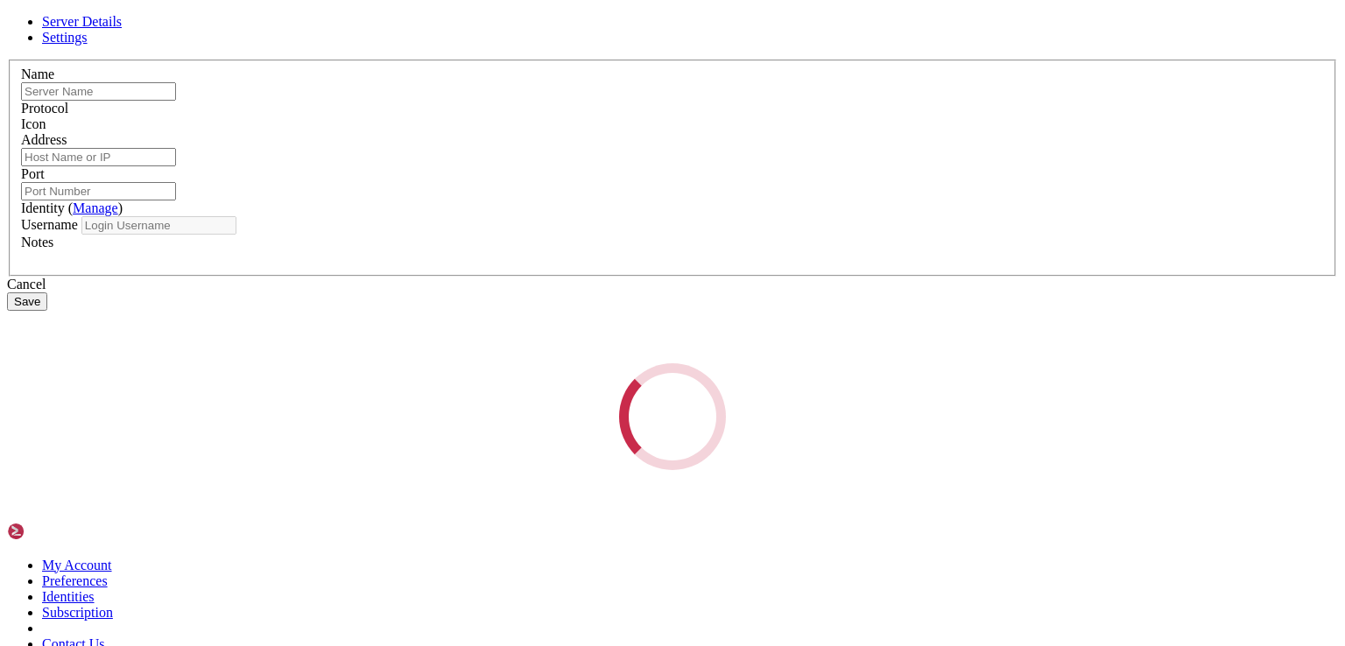
type input "图床"
type input "[TECHNICAL_ID]"
type input "22"
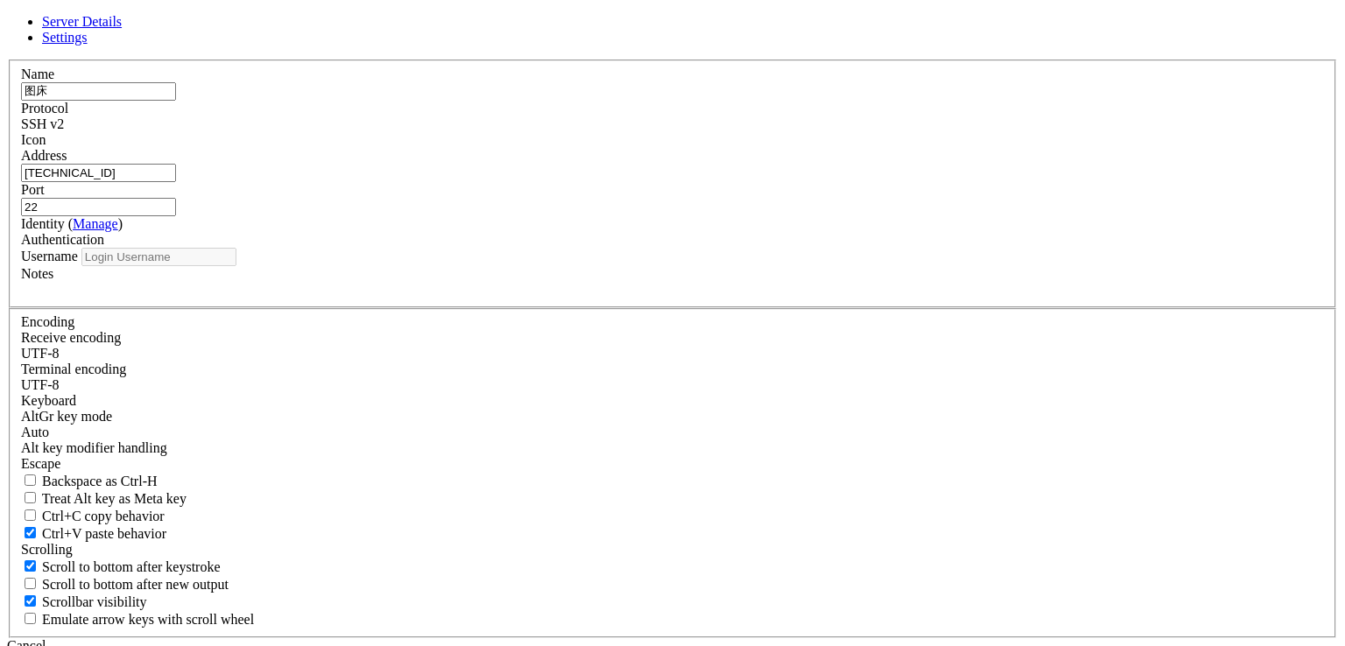
type input "root"
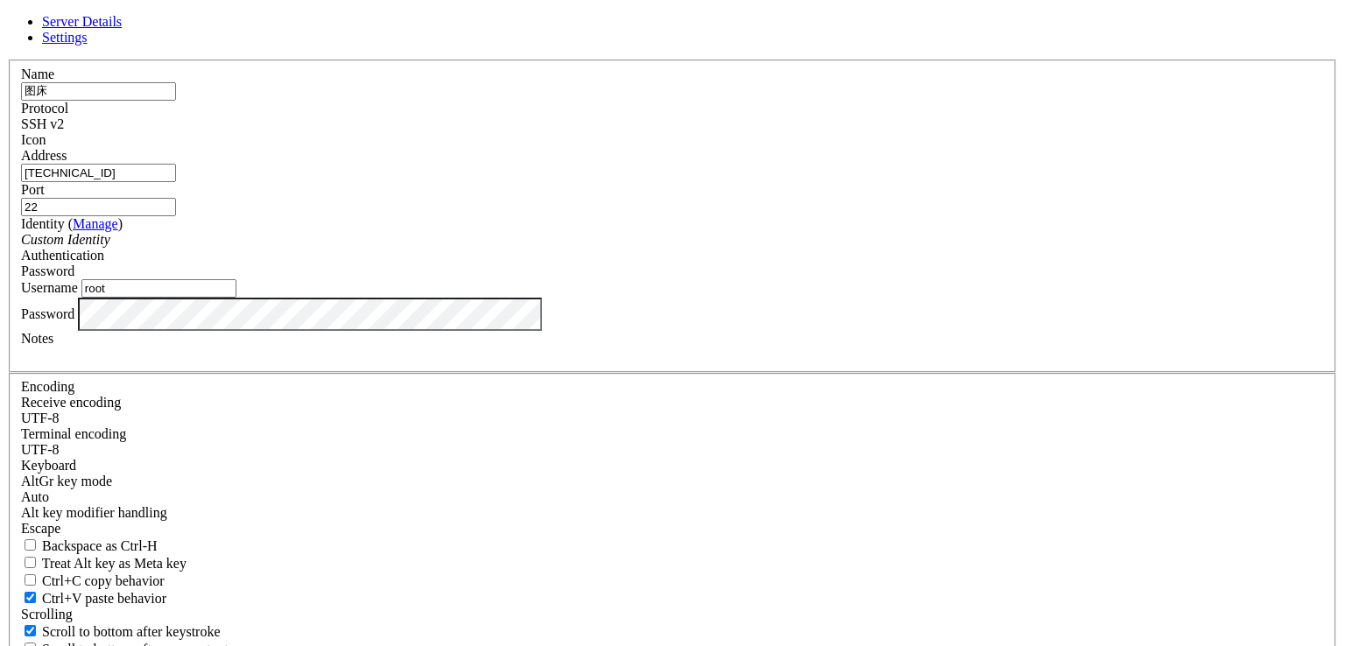
click at [176, 182] on input "[TECHNICAL_ID]" at bounding box center [98, 173] width 155 height 18
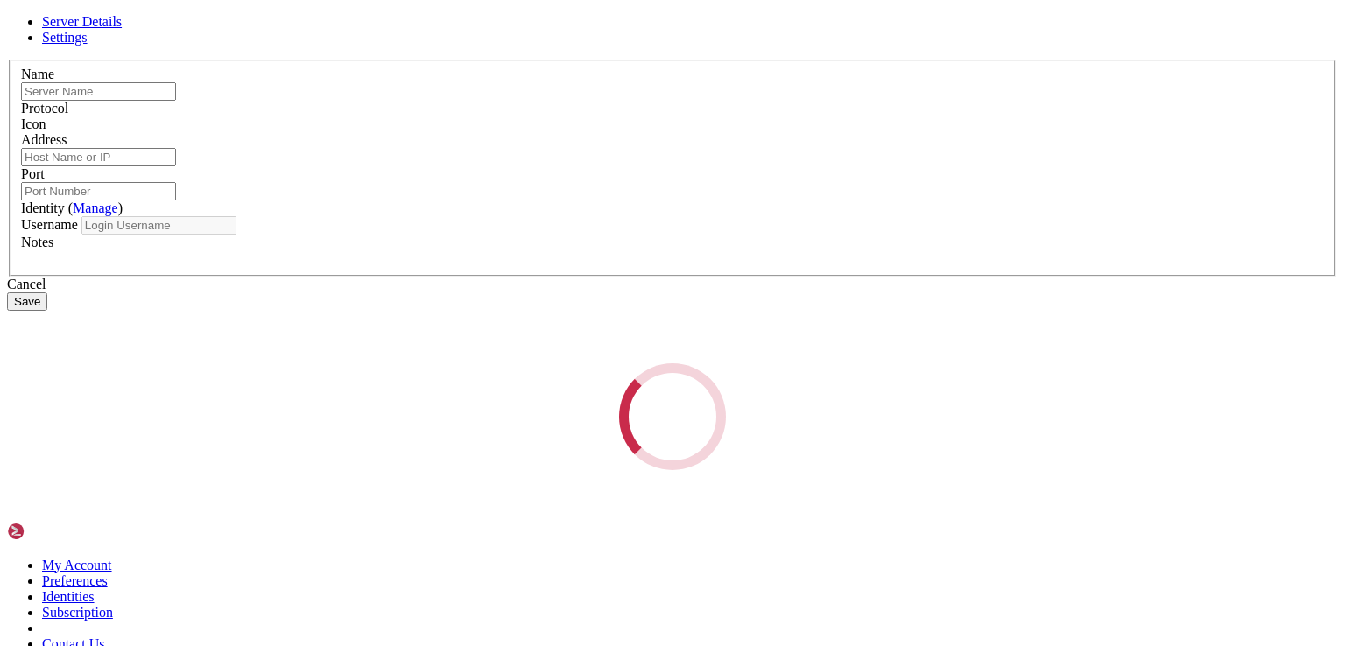
type input "图床"
type input "[TECHNICAL_ID]"
type input "22"
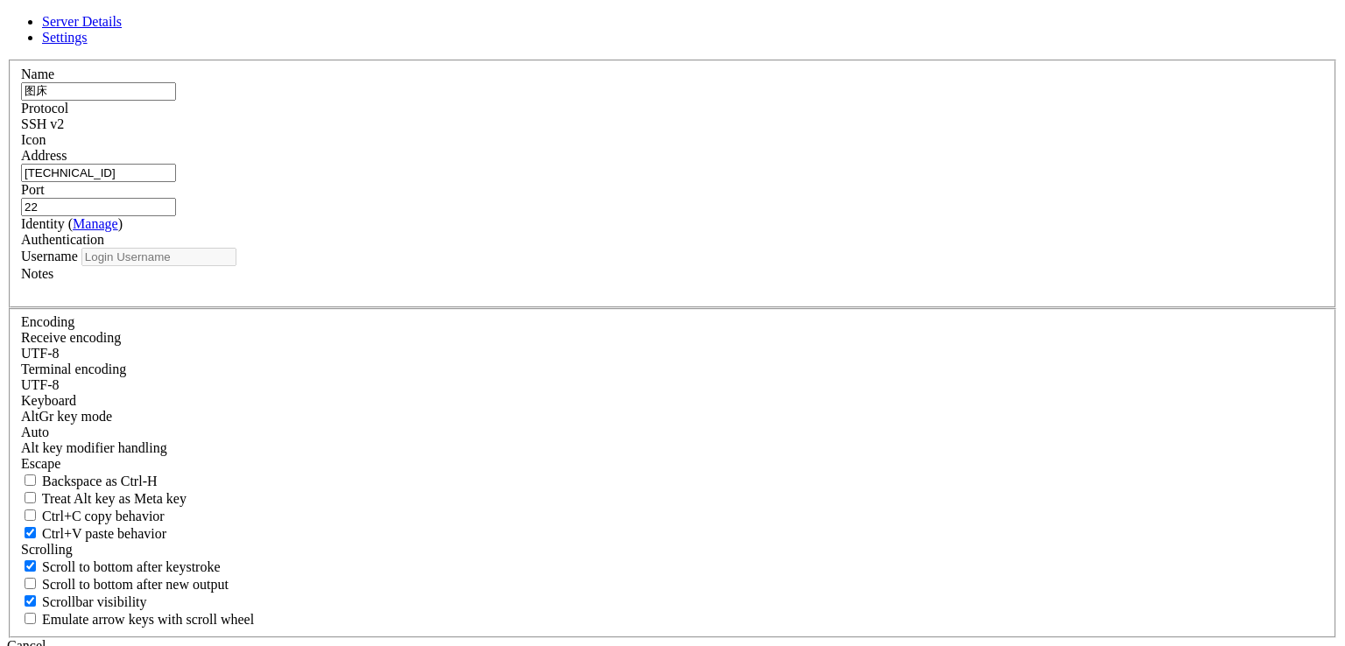
type input "root"
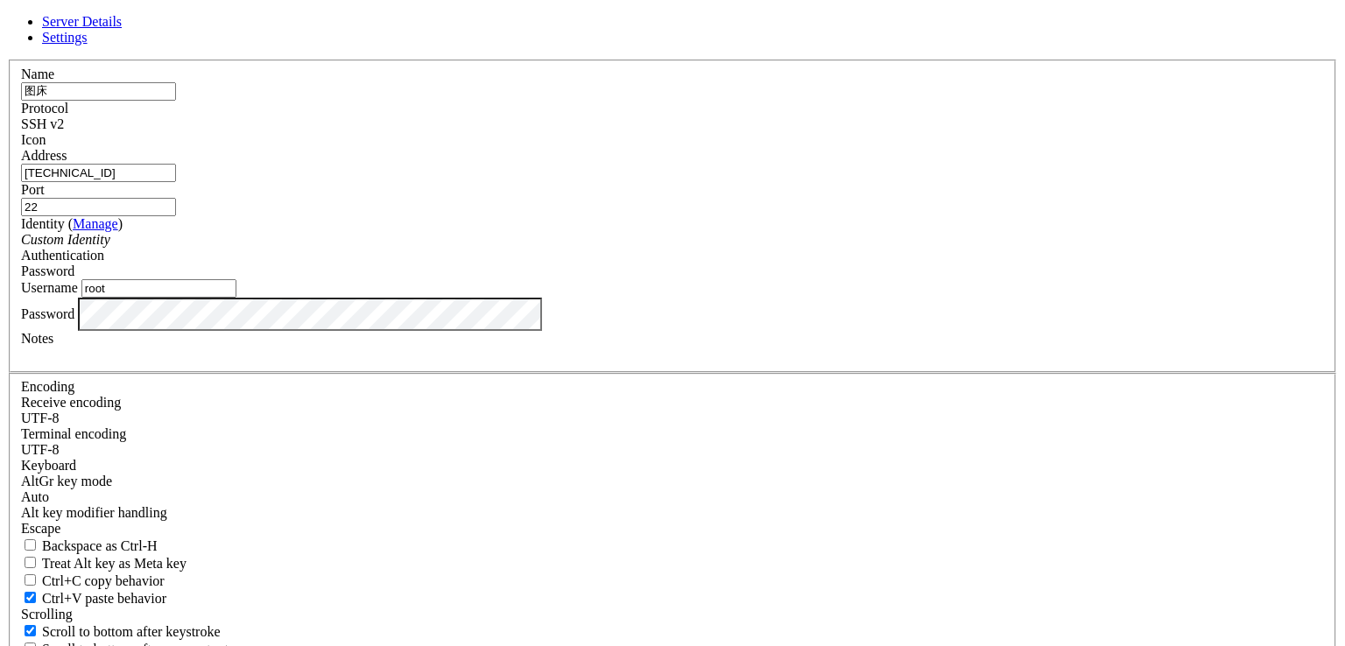
click at [176, 182] on input "[TECHNICAL_ID]" at bounding box center [98, 173] width 155 height 18
drag, startPoint x: 796, startPoint y: 557, endPoint x: 457, endPoint y: 438, distance: 359.3
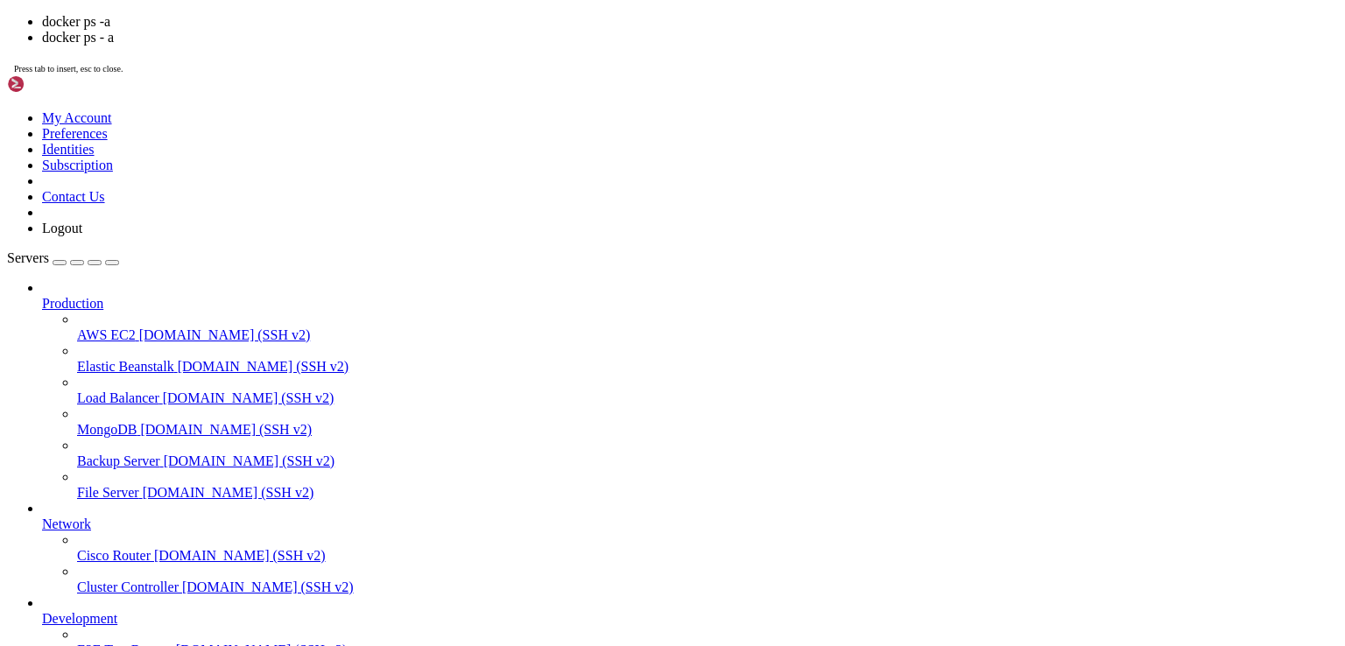
scroll to position [1191, 0]
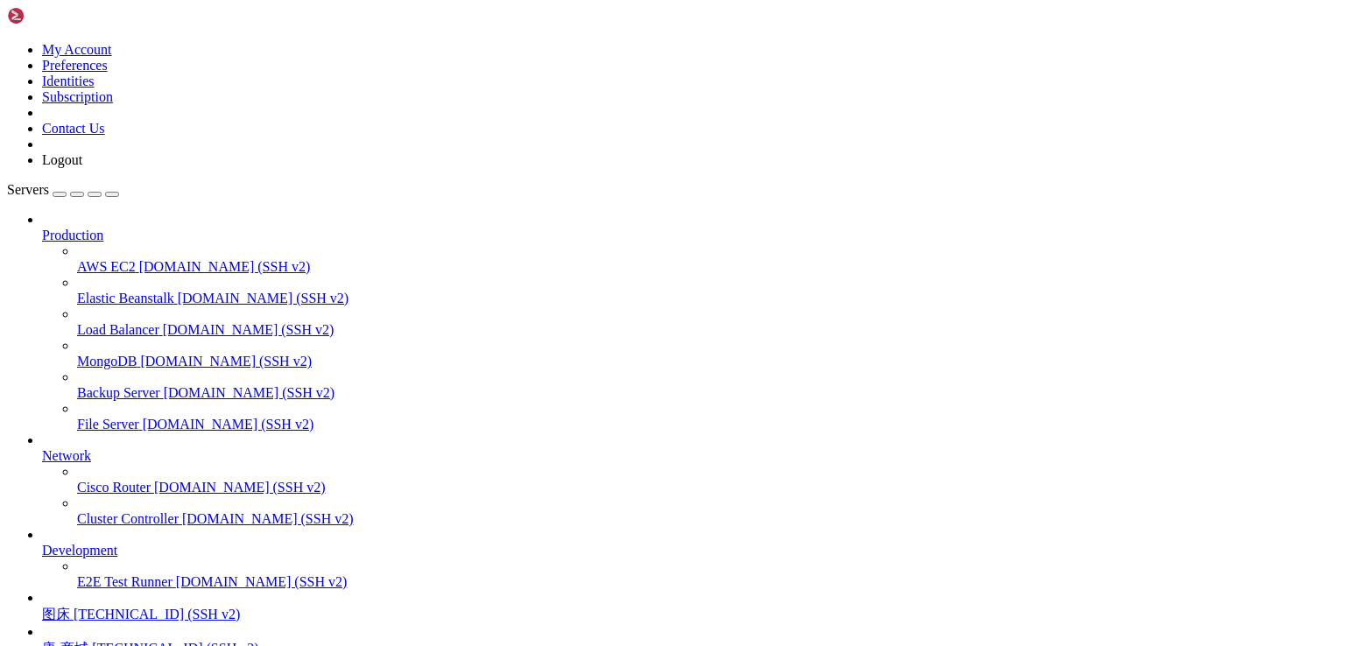
scroll to position [1295, 0]
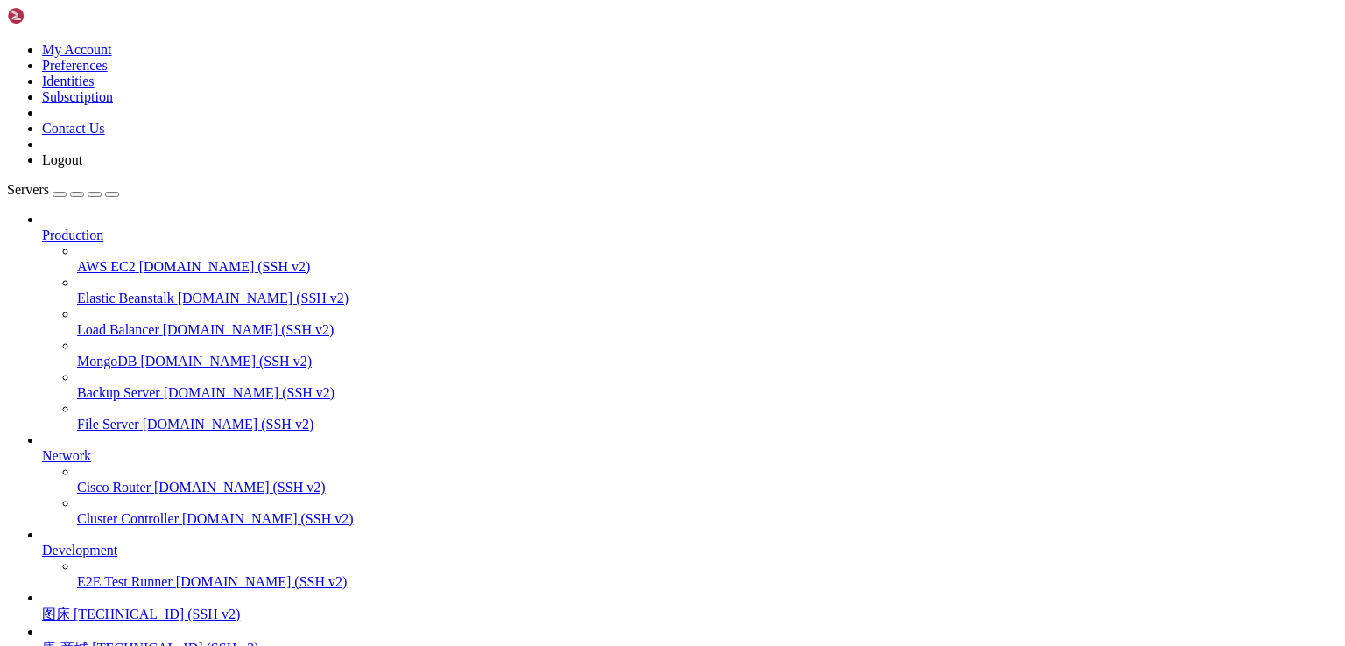
scroll to position [8144, 0]
drag, startPoint x: 326, startPoint y: 1602, endPoint x: 17, endPoint y: 1572, distance: 310.6
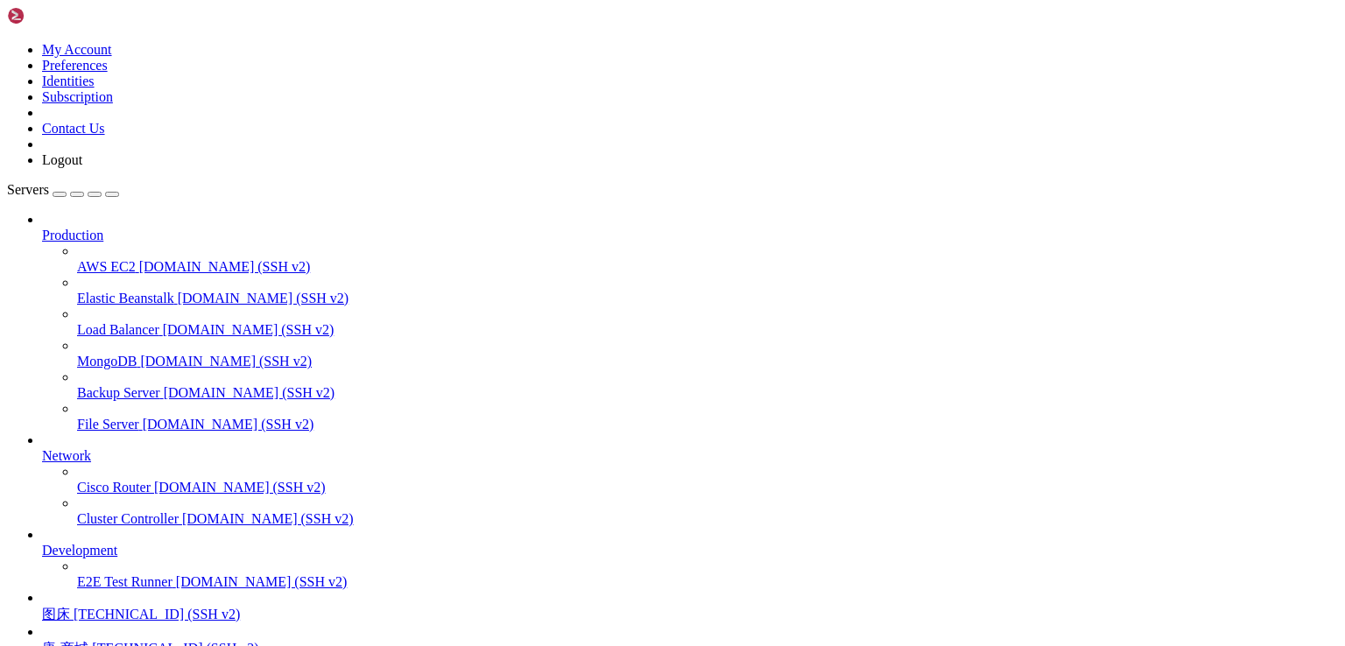
scroll to position [8249, 0]
click at [139, 641] on span "[TECHNICAL_ID] (SSH v2)" at bounding box center [175, 648] width 166 height 15
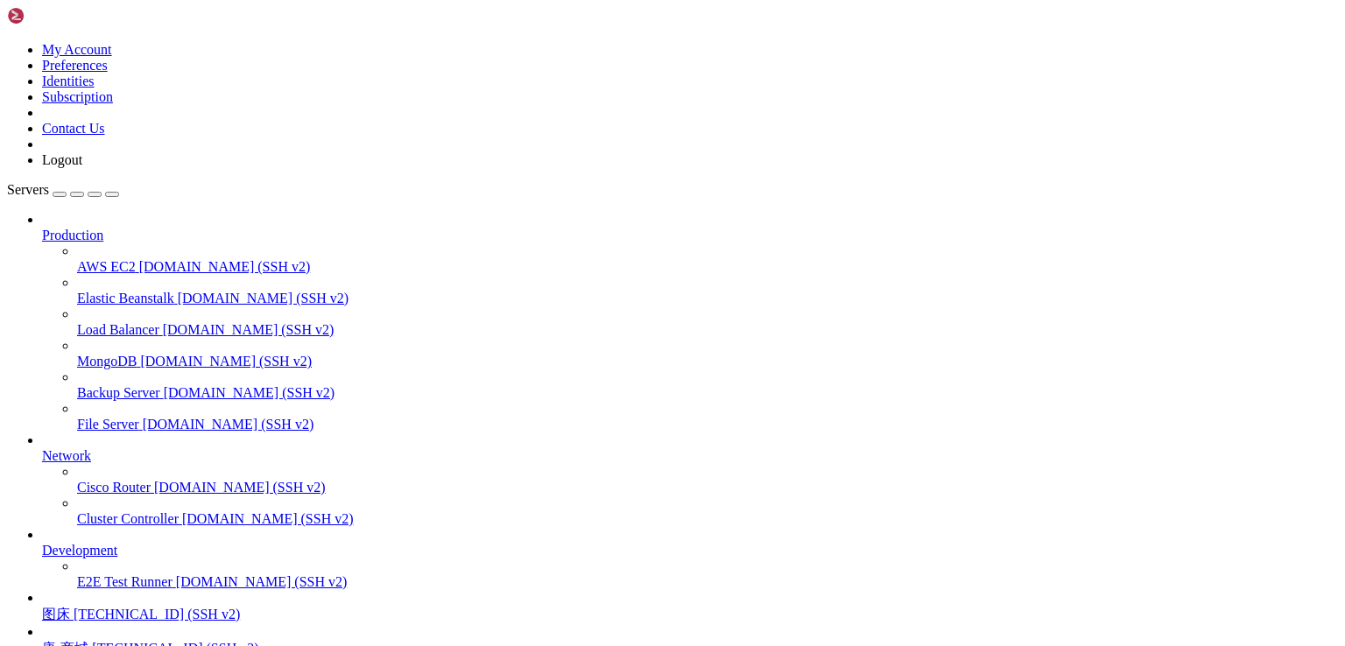
click at [88, 641] on span "唐-商城" at bounding box center [65, 648] width 46 height 15
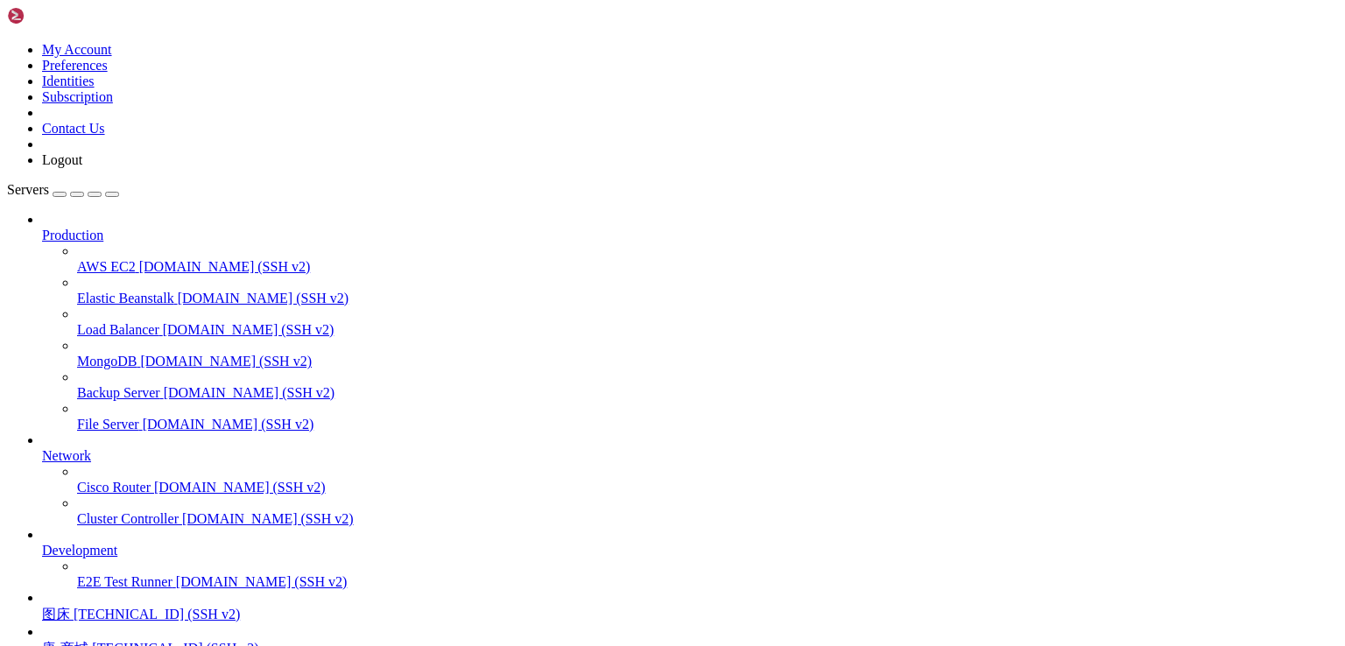
scroll to position [0, 0]
drag, startPoint x: 732, startPoint y: 209, endPoint x: 551, endPoint y: 181, distance: 183.4
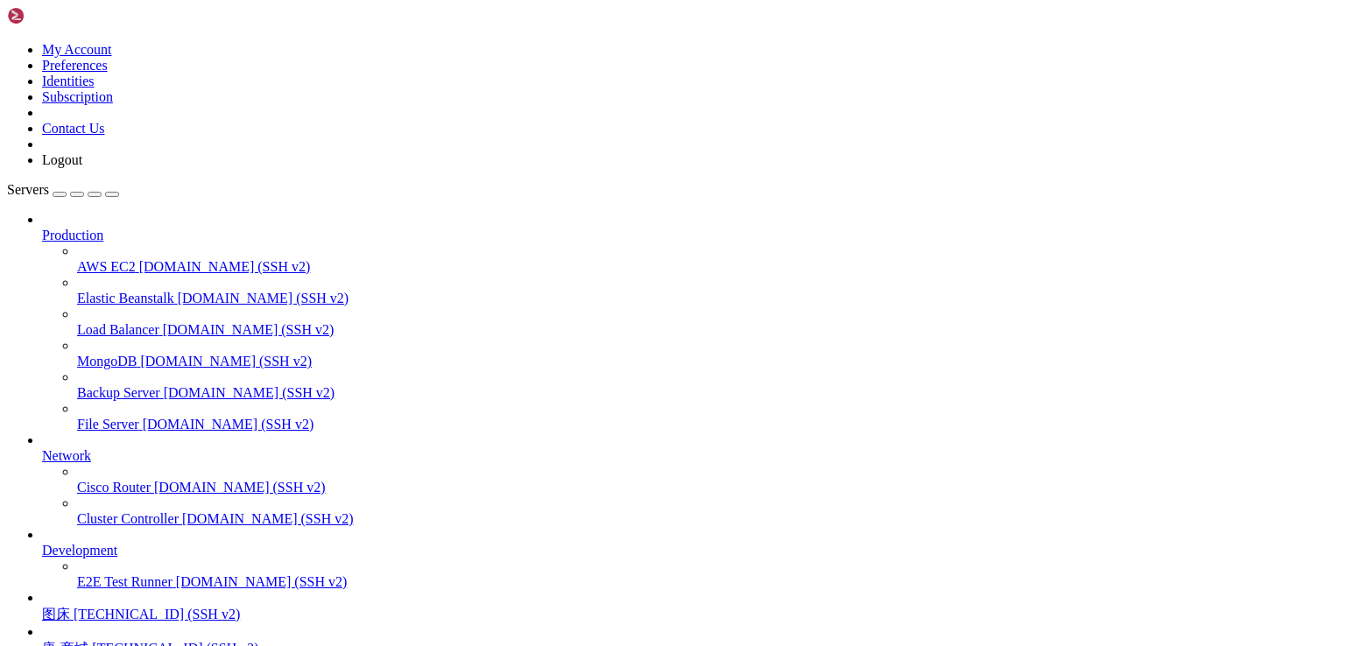
click at [70, 607] on span "图床" at bounding box center [56, 614] width 28 height 15
